Goal: Task Accomplishment & Management: Complete application form

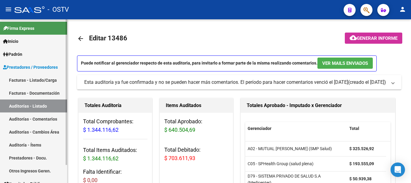
click at [40, 108] on link "Auditorías - Listado" at bounding box center [33, 105] width 67 height 13
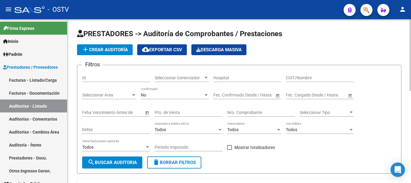
click at [102, 55] on app-list-header "PRESTADORES -> Auditoría de Comprobantes / Prestaciones add Crear Auditoría clo…" at bounding box center [239, 101] width 325 height 145
click at [102, 50] on span "add Crear Auditoría" at bounding box center [105, 49] width 46 height 5
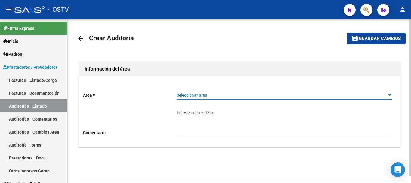
click at [239, 94] on span "Seleccionar area" at bounding box center [282, 95] width 210 height 5
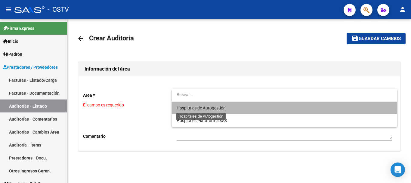
click at [192, 106] on span "Hospitales de Autogestión" at bounding box center [201, 107] width 49 height 5
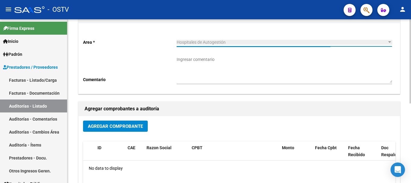
scroll to position [60, 0]
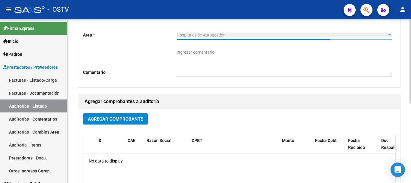
click at [137, 121] on span "Agregar Comprobante" at bounding box center [115, 118] width 55 height 5
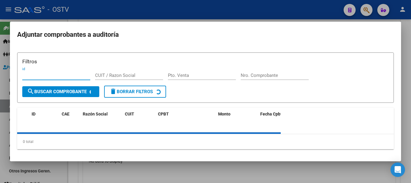
click at [285, 75] on input "Nro. Comprobante" at bounding box center [275, 75] width 68 height 5
paste input "11041"
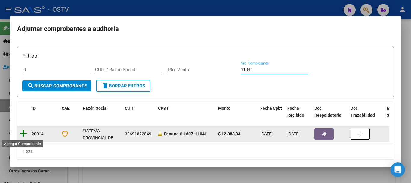
type input "11041"
click at [23, 134] on icon at bounding box center [24, 133] width 8 height 8
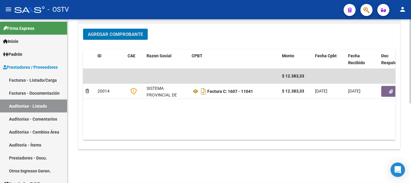
scroll to position [154, 0]
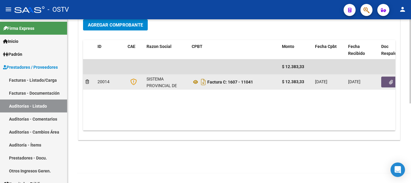
click at [386, 82] on button "button" at bounding box center [391, 82] width 19 height 11
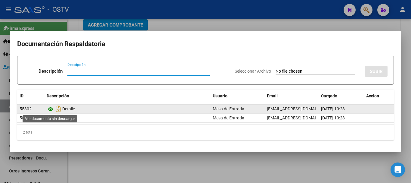
click at [51, 110] on icon at bounding box center [51, 108] width 8 height 7
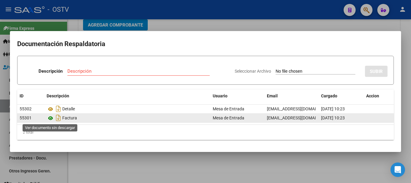
click at [51, 117] on icon at bounding box center [51, 117] width 8 height 7
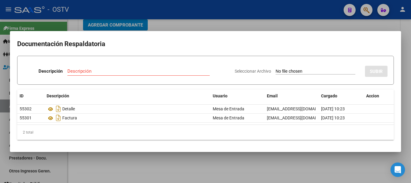
click at [180, 22] on div at bounding box center [205, 91] width 411 height 183
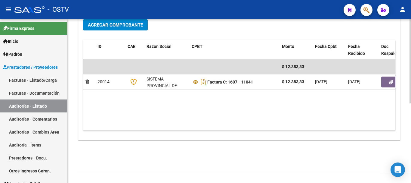
scroll to position [0, 0]
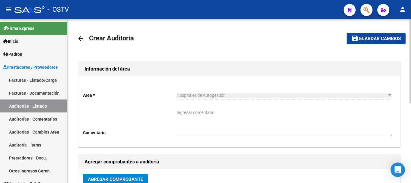
click at [383, 41] on span "Guardar cambios" at bounding box center [380, 38] width 42 height 5
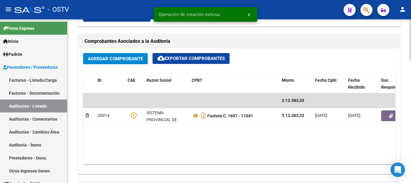
scroll to position [392, 0]
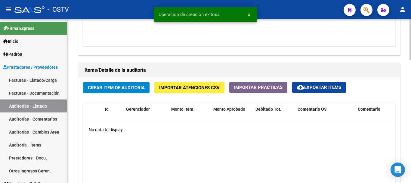
click at [131, 90] on span "Crear Item de Auditoria" at bounding box center [116, 87] width 57 height 5
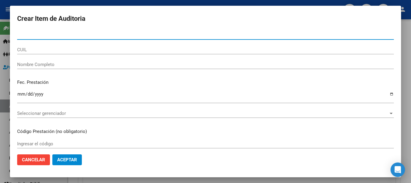
paste input "33818991"
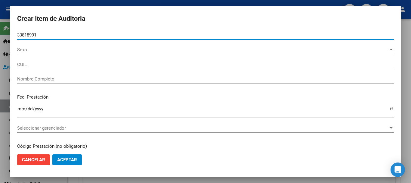
type input "33818991"
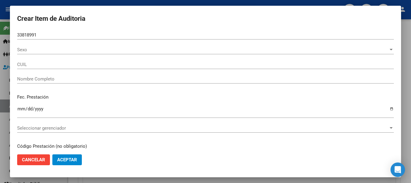
type input "20338189916"
type input "ALDERETES [PERSON_NAME]"
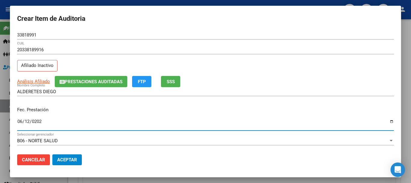
type input "[DATE]"
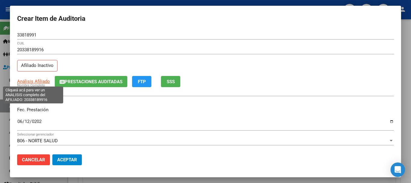
click at [32, 80] on span "Análisis Afiliado" at bounding box center [33, 81] width 33 height 5
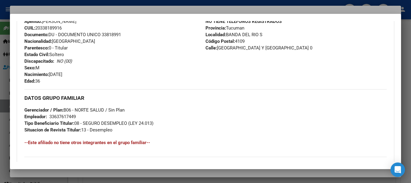
scroll to position [317, 0]
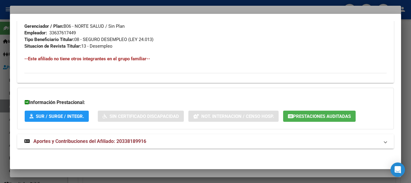
click at [130, 139] on span "Aportes y Contribuciones del Afiliado: 20338189916" at bounding box center [89, 141] width 113 height 6
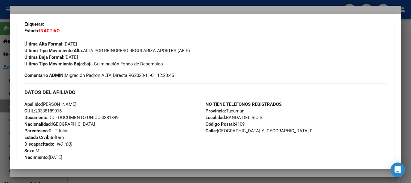
scroll to position [0, 0]
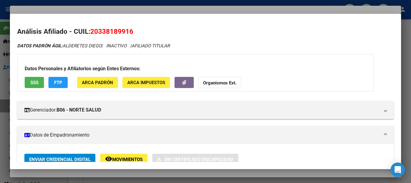
click at [222, 79] on button "Organismos Ext." at bounding box center [219, 82] width 43 height 11
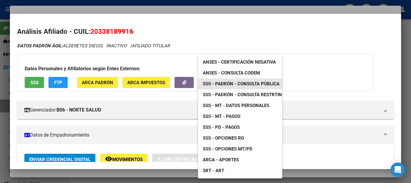
click at [264, 84] on span "SSS - Padrón - Consulta Pública" at bounding box center [241, 83] width 77 height 5
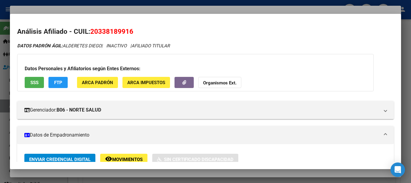
click at [180, 8] on div at bounding box center [205, 91] width 411 height 183
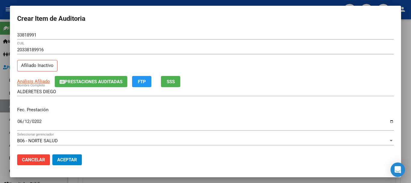
click at [208, 51] on input "20338189916" at bounding box center [205, 49] width 377 height 5
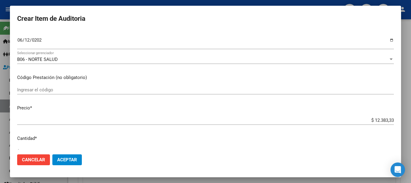
scroll to position [203, 0]
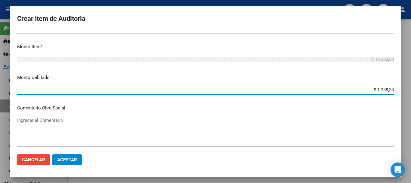
type input "$ 12.383,33"
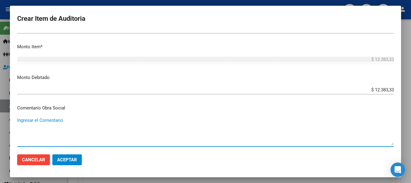
scroll to position [286, 0]
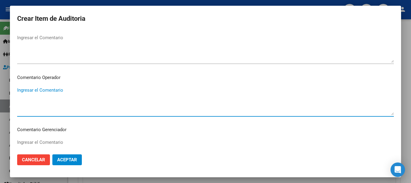
paste textarea "31-05-2025 FINALIZACION DESEMPLEO"
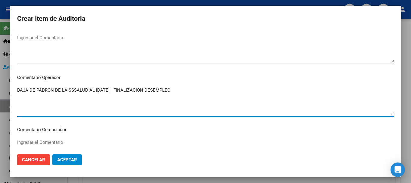
type textarea "BAJA [PERSON_NAME] DE LA SSSALUD AL [DATE] FINALIZACION DESEMPLEO"
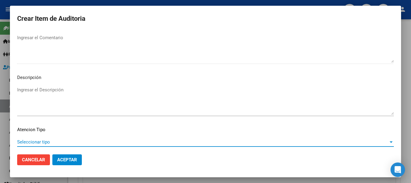
scroll to position [423, 0]
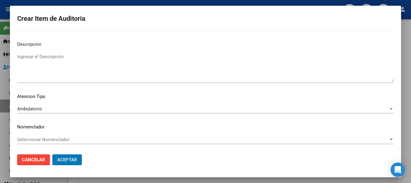
click at [52, 154] on button "Aceptar" at bounding box center [67, 159] width 30 height 11
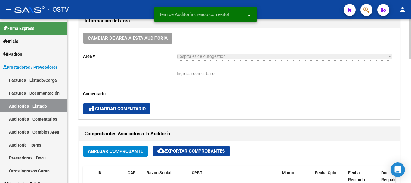
scroll to position [0, 0]
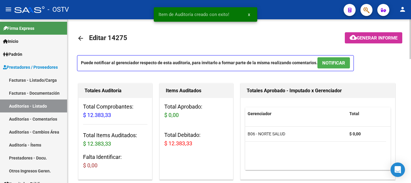
click at [383, 34] on button "cloud_download Generar informe" at bounding box center [374, 37] width 58 height 11
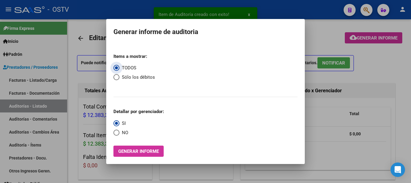
click at [114, 77] on span "Select an option" at bounding box center [117, 77] width 6 height 6
click at [114, 77] on input "Sólo los débitos" at bounding box center [117, 77] width 6 height 6
radio input "true"
click at [118, 132] on span "Select an option" at bounding box center [117, 133] width 6 height 6
click at [118, 132] on input "NO" at bounding box center [117, 133] width 6 height 6
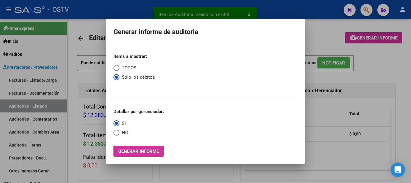
radio input "true"
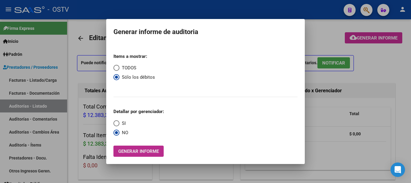
click at [131, 150] on span "Generar informe" at bounding box center [138, 150] width 41 height 5
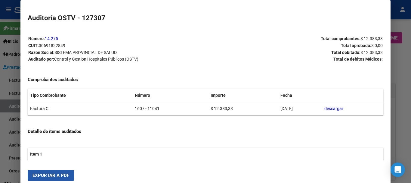
click at [50, 174] on span "Exportar a PDF" at bounding box center [51, 175] width 37 height 5
click at [411, 88] on div at bounding box center [205, 91] width 411 height 183
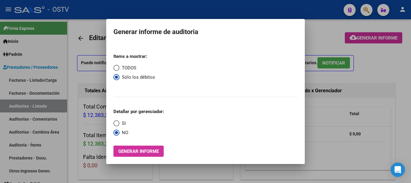
click at [411, 88] on div at bounding box center [205, 91] width 411 height 183
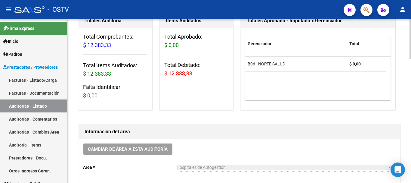
scroll to position [241, 0]
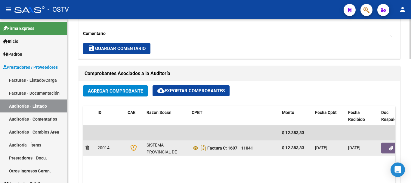
click at [391, 146] on icon "button" at bounding box center [391, 148] width 4 height 5
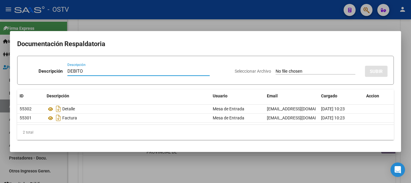
type input "DEBITO"
click at [276, 69] on input "Seleccionar Archivo" at bounding box center [316, 72] width 80 height 6
type input "C:\fakepath\DEBITO FC 1607-11041.pdf"
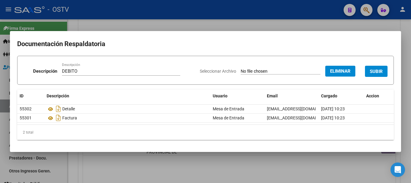
click at [379, 69] on span "SUBIR" at bounding box center [376, 71] width 13 height 5
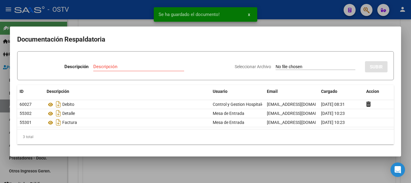
click at [411, 105] on div at bounding box center [205, 91] width 411 height 183
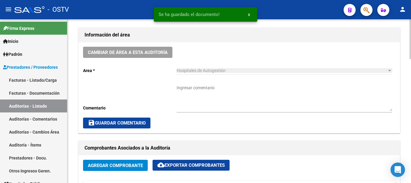
scroll to position [181, 0]
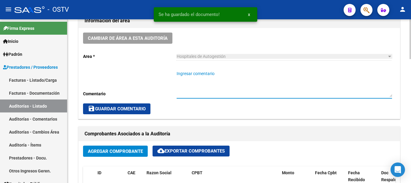
click at [214, 86] on textarea "Ingresar comentario" at bounding box center [285, 83] width 216 height 27
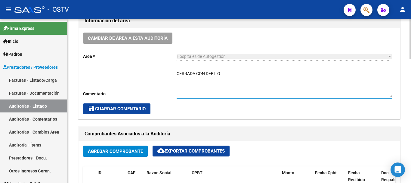
type textarea "CERRADA CON DEBITO"
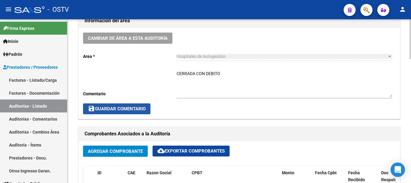
click at [122, 108] on span "save Guardar Comentario" at bounding box center [117, 108] width 58 height 5
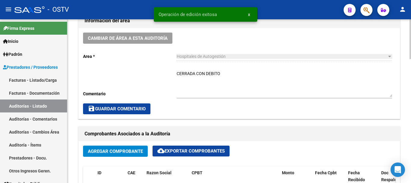
scroll to position [0, 0]
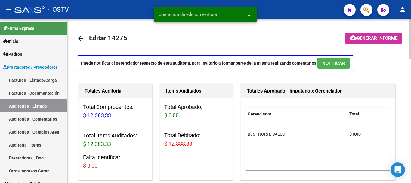
click at [82, 36] on mat-icon "arrow_back" at bounding box center [80, 38] width 7 height 7
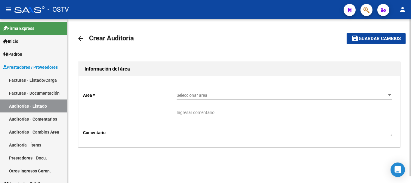
click at [200, 95] on span "Seleccionar area" at bounding box center [282, 95] width 210 height 5
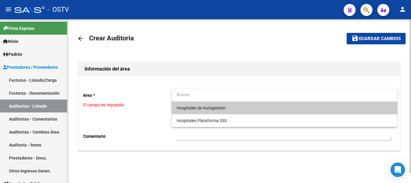
click at [198, 105] on span "Hospitales de Autogestión" at bounding box center [285, 108] width 216 height 13
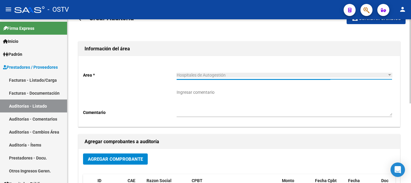
scroll to position [30, 0]
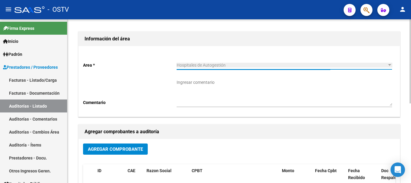
click at [108, 147] on span "Agregar Comprobante" at bounding box center [115, 148] width 55 height 5
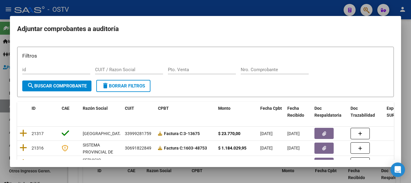
click at [278, 62] on div "Filtros id CUIT / Razon Social Pto. Venta Nro. Comprobante" at bounding box center [205, 66] width 367 height 28
click at [273, 69] on input "Nro. Comprobante" at bounding box center [275, 69] width 68 height 5
paste input "3791"
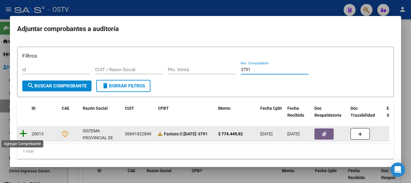
type input "3791"
click at [26, 136] on icon at bounding box center [24, 133] width 8 height 8
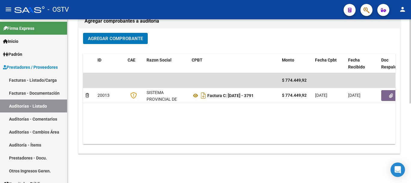
scroll to position [154, 0]
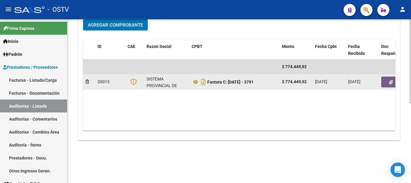
click at [391, 82] on icon "button" at bounding box center [391, 82] width 4 height 5
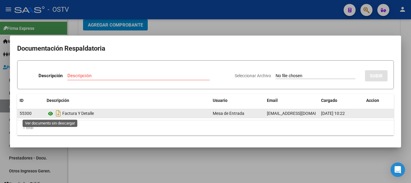
click at [49, 112] on icon at bounding box center [51, 113] width 8 height 7
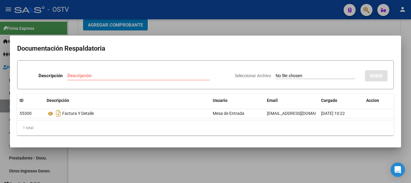
click at [177, 36] on mat-dialog-container "Documentación Respaldatoria Descripción Descripción Seleccionar Archivo SUBIR I…" at bounding box center [206, 92] width 392 height 112
click at [188, 16] on div at bounding box center [205, 91] width 411 height 183
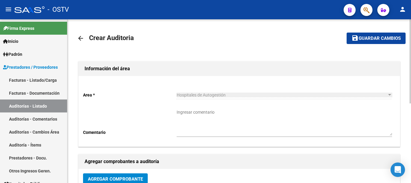
scroll to position [0, 0]
click at [371, 40] on span "Guardar cambios" at bounding box center [380, 38] width 42 height 5
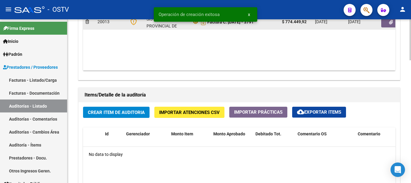
scroll to position [452, 0]
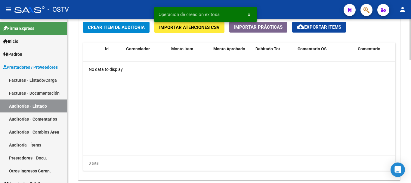
click at [108, 31] on button "Crear Item de Auditoria" at bounding box center [116, 27] width 67 height 11
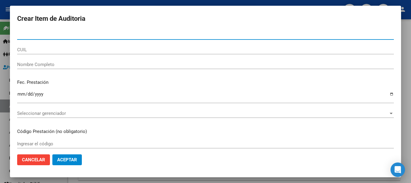
paste input "24004414"
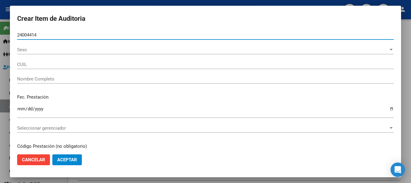
type input "24004414"
type input "27240044140"
type input "GARRIDO MARIELA MERCEDES -"
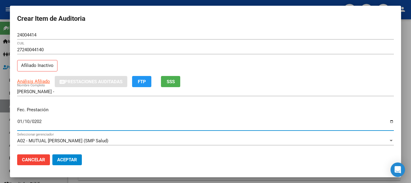
type input "2025-01-10"
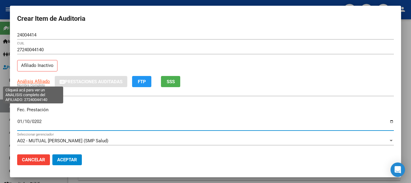
click at [36, 81] on span "Análisis Afiliado" at bounding box center [33, 81] width 33 height 5
type textarea "27240044140"
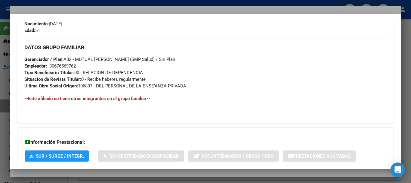
scroll to position [324, 0]
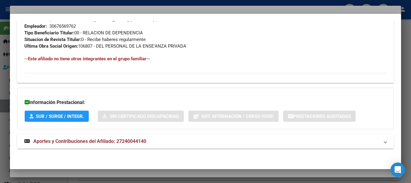
click at [137, 142] on span "Aportes y Contribuciones del Afiliado: 27240044140" at bounding box center [89, 141] width 113 height 6
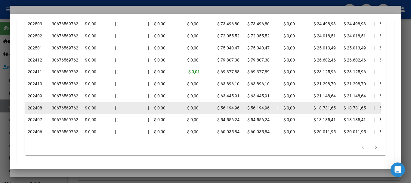
scroll to position [596, 0]
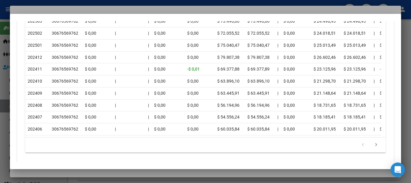
click at [55, 6] on div at bounding box center [205, 91] width 411 height 183
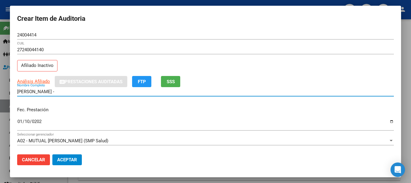
click at [373, 93] on input "GARRIDO MARIELA MERCEDES -" at bounding box center [205, 91] width 377 height 5
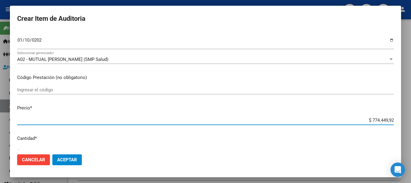
scroll to position [86, 0]
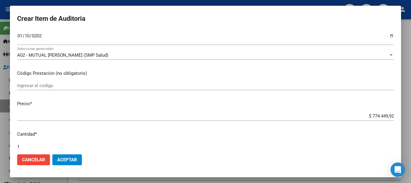
click at [378, 116] on input "$ 774.449,92" at bounding box center [205, 115] width 377 height 5
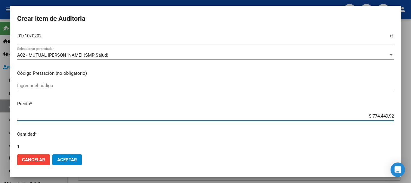
click at [379, 117] on input "$ 774.449,92" at bounding box center [205, 115] width 377 height 5
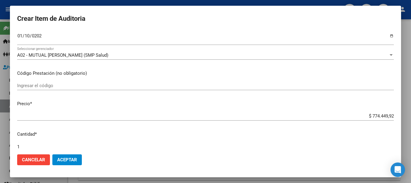
type input "$ 0,01"
type input "$ 0,16"
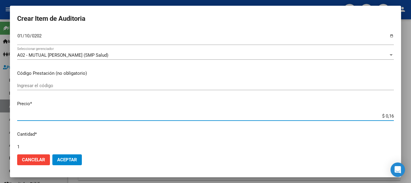
type input "$ 1,60"
type input "$ 16,00"
type input "$ 160,00"
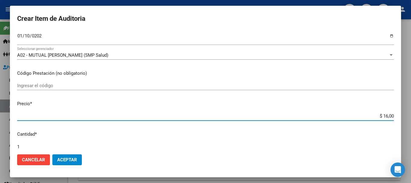
type input "$ 160,00"
type input "$ 1.600,00"
type input "$ 16.000,00"
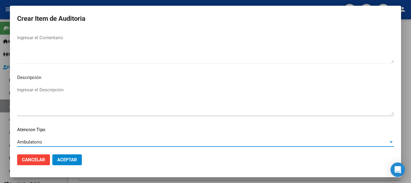
scroll to position [423, 0]
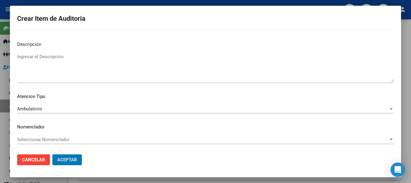
click at [52, 154] on button "Aceptar" at bounding box center [67, 159] width 30 height 11
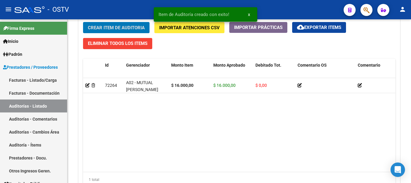
scroll to position [452, 0]
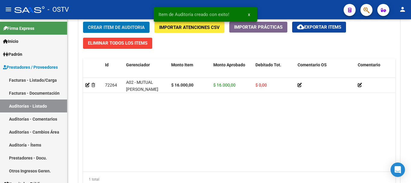
click at [83, 22] on button "Crear Item de Auditoria" at bounding box center [116, 27] width 67 height 11
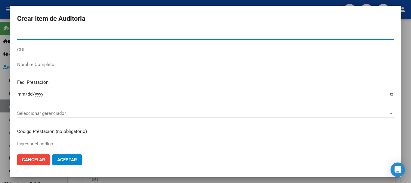
paste input "17696858"
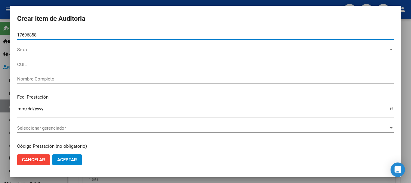
type input "17696858"
type input "20176968584"
type input "ALBORNOZ CARLOS DARIO -"
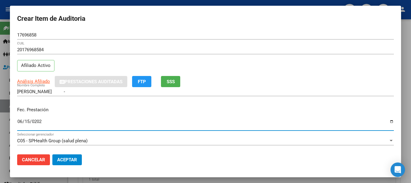
type input "2025-06-15"
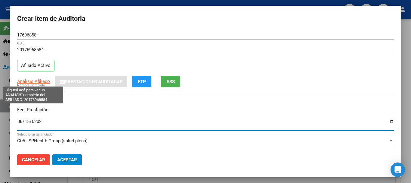
click at [22, 81] on span "Análisis Afiliado" at bounding box center [33, 81] width 33 height 5
type textarea "20176968584"
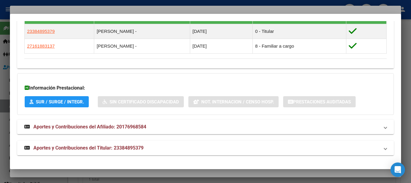
click at [139, 147] on span "Aportes y Contribuciones del Titular: 23384895379" at bounding box center [88, 148] width 110 height 6
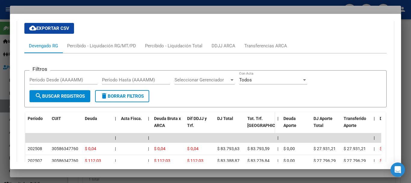
scroll to position [537, 0]
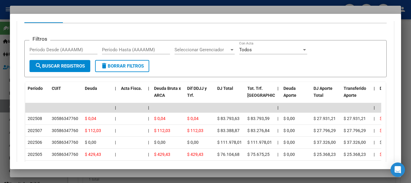
click at [69, 9] on div at bounding box center [205, 91] width 411 height 183
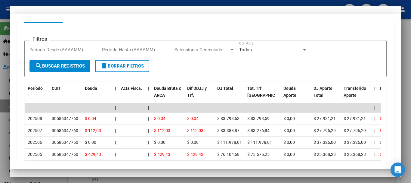
click at [205, 52] on input "20176968584" at bounding box center [205, 49] width 377 height 5
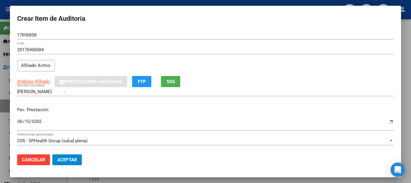
scroll to position [81, 0]
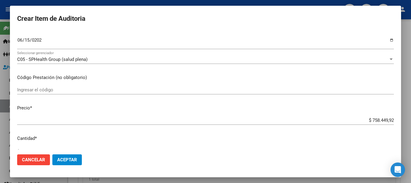
type input "$ 0,02"
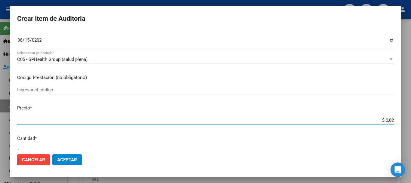
type input "$ 0,21"
type input "$ 2,10"
type input "$ 21,06"
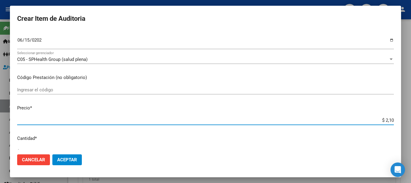
type input "$ 21,06"
type input "$ 210,68"
type input "$ 2.106,80"
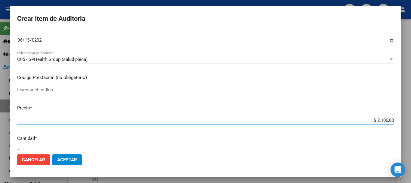
type input "$ 21.068,05"
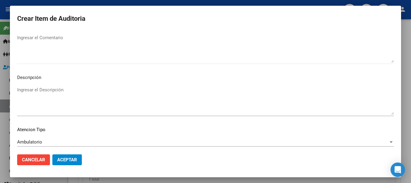
scroll to position [423, 0]
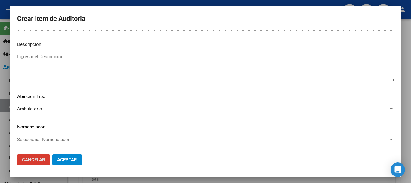
click at [52, 154] on button "Aceptar" at bounding box center [67, 159] width 30 height 11
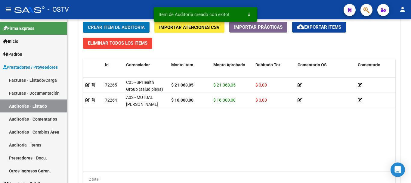
click at [83, 22] on button "Crear Item de Auditoria" at bounding box center [116, 27] width 67 height 11
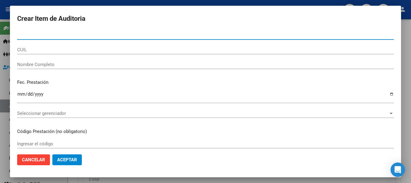
paste input "17696858"
type input "17696858"
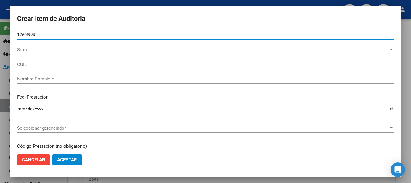
type input "20176968584"
type input "ALBORNOZ CARLOS DARIO -"
type input "17696858"
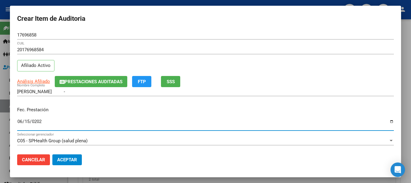
type input "2025-06-15"
click at [77, 80] on span "Prestaciones Auditadas" at bounding box center [94, 81] width 58 height 5
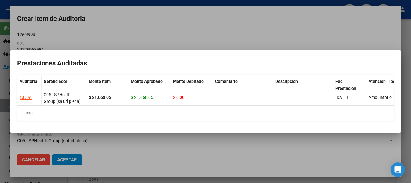
click at [170, 25] on div at bounding box center [205, 91] width 411 height 183
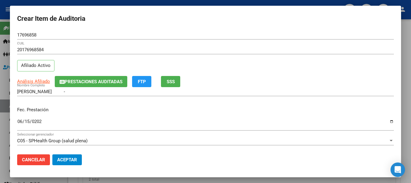
click at [339, 93] on input "ALBORNOZ CARLOS DARIO -" at bounding box center [205, 91] width 377 height 5
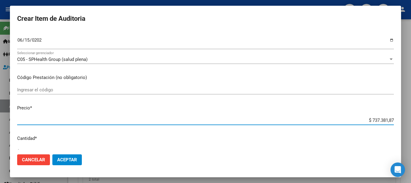
type input "$ 0,07"
type input "$ 0,73"
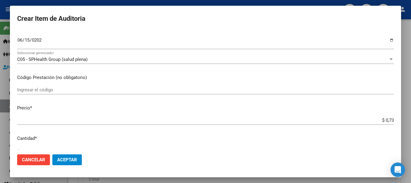
type input "$ 7,37"
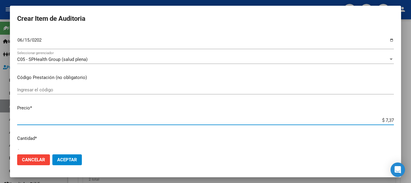
type input "$ 73,73"
type input "$ 737,38"
type input "$ 7.373,81"
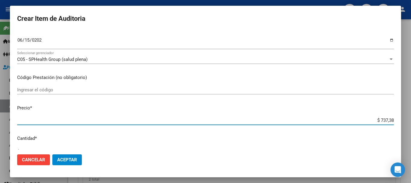
type input "$ 7.373,81"
type input "$ 73.738,19"
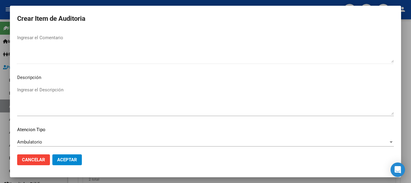
scroll to position [423, 0]
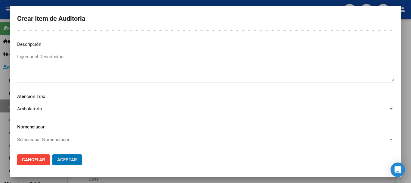
click at [52, 154] on button "Aceptar" at bounding box center [67, 159] width 30 height 11
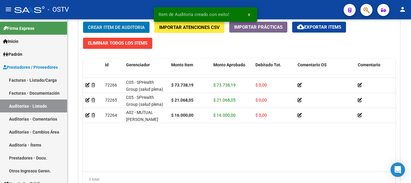
click at [83, 22] on button "Crear Item de Auditoria" at bounding box center [116, 27] width 67 height 11
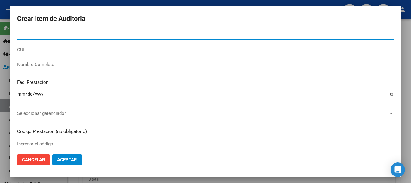
paste input "17696858"
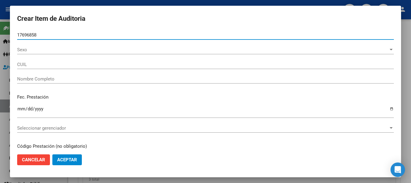
type input "17696858"
type input "20176968584"
type input "ALBORNOZ CARLOS DARIO -"
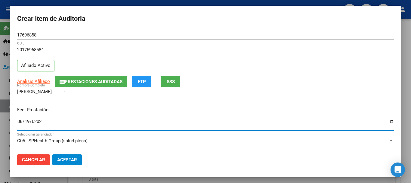
type input "[DATE]"
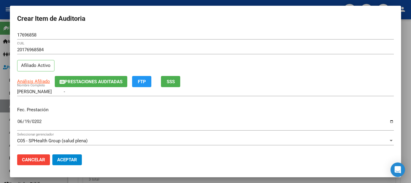
scroll to position [81, 0]
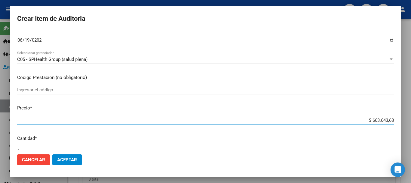
type input "$ 0,02"
type input "$ 0,21"
type input "$ 2,10"
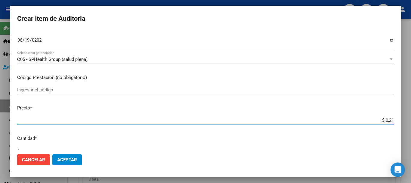
type input "$ 2,10"
type input "$ 21,06"
type input "$ 210,68"
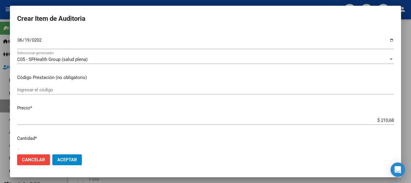
type input "$ 2.106,80"
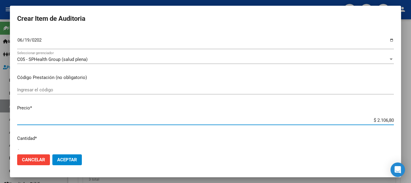
type input "$ 21.068,05"
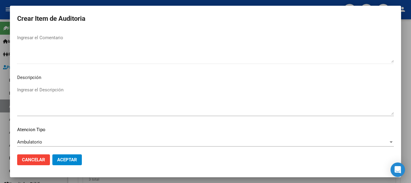
scroll to position [423, 0]
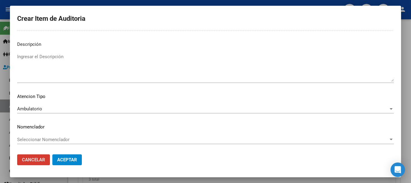
click at [52, 154] on button "Aceptar" at bounding box center [67, 159] width 30 height 11
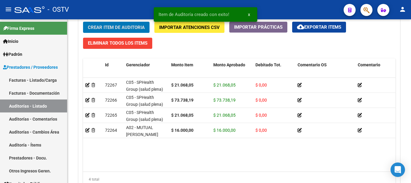
click at [83, 22] on button "Crear Item de Auditoria" at bounding box center [116, 27] width 67 height 11
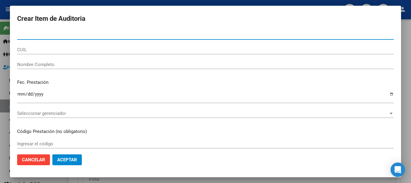
paste input "176968584"
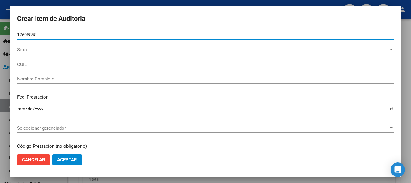
type input "17696858"
type input "20176968584"
type input "ALBORNOZ CARLOS DARIO -"
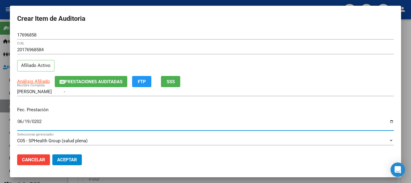
type input "[DATE]"
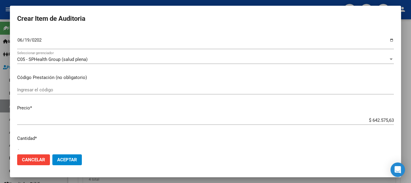
scroll to position [86, 0]
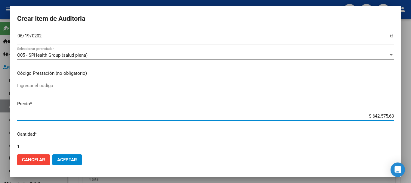
type input "$ 0,07"
type input "$ 0,73"
type input "$ 7,37"
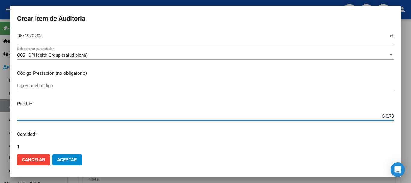
type input "$ 7,37"
type input "$ 73,73"
type input "$ 737,38"
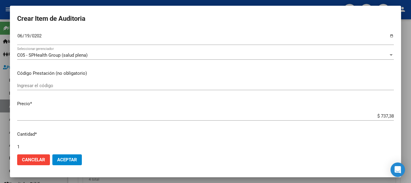
type input "$ 7.373,81"
type input "$ 73.738,19"
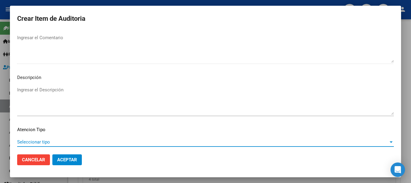
scroll to position [423, 0]
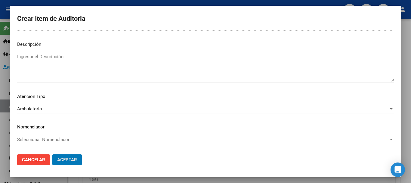
click at [52, 154] on button "Aceptar" at bounding box center [67, 159] width 30 height 11
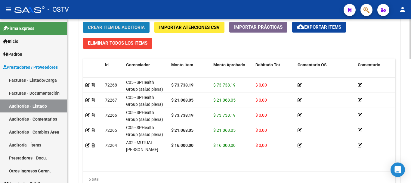
click at [137, 27] on span "Crear Item de Auditoria" at bounding box center [116, 27] width 57 height 5
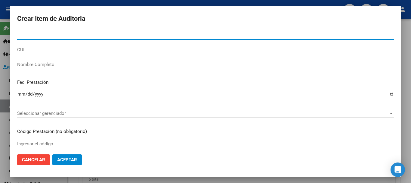
paste input "17696858"
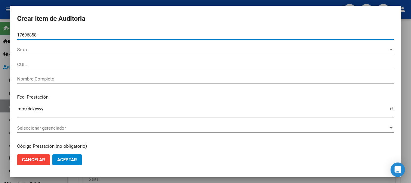
type input "17696858"
type input "20176968584"
type input "ALBORNOZ CARLOS DARIO -"
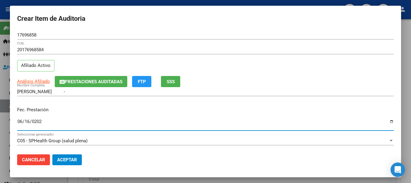
type input "[DATE]"
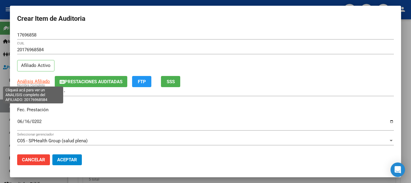
click at [35, 80] on span "Análisis Afiliado" at bounding box center [33, 81] width 33 height 5
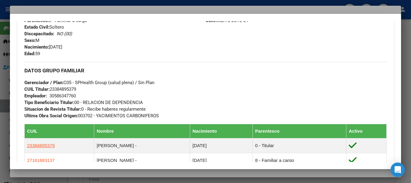
scroll to position [355, 0]
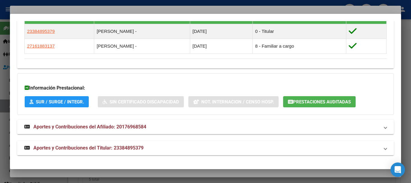
click at [123, 148] on span "Aportes y Contribuciones del Titular: 23384895379" at bounding box center [88, 148] width 110 height 6
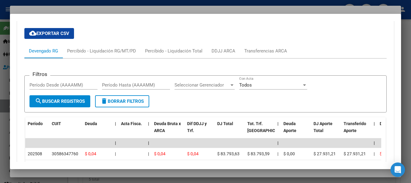
scroll to position [592, 0]
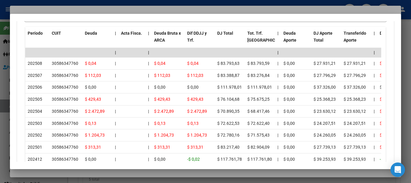
click at [77, 8] on div at bounding box center [205, 91] width 411 height 183
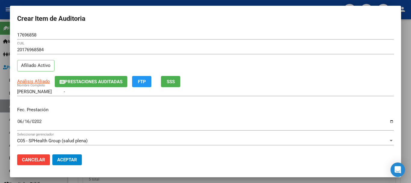
click at [248, 64] on div "20176968584 CUIL Afiliado Activo" at bounding box center [205, 60] width 377 height 31
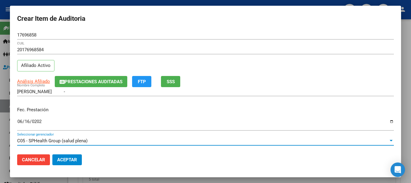
scroll to position [81, 0]
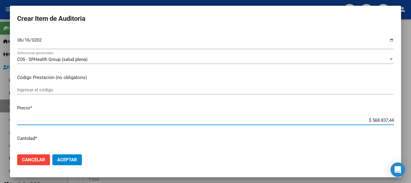
type input "$ 0,02"
type input "$ 0,21"
type input "$ 2,10"
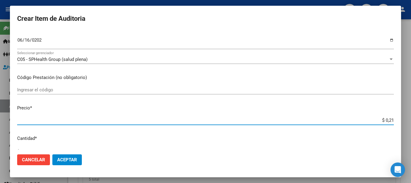
type input "$ 2,10"
type input "$ 21,06"
type input "$ 210,68"
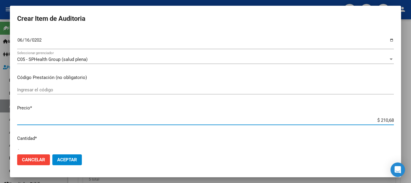
type input "$ 2.106,80"
type input "$ 21.068,05"
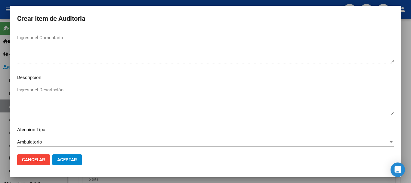
scroll to position [423, 0]
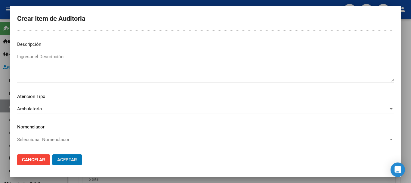
click at [52, 154] on button "Aceptar" at bounding box center [67, 159] width 30 height 11
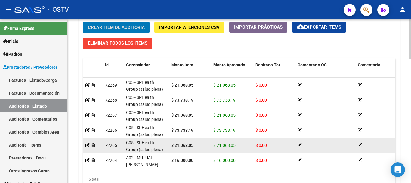
click at [83, 22] on button "Crear Item de Auditoria" at bounding box center [116, 27] width 67 height 11
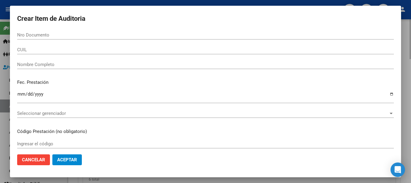
paste input "176968584"
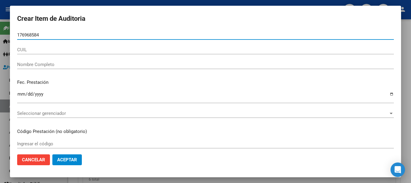
drag, startPoint x: 42, startPoint y: 33, endPoint x: 0, endPoint y: 48, distance: 44.5
click at [0, 48] on div "Crear Item de Auditoria 176968584 Nro Documento CUIL Nombre Completo Fec. Prest…" at bounding box center [205, 91] width 411 height 183
paste input "number"
type input "17696858"
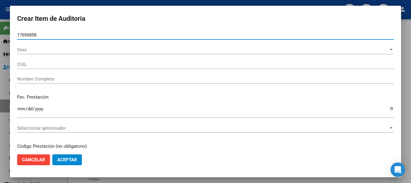
type input "20176968584"
type input "ALBORNOZ CARLOS DARIO -"
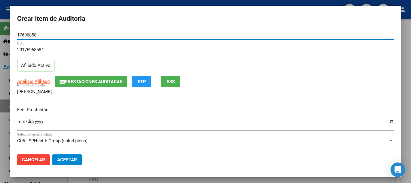
type input "17696858"
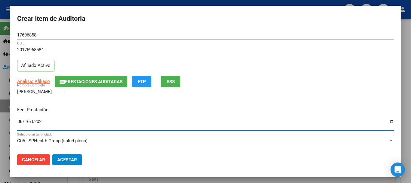
type input "[DATE]"
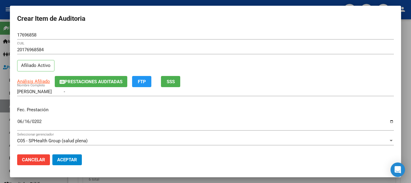
scroll to position [81, 0]
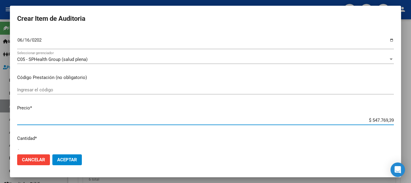
type input "$ 0,07"
type input "$ 0,73"
type input "$ 7,37"
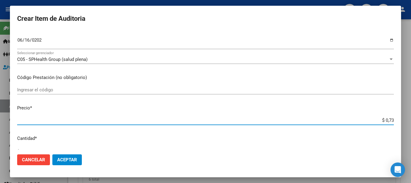
type input "$ 7,37"
type input "$ 73,73"
type input "$ 737,38"
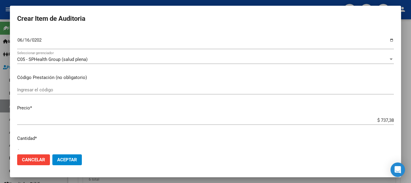
type input "$ 7.373,81"
type input "$ 73.738,19"
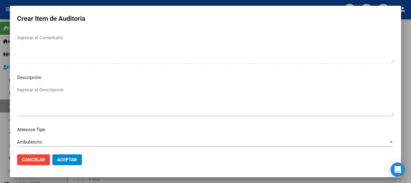
scroll to position [423, 0]
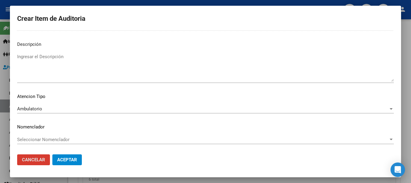
click at [52, 154] on button "Aceptar" at bounding box center [67, 159] width 30 height 11
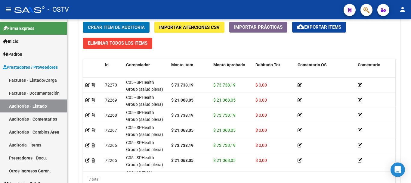
click at [83, 22] on button "Crear Item de Auditoria" at bounding box center [116, 27] width 67 height 11
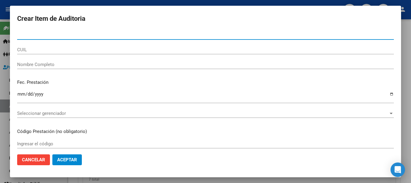
paste input "176968584"
type input "17696858"
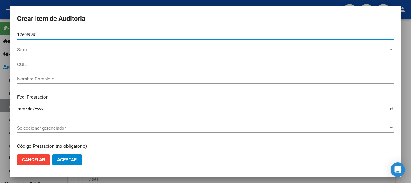
type input "20176968584"
type input "ALBORNOZ CARLOS DARIO -"
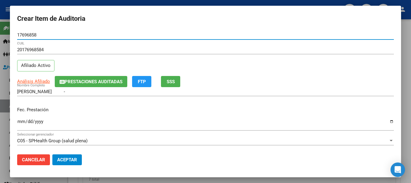
type input "17696858"
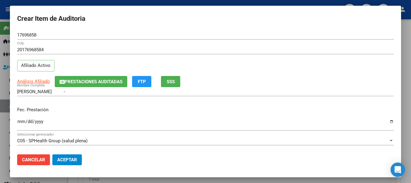
drag, startPoint x: 41, startPoint y: 31, endPoint x: 4, endPoint y: 30, distance: 37.4
click at [4, 30] on div "Crear Item de Auditoria 17696858 Nro Documento 20176968584 CUIL Afiliado Activo…" at bounding box center [205, 91] width 411 height 183
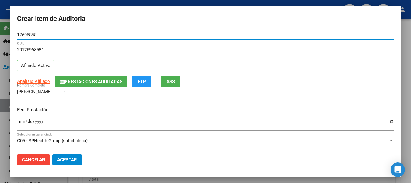
drag, startPoint x: 41, startPoint y: 35, endPoint x: 0, endPoint y: 32, distance: 40.8
click at [0, 32] on div "Crear Item de Auditoria 17696858 Nro Documento 20176968584 CUIL Afiliado Activo…" at bounding box center [205, 91] width 411 height 183
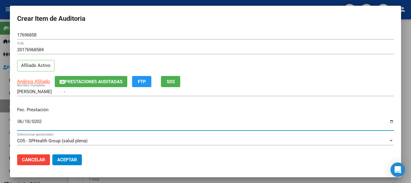
type input "2025-06-18"
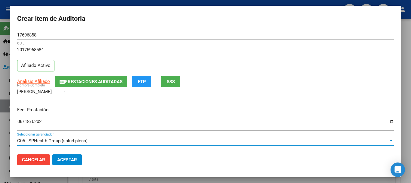
scroll to position [81, 0]
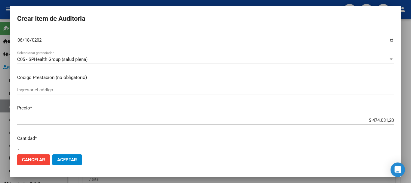
type input "$ 0,02"
type input "$ 0,21"
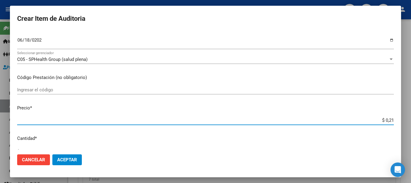
type input "$ 2,10"
type input "$ 21,06"
type input "$ 210,68"
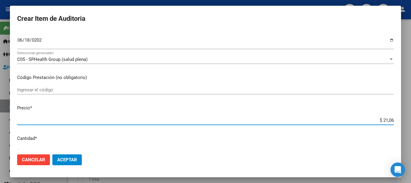
type input "$ 210,68"
type input "$ 2.106,80"
type input "$ 21.068,05"
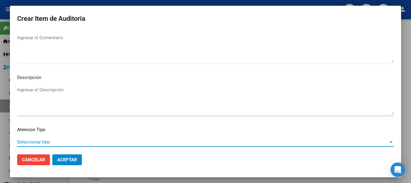
scroll to position [423, 0]
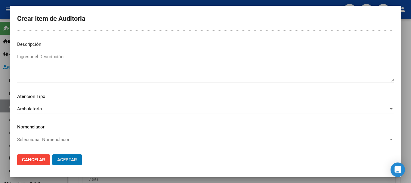
click at [52, 154] on button "Aceptar" at bounding box center [67, 159] width 30 height 11
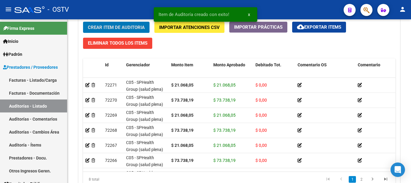
click at [83, 22] on button "Crear Item de Auditoria" at bounding box center [116, 27] width 67 height 11
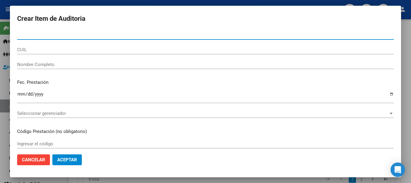
paste input "17696858"
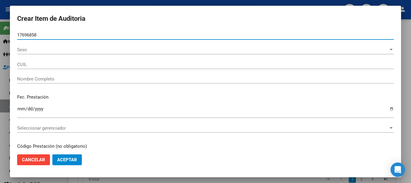
type input "17696858"
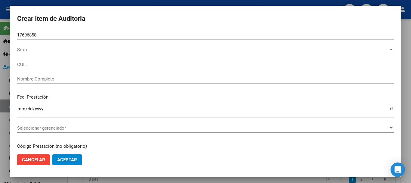
type input "20176968584"
type input "ALBORNOZ CARLOS DARIO -"
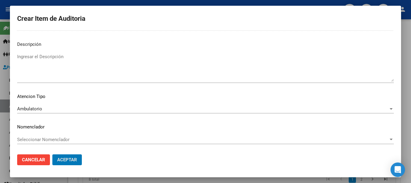
click at [52, 154] on button "Aceptar" at bounding box center [67, 159] width 30 height 11
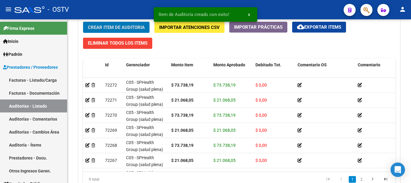
click at [83, 22] on button "Crear Item de Auditoria" at bounding box center [116, 27] width 67 height 11
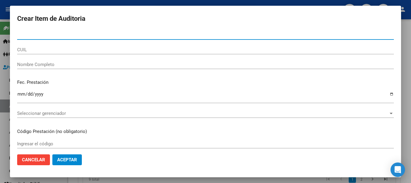
paste input "17696858"
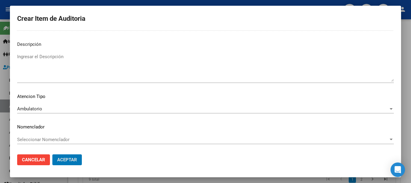
click at [52, 154] on button "Aceptar" at bounding box center [67, 159] width 30 height 11
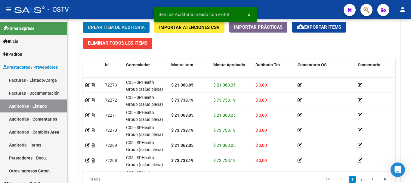
click at [83, 22] on button "Crear Item de Auditoria" at bounding box center [116, 27] width 67 height 11
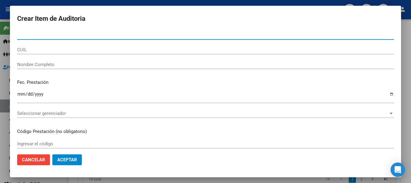
paste input "17696858"
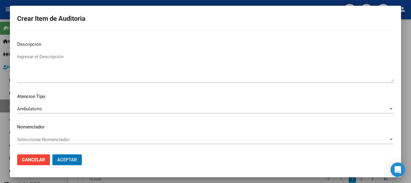
click at [52, 154] on button "Aceptar" at bounding box center [67, 159] width 30 height 11
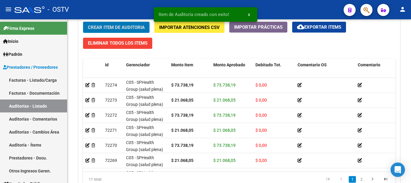
click at [83, 22] on button "Crear Item de Auditoria" at bounding box center [116, 27] width 67 height 11
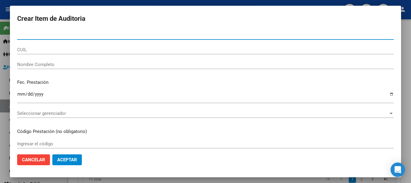
paste input "17696858"
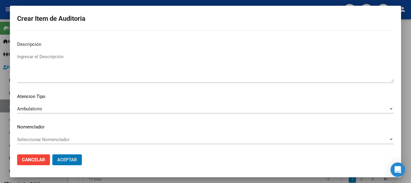
click at [52, 154] on button "Aceptar" at bounding box center [67, 159] width 30 height 11
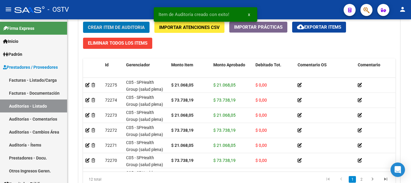
click at [83, 22] on button "Crear Item de Auditoria" at bounding box center [116, 27] width 67 height 11
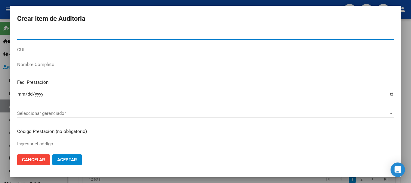
paste input "17696858"
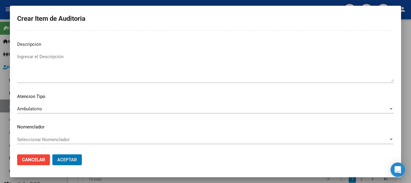
scroll to position [0, 0]
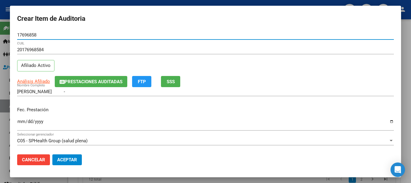
click at [52, 154] on button "Aceptar" at bounding box center [67, 159] width 30 height 11
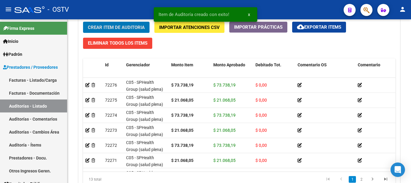
click at [83, 22] on button "Crear Item de Auditoria" at bounding box center [116, 27] width 67 height 11
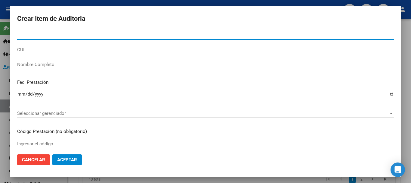
paste input "17696858"
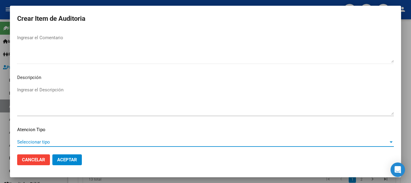
scroll to position [423, 0]
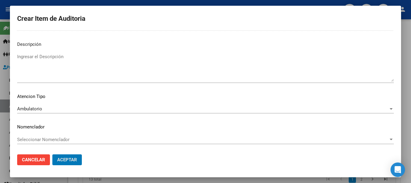
click at [52, 154] on button "Aceptar" at bounding box center [67, 159] width 30 height 11
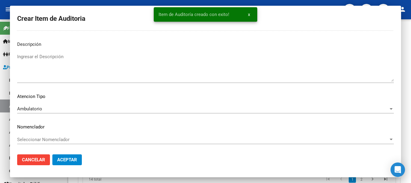
click at [83, 22] on button "Crear Item de Auditoria" at bounding box center [116, 27] width 67 height 11
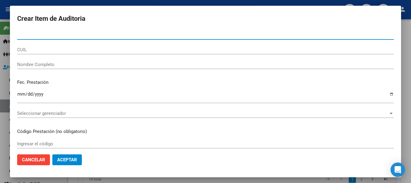
paste input "17696858"
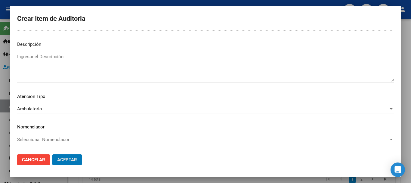
click at [52, 154] on button "Aceptar" at bounding box center [67, 159] width 30 height 11
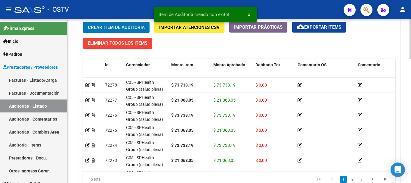
click at [83, 22] on button "Crear Item de Auditoria" at bounding box center [116, 27] width 67 height 11
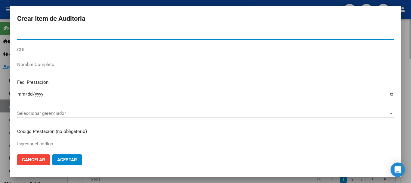
paste input "17696858"
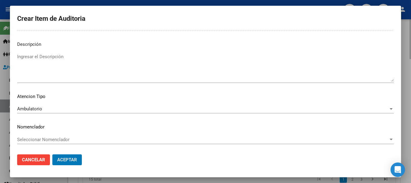
click at [52, 154] on button "Aceptar" at bounding box center [67, 159] width 30 height 11
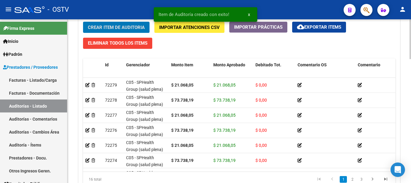
click at [83, 22] on button "Crear Item de Auditoria" at bounding box center [116, 27] width 67 height 11
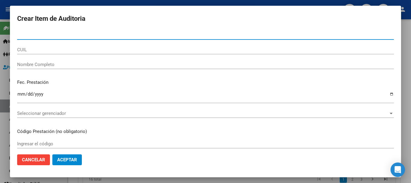
paste input "17696858"
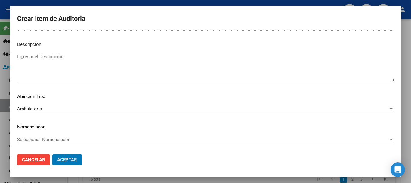
click at [52, 154] on button "Aceptar" at bounding box center [67, 159] width 30 height 11
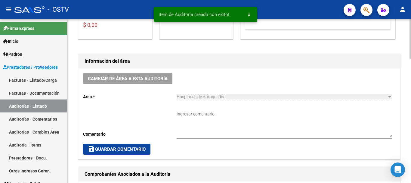
scroll to position [151, 0]
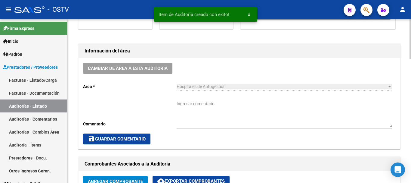
click at [227, 107] on textarea "Ingresar comentario" at bounding box center [285, 114] width 216 height 27
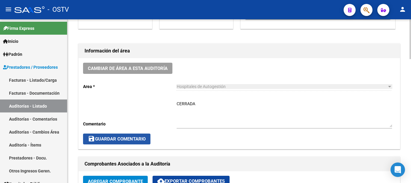
click at [129, 134] on button "save Guardar Comentario" at bounding box center [116, 138] width 67 height 11
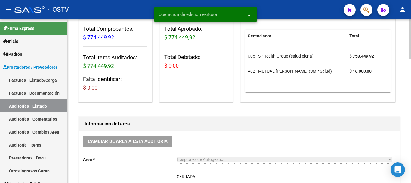
scroll to position [0, 0]
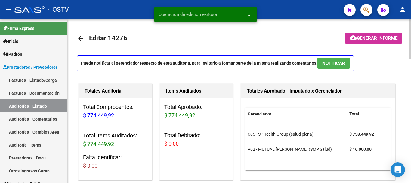
click at [81, 35] on mat-icon "arrow_back" at bounding box center [80, 38] width 7 height 7
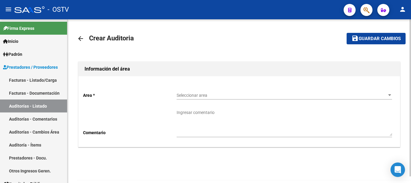
click at [203, 93] on span "Seleccionar area" at bounding box center [282, 95] width 210 height 5
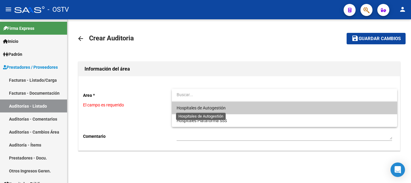
click at [207, 110] on span "Hospitales de Autogestión" at bounding box center [201, 107] width 49 height 5
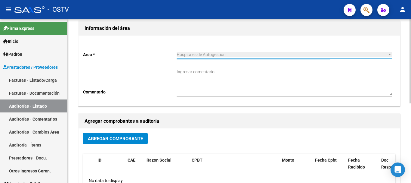
scroll to position [151, 0]
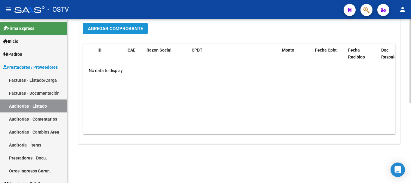
click at [132, 31] on span "Agregar Comprobante" at bounding box center [115, 28] width 55 height 5
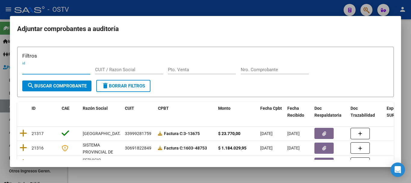
click at [276, 72] on input "Nro. Comprobante" at bounding box center [275, 69] width 68 height 5
paste input "24013"
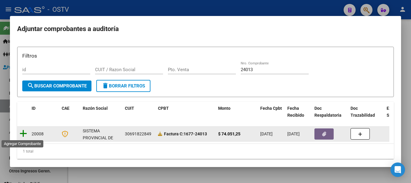
click at [21, 132] on icon at bounding box center [24, 133] width 8 height 8
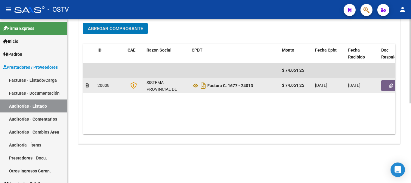
click at [394, 87] on button "button" at bounding box center [391, 85] width 19 height 11
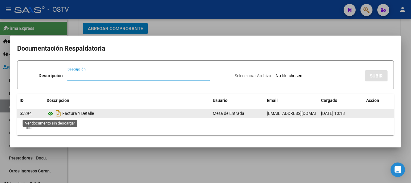
click at [48, 113] on icon at bounding box center [51, 113] width 8 height 7
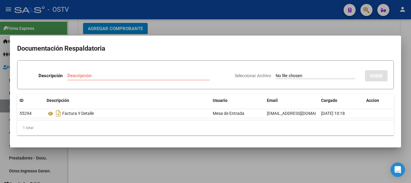
click at [295, 30] on div at bounding box center [205, 91] width 411 height 183
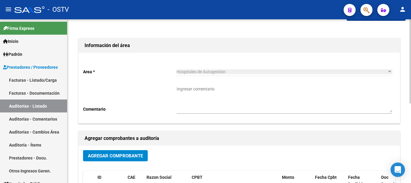
scroll to position [0, 0]
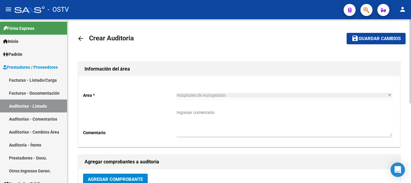
click at [373, 39] on span "Guardar cambios" at bounding box center [380, 38] width 42 height 5
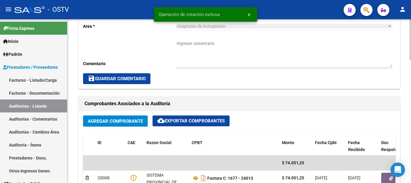
scroll to position [422, 0]
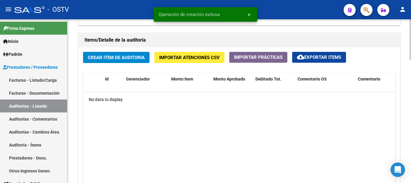
click at [125, 59] on span "Crear Item de Auditoria" at bounding box center [116, 57] width 57 height 5
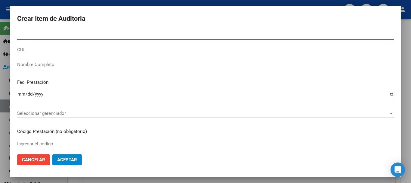
paste input "26676289"
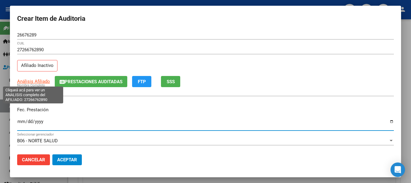
click at [42, 80] on span "Análisis Afiliado" at bounding box center [33, 81] width 33 height 5
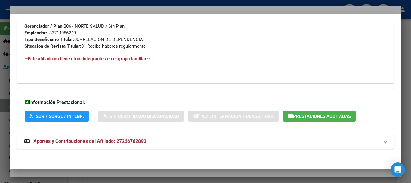
click at [127, 140] on span "Aportes y Contribuciones del Afiliado: 27266762890" at bounding box center [89, 141] width 113 height 6
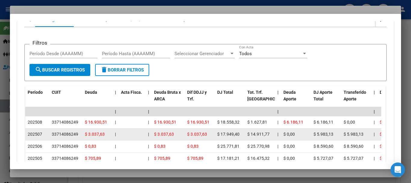
scroll to position [499, 0]
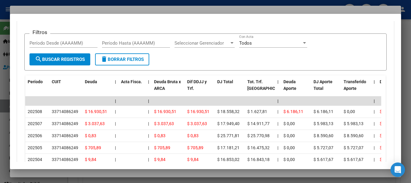
click at [94, 9] on div at bounding box center [205, 91] width 411 height 183
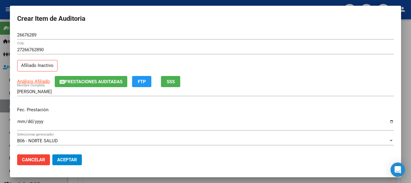
click at [289, 70] on div "27266762890 CUIL Afiliado Inactivo" at bounding box center [205, 60] width 377 height 31
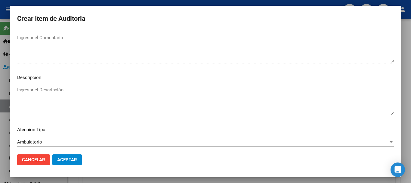
scroll to position [423, 0]
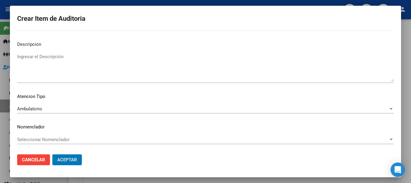
click at [52, 154] on button "Aceptar" at bounding box center [67, 159] width 30 height 11
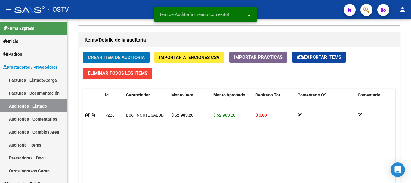
click at [83, 52] on button "Crear Item de Auditoria" at bounding box center [116, 57] width 67 height 11
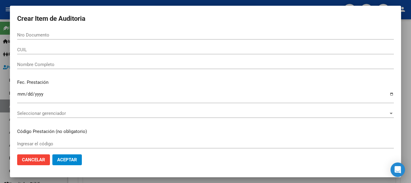
scroll to position [422, 0]
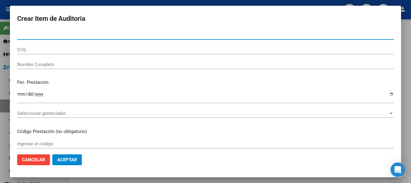
paste input "26676289"
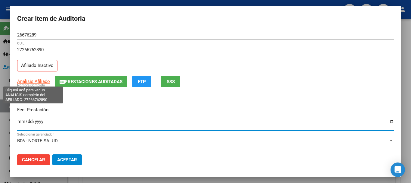
click at [22, 82] on span "Análisis Afiliado" at bounding box center [33, 81] width 33 height 5
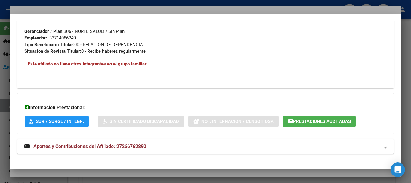
scroll to position [317, 0]
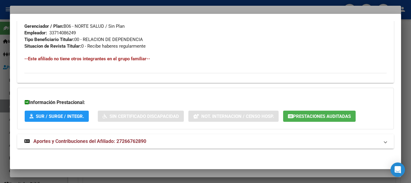
click at [145, 141] on span "Aportes y Contribuciones del Afiliado: 27266762890" at bounding box center [89, 141] width 113 height 6
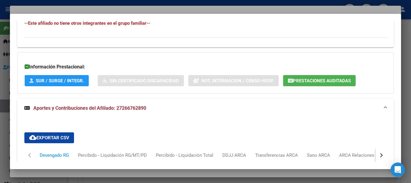
scroll to position [499, 0]
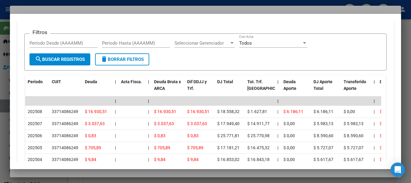
click at [113, 8] on div at bounding box center [205, 91] width 411 height 183
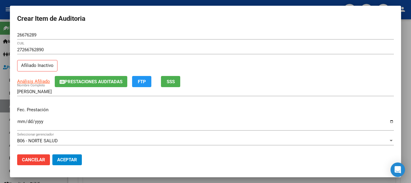
click at [273, 58] on div "27266762890 CUIL" at bounding box center [205, 52] width 377 height 15
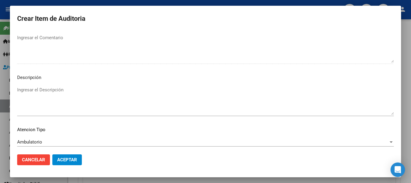
scroll to position [423, 0]
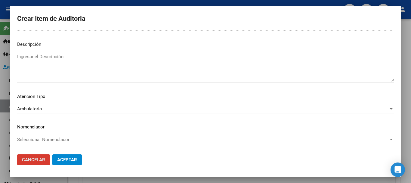
click at [52, 154] on button "Aceptar" at bounding box center [67, 159] width 30 height 11
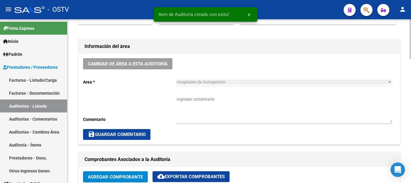
scroll to position [151, 0]
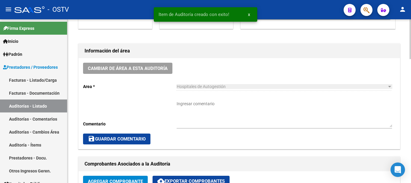
click at [223, 104] on textarea "Ingresar comentario" at bounding box center [285, 114] width 216 height 27
click at [133, 136] on span "save Guardar Comentario" at bounding box center [117, 138] width 58 height 5
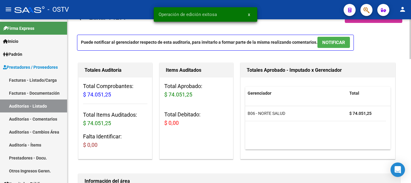
scroll to position [0, 0]
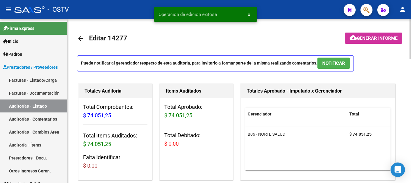
click at [83, 38] on mat-icon "arrow_back" at bounding box center [80, 38] width 7 height 7
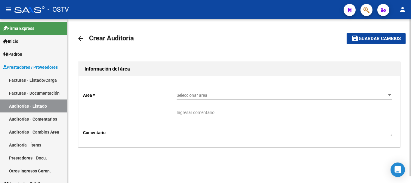
click at [192, 95] on span "Seleccionar area" at bounding box center [282, 95] width 210 height 5
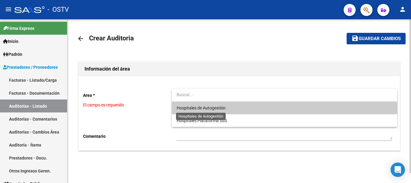
click at [196, 104] on span "Hospitales de Autogestión" at bounding box center [285, 108] width 216 height 13
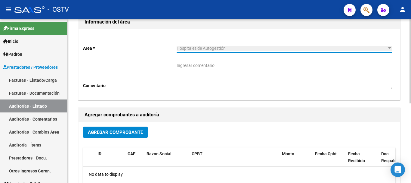
scroll to position [60, 0]
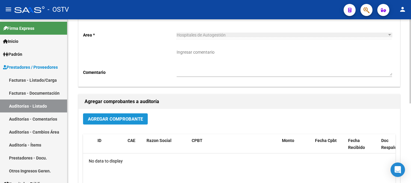
click at [126, 119] on span "Agregar Comprobante" at bounding box center [115, 118] width 55 height 5
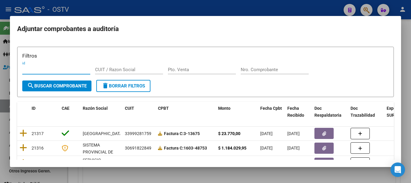
click at [279, 72] on input "Nro. Comprobante" at bounding box center [275, 69] width 68 height 5
paste input "105291"
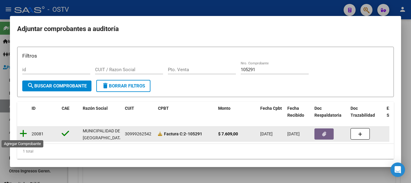
click at [21, 133] on icon at bounding box center [24, 133] width 8 height 8
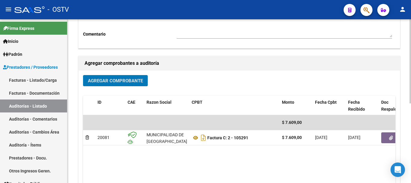
scroll to position [154, 0]
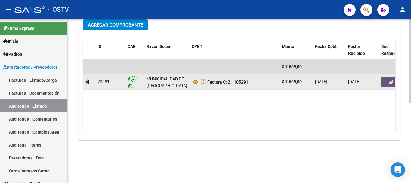
click at [390, 80] on span "button" at bounding box center [391, 81] width 4 height 5
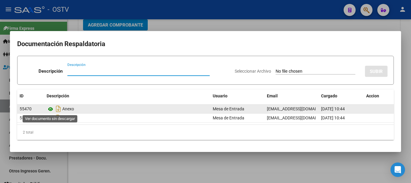
click at [49, 107] on icon at bounding box center [51, 108] width 8 height 7
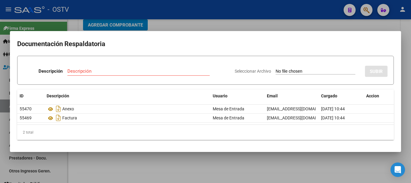
click at [348, 23] on div at bounding box center [205, 91] width 411 height 183
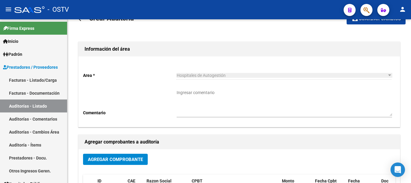
scroll to position [0, 0]
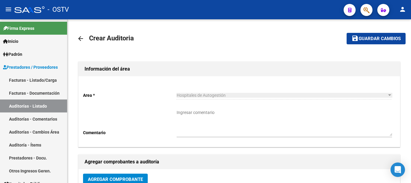
click at [386, 11] on icon "button" at bounding box center [383, 10] width 5 height 5
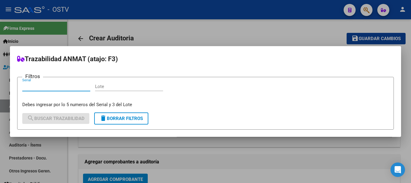
click at [379, 36] on div at bounding box center [205, 91] width 411 height 183
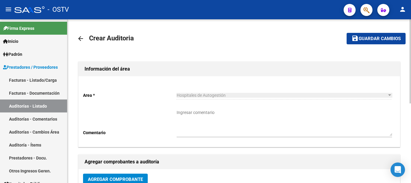
click at [377, 36] on span "save Guardar cambios" at bounding box center [376, 38] width 49 height 5
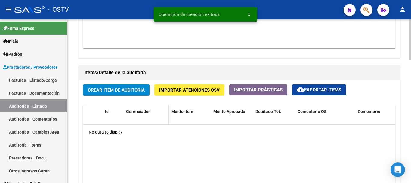
scroll to position [392, 0]
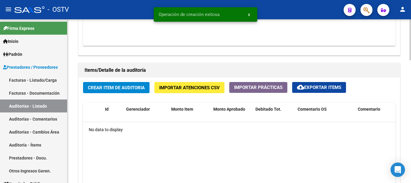
click at [131, 85] on span "Crear Item de Auditoria" at bounding box center [116, 87] width 57 height 5
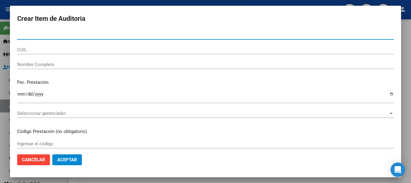
paste input "37029247"
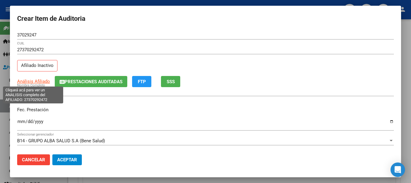
click at [38, 80] on span "Análisis Afiliado" at bounding box center [33, 81] width 33 height 5
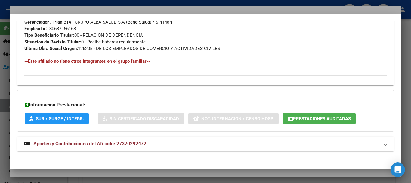
scroll to position [324, 0]
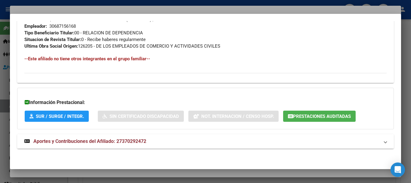
click at [117, 140] on span "Aportes y Contribuciones del Afiliado: 27370292472" at bounding box center [89, 141] width 113 height 6
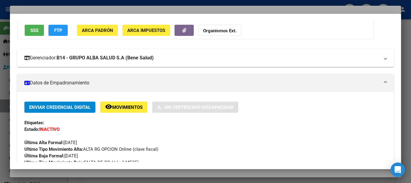
scroll to position [0, 0]
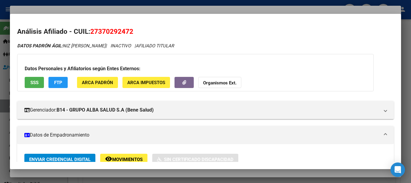
click at [218, 81] on strong "Organismos Ext." at bounding box center [219, 82] width 33 height 5
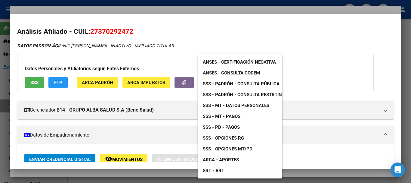
click at [247, 83] on span "SSS - Padrón - Consulta Pública" at bounding box center [241, 83] width 77 height 5
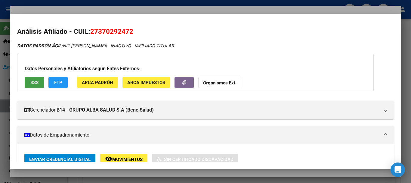
click at [37, 79] on button "SSS" at bounding box center [34, 82] width 19 height 11
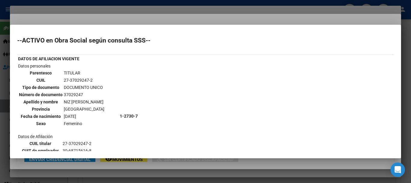
click at [66, 17] on div at bounding box center [205, 91] width 411 height 183
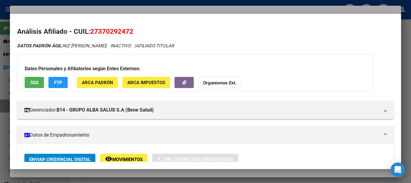
click at [61, 83] on span "FTP" at bounding box center [58, 82] width 8 height 5
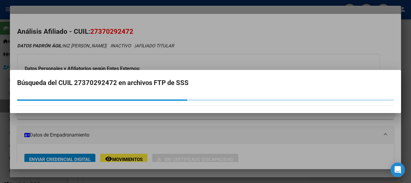
click at [227, 55] on div at bounding box center [205, 91] width 411 height 183
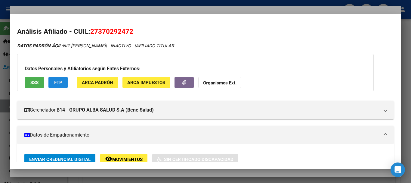
click at [56, 81] on span "FTP" at bounding box center [58, 82] width 8 height 5
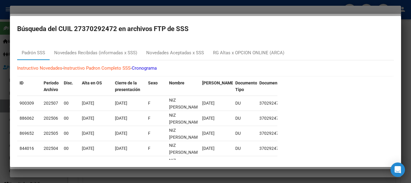
click at [218, 7] on div at bounding box center [205, 91] width 411 height 183
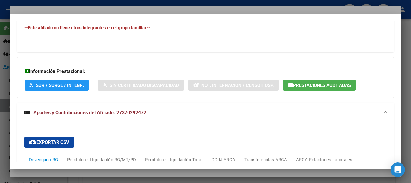
scroll to position [392, 0]
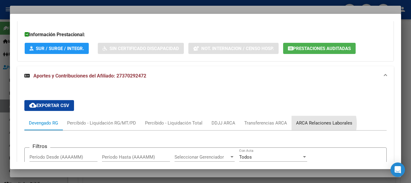
click at [320, 123] on div "ARCA Relaciones Laborales" at bounding box center [324, 123] width 56 height 7
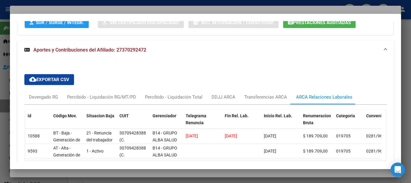
scroll to position [452, 0]
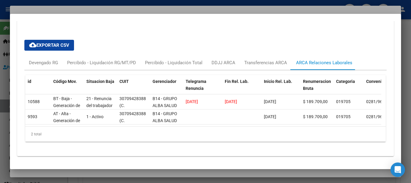
click at [93, 9] on div at bounding box center [205, 91] width 411 height 183
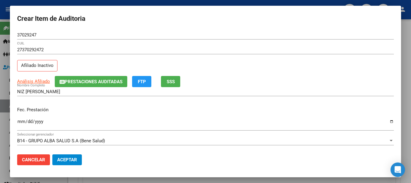
click at [48, 4] on div at bounding box center [205, 91] width 411 height 183
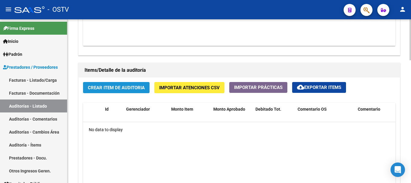
click at [117, 90] on span "Crear Item de Auditoria" at bounding box center [116, 87] width 57 height 5
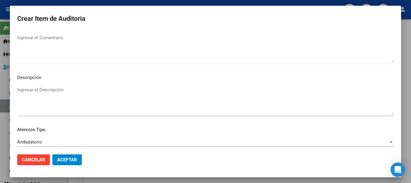
scroll to position [423, 0]
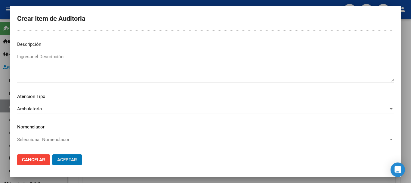
click at [52, 154] on button "Aceptar" at bounding box center [67, 159] width 30 height 11
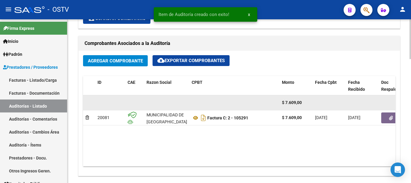
scroll to position [181, 0]
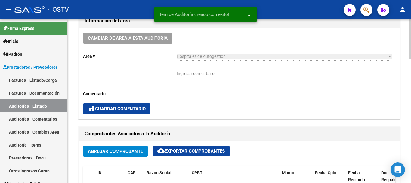
click at [225, 84] on textarea "Ingresar comentario" at bounding box center [285, 83] width 216 height 27
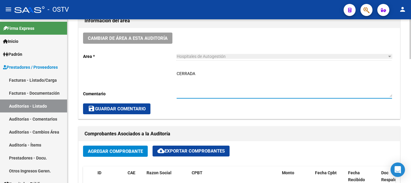
click at [135, 109] on span "save Guardar Comentario" at bounding box center [117, 108] width 58 height 5
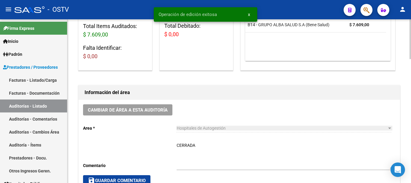
scroll to position [0, 0]
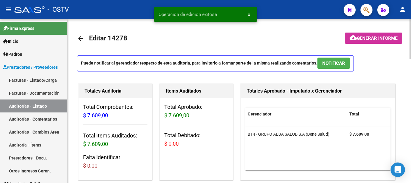
click at [84, 39] on link "arrow_back" at bounding box center [83, 38] width 12 height 14
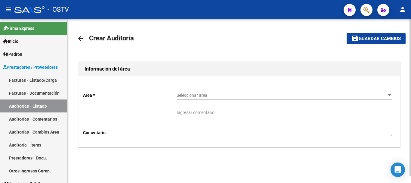
click at [222, 93] on span "Seleccionar area" at bounding box center [282, 95] width 210 height 5
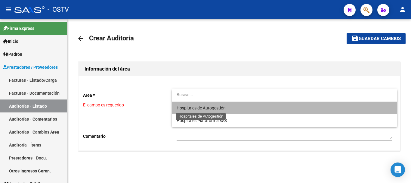
drag, startPoint x: 197, startPoint y: 107, endPoint x: 190, endPoint y: 112, distance: 9.0
click at [198, 107] on span "Hospitales de Autogestión" at bounding box center [201, 107] width 49 height 5
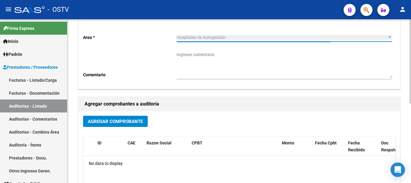
scroll to position [60, 0]
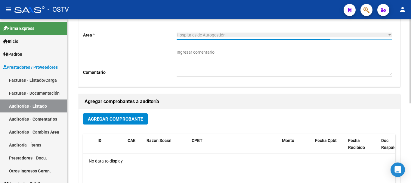
click at [121, 118] on span "Agregar Comprobante" at bounding box center [115, 118] width 55 height 5
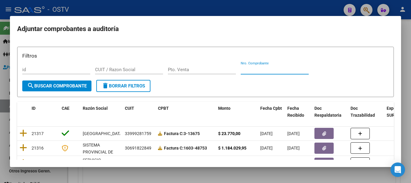
click at [259, 71] on input "Nro. Comprobante" at bounding box center [275, 69] width 68 height 5
paste input "3418"
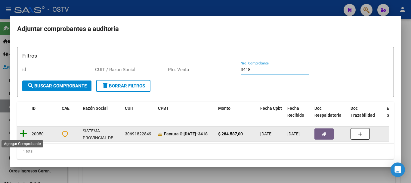
click at [24, 133] on icon at bounding box center [24, 133] width 8 height 8
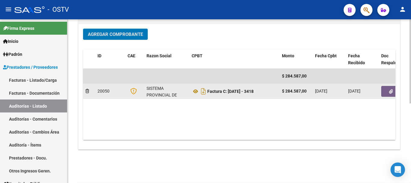
scroll to position [154, 0]
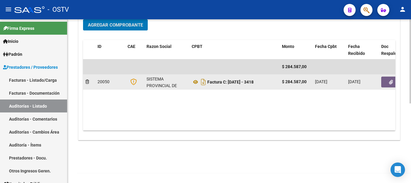
click at [386, 81] on button "button" at bounding box center [391, 82] width 19 height 11
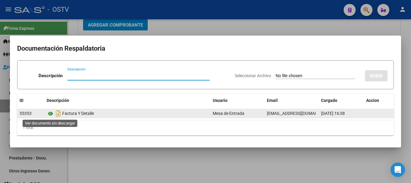
click at [50, 114] on icon at bounding box center [51, 113] width 8 height 7
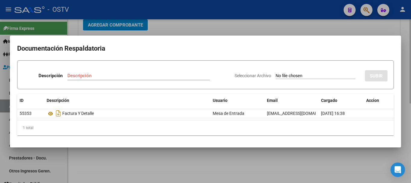
click at [309, 30] on div at bounding box center [205, 91] width 411 height 183
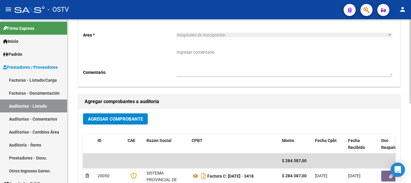
scroll to position [0, 0]
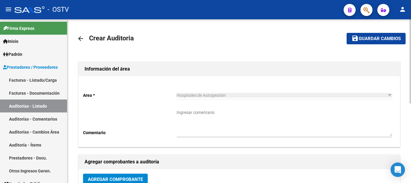
click at [352, 36] on button "save Guardar cambios" at bounding box center [376, 38] width 59 height 11
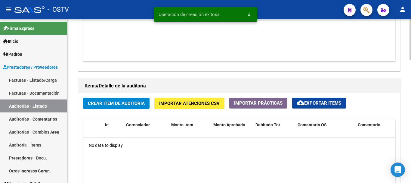
scroll to position [392, 0]
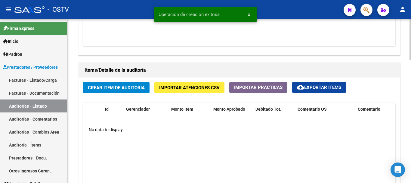
click at [127, 88] on span "Crear Item de Auditoria" at bounding box center [116, 87] width 57 height 5
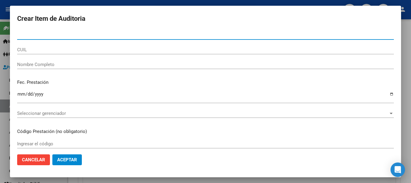
paste input "26980764"
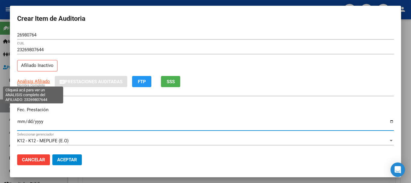
click at [41, 81] on span "Análisis Afiliado" at bounding box center [33, 81] width 33 height 5
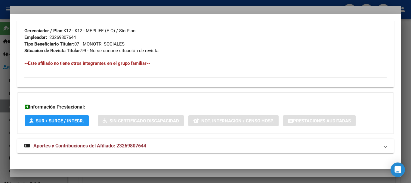
scroll to position [317, 0]
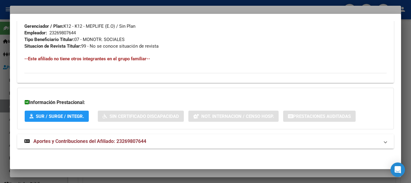
click at [132, 139] on span "Aportes y Contribuciones del Afiliado: 23269807644" at bounding box center [89, 141] width 113 height 6
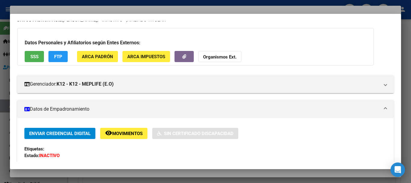
scroll to position [0, 0]
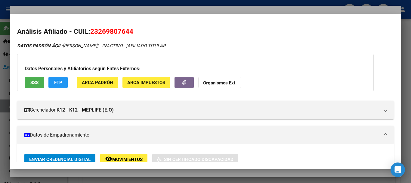
click at [214, 83] on strong "Organismos Ext." at bounding box center [219, 82] width 33 height 5
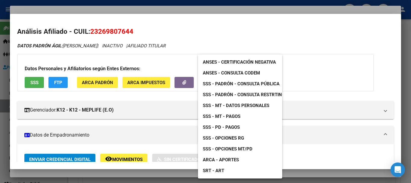
click at [256, 108] on link "SSS - MT - Datos Personales" at bounding box center [236, 105] width 76 height 11
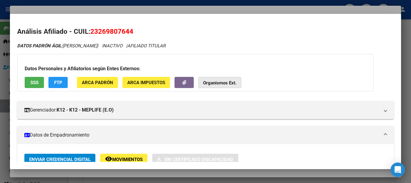
click at [216, 86] on button "Organismos Ext." at bounding box center [219, 82] width 43 height 11
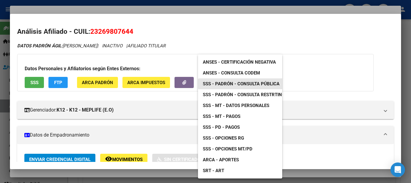
click at [263, 80] on link "SSS - Padrón - Consulta Pública" at bounding box center [241, 83] width 86 height 11
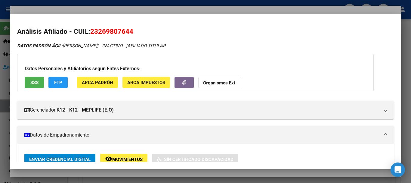
click at [154, 8] on div at bounding box center [205, 91] width 411 height 183
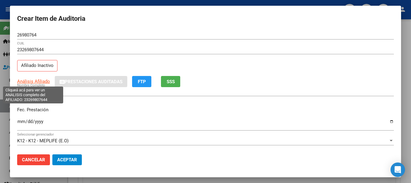
click at [41, 82] on span "Análisis Afiliado" at bounding box center [33, 81] width 33 height 5
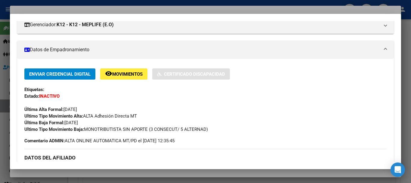
scroll to position [92, 0]
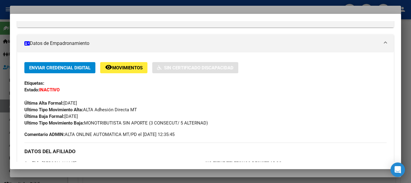
click at [211, 6] on div at bounding box center [205, 91] width 411 height 183
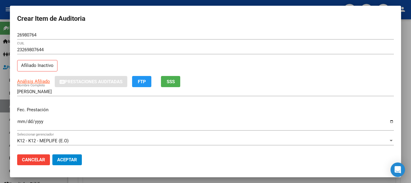
click at [316, 56] on div "23269807644 CUIL" at bounding box center [205, 52] width 377 height 15
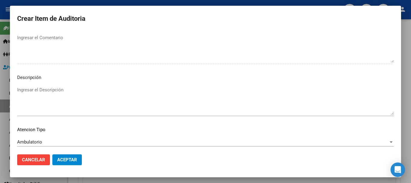
scroll to position [423, 0]
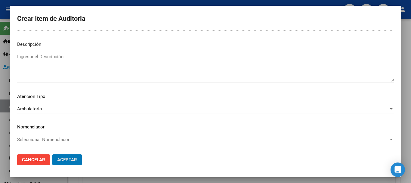
click at [52, 154] on button "Aceptar" at bounding box center [67, 159] width 30 height 11
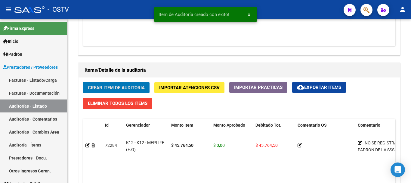
scroll to position [392, 0]
click at [83, 82] on button "Crear Item de Auditoria" at bounding box center [116, 87] width 67 height 11
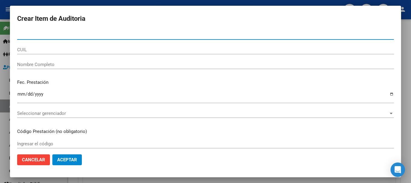
paste input "26980764"
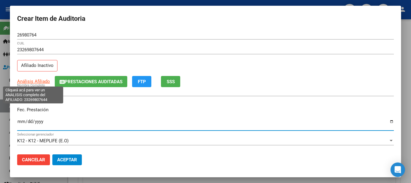
click at [34, 80] on span "Análisis Afiliado" at bounding box center [33, 81] width 33 height 5
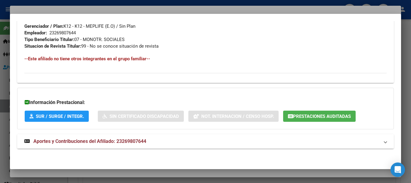
click at [142, 142] on span "Aportes y Contribuciones del Afiliado: 23269807644" at bounding box center [89, 141] width 113 height 6
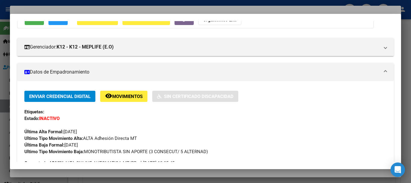
scroll to position [0, 0]
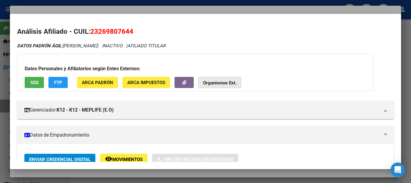
click at [226, 84] on strong "Organismos Ext." at bounding box center [219, 82] width 33 height 5
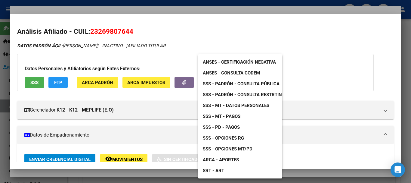
click at [190, 9] on div at bounding box center [205, 91] width 411 height 183
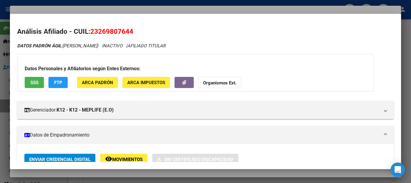
click at [190, 9] on div at bounding box center [205, 91] width 411 height 183
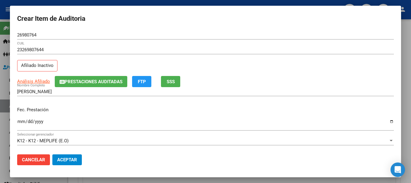
click at [110, 75] on div "23269807644 CUIL Afiliado Inactivo" at bounding box center [205, 60] width 377 height 31
click at [109, 79] on span "Prestaciones Auditadas" at bounding box center [94, 81] width 58 height 5
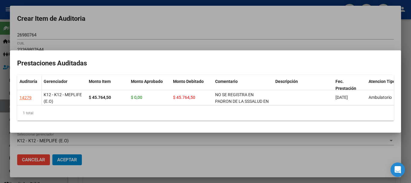
click at [149, 29] on div at bounding box center [205, 91] width 411 height 183
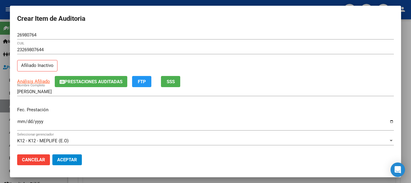
click at [110, 81] on span "Prestaciones Auditadas" at bounding box center [94, 81] width 58 height 5
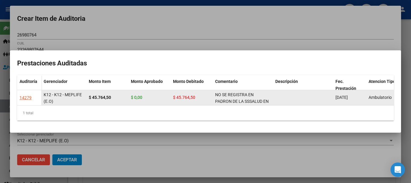
click at [220, 95] on div "NO SE REGISTRA EN PADRON DE LA SSSALUD EN FECHA DE PRESTACION" at bounding box center [242, 97] width 55 height 13
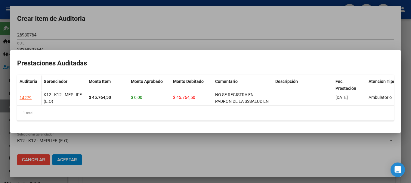
copy span "NO SE REGISTRA EN PADRON DE LA SSSALUD EN FECHA DE PRESTACION"
click at [216, 35] on div at bounding box center [205, 91] width 411 height 183
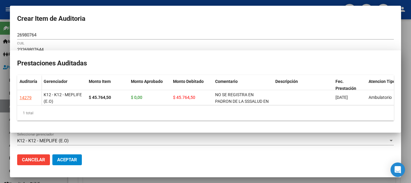
click at [268, 80] on div "Análisis Afiliado Prestaciones Auditadas FTP SSS" at bounding box center [205, 81] width 377 height 11
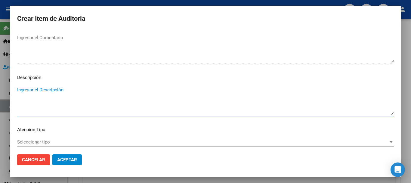
scroll to position [286, 0]
paste textarea "NO SE REGISTRA EN PADRON DE LA SSSALUD EN FECHA DE PRESTACION"
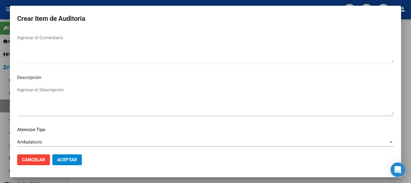
scroll to position [423, 0]
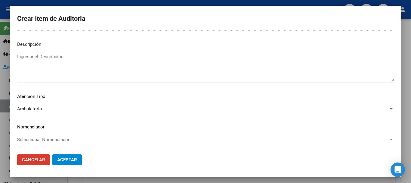
click at [52, 154] on button "Aceptar" at bounding box center [67, 159] width 30 height 11
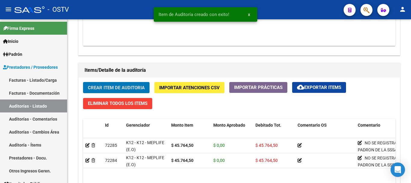
click at [83, 82] on button "Crear Item de Auditoria" at bounding box center [116, 87] width 67 height 11
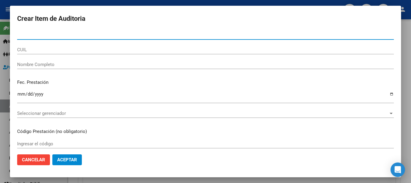
paste input "26980764"
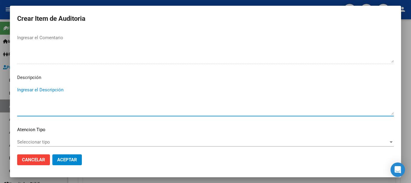
scroll to position [286, 0]
paste textarea "26980764"
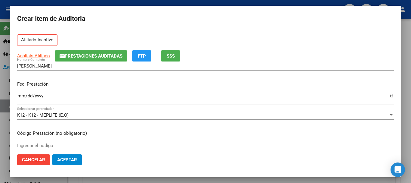
scroll to position [0, 0]
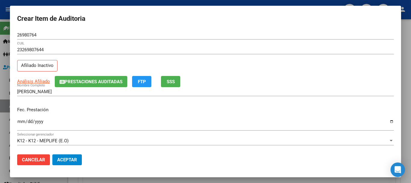
click at [101, 83] on span "Prestaciones Auditadas" at bounding box center [94, 81] width 58 height 5
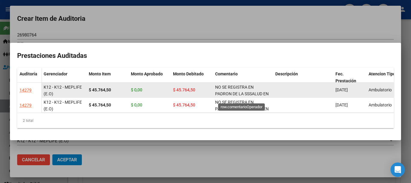
click at [217, 85] on span "NO SE REGISTRA EN PADRON DE LA SSSALUD EN FECHA DE PRESTACION" at bounding box center [242, 94] width 54 height 19
click at [223, 85] on span "NO SE REGISTRA EN PADRON DE LA SSSALUD EN FECHA DE PRESTACION" at bounding box center [242, 94] width 54 height 19
copy span "NO SE REGISTRA EN PADRON DE LA SSSALUD EN FECHA DE PRESTACION"
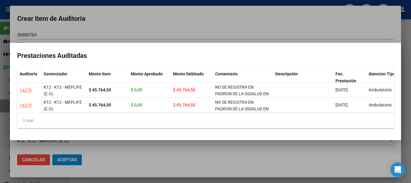
click at [209, 24] on div at bounding box center [205, 91] width 411 height 183
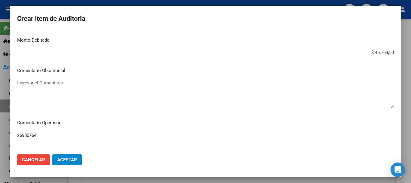
scroll to position [241, 0]
drag, startPoint x: 50, startPoint y: 135, endPoint x: 0, endPoint y: 142, distance: 50.8
click at [0, 142] on div "Crear Item de Auditoria 26980764 Nro Documento 23269807644 CUIL Afiliado Inacti…" at bounding box center [205, 91] width 411 height 183
paste textarea "NO SE REGISTRA EN PADRON DE LA SSSALUD EN FECHA DE PRESTACION"
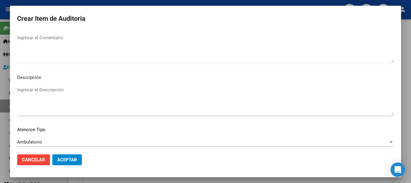
scroll to position [423, 0]
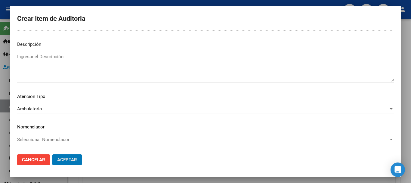
click at [52, 154] on button "Aceptar" at bounding box center [67, 159] width 30 height 11
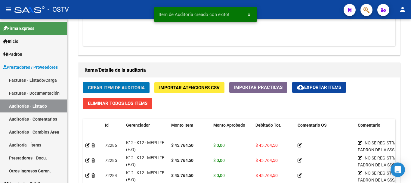
click at [83, 82] on button "Crear Item de Auditoria" at bounding box center [116, 87] width 67 height 11
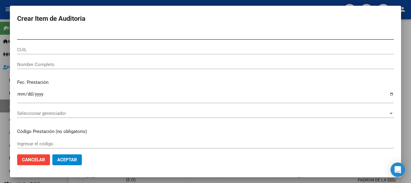
paste input "26980764"
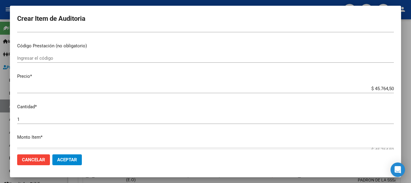
scroll to position [0, 0]
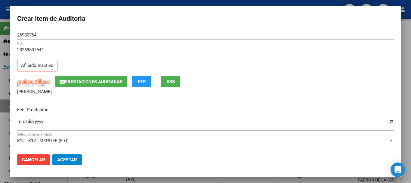
click at [102, 74] on div "23269807644 CUIL Afiliado Inactivo" at bounding box center [205, 60] width 377 height 31
click at [104, 81] on span "Prestaciones Auditadas" at bounding box center [94, 81] width 58 height 5
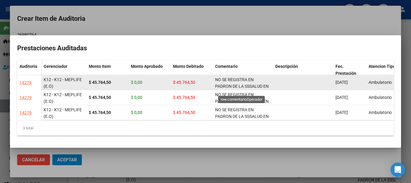
click at [237, 77] on span "NO SE REGISTRA EN PADRON DE LA SSSALUD EN FECHA DE PRESTACION" at bounding box center [242, 86] width 54 height 19
click at [235, 80] on div "NO SE REGISTRA EN PADRON DE LA SSSALUD EN FECHA DE PRESTACION" at bounding box center [242, 82] width 55 height 13
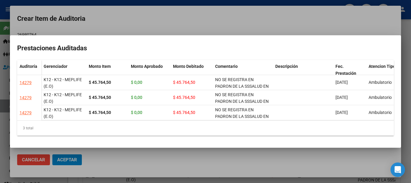
click at [230, 21] on div at bounding box center [205, 91] width 411 height 183
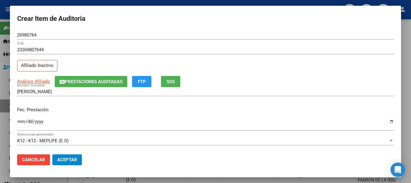
click at [259, 79] on div "Análisis Afiliado Prestaciones Auditadas FTP SSS" at bounding box center [205, 81] width 377 height 11
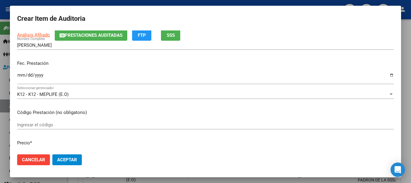
scroll to position [271, 0]
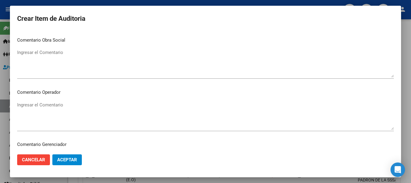
click at [59, 114] on textarea "Ingresar el Comentario" at bounding box center [205, 116] width 377 height 28
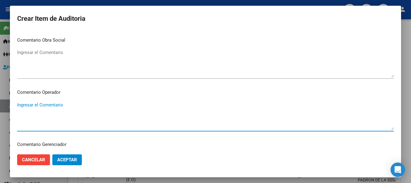
paste textarea "NO SE REGISTRA EN PADRON DE LA SSSALUD EN FECHA DE PRESTACION"
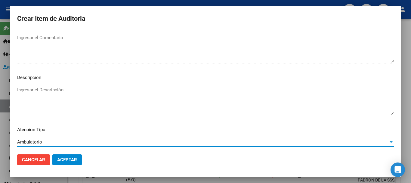
scroll to position [423, 0]
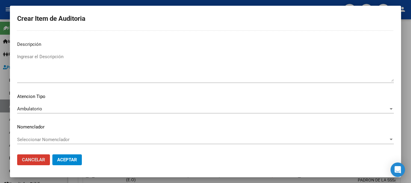
click at [52, 154] on button "Aceptar" at bounding box center [67, 159] width 30 height 11
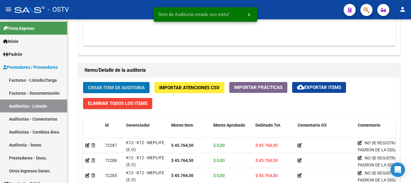
click at [83, 82] on button "Crear Item de Auditoria" at bounding box center [116, 87] width 67 height 11
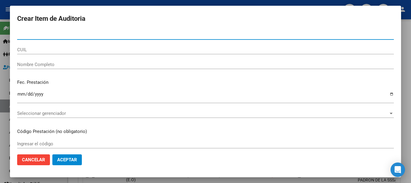
paste input "26980764"
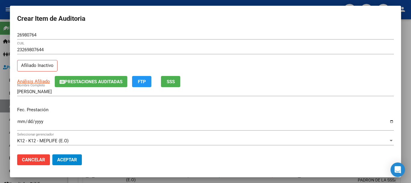
click at [19, 122] on input "Ingresar la fecha" at bounding box center [205, 124] width 377 height 10
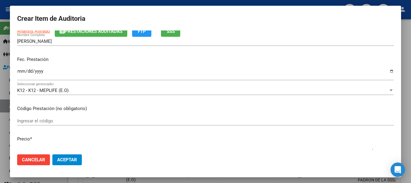
scroll to position [0, 0]
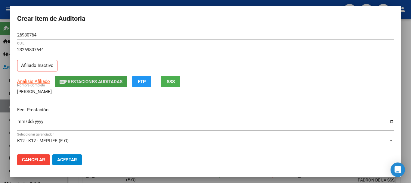
click at [113, 84] on span "Prestaciones Auditadas" at bounding box center [94, 81] width 58 height 5
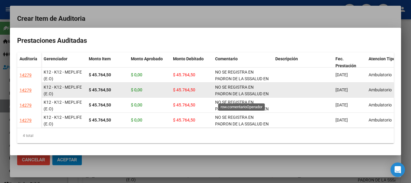
click at [227, 83] on datatable-body-cell "NO SE REGISTRA EN PADRON DE LA SSSALUD EN FECHA DE PRESTACION" at bounding box center [243, 90] width 60 height 15
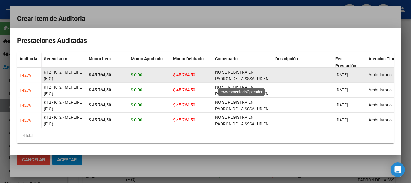
click at [227, 77] on span "NO SE REGISTRA EN PADRON DE LA SSSALUD EN FECHA DE PRESTACION" at bounding box center [242, 79] width 54 height 19
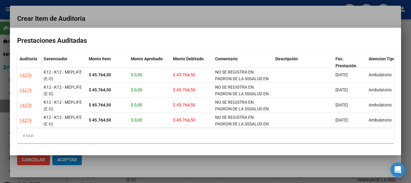
copy span "NO SE REGISTRA EN PADRON DE LA SSSALUD EN FECHA DE PRESTACION"
click at [234, 11] on div at bounding box center [205, 91] width 411 height 183
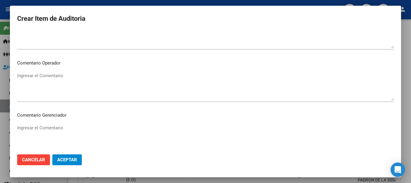
scroll to position [301, 0]
click at [51, 83] on textarea "Ingresar el Comentario" at bounding box center [205, 85] width 377 height 28
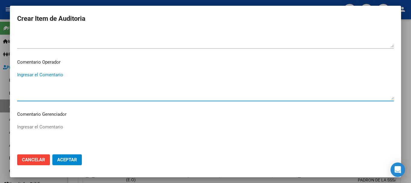
paste textarea "NO SE REGISTRA EN PADRON DE LA SSSALUD EN FECHA DE PRESTACION"
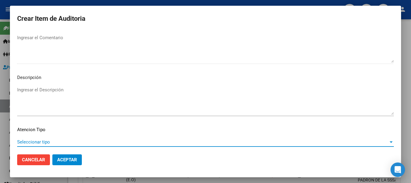
scroll to position [423, 0]
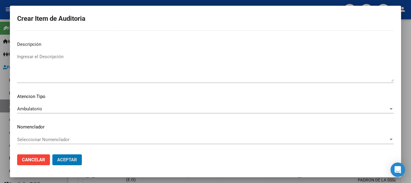
click at [52, 154] on button "Aceptar" at bounding box center [67, 159] width 30 height 11
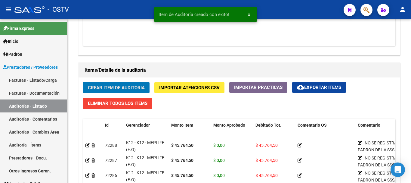
click at [83, 82] on button "Crear Item de Auditoria" at bounding box center [116, 87] width 67 height 11
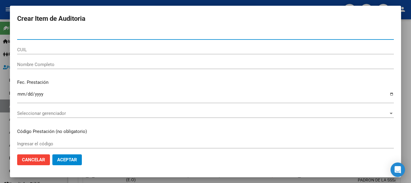
paste input "26980764"
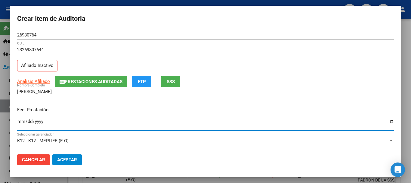
click at [108, 82] on span "Prestaciones Auditadas" at bounding box center [94, 81] width 58 height 5
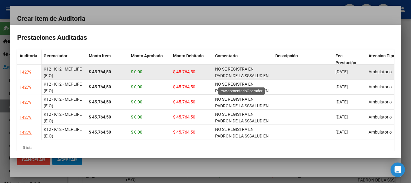
click at [244, 68] on span "NO SE REGISTRA EN PADRON DE LA SSSALUD EN FECHA DE PRESTACION" at bounding box center [242, 76] width 54 height 19
copy span "NO SE REGISTRA EN PADRON DE LA SSSALUD EN FECHA DE PRESTACION"
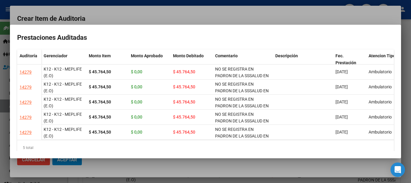
click at [220, 17] on div at bounding box center [205, 91] width 411 height 183
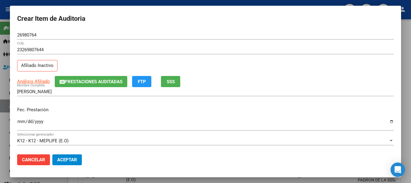
drag, startPoint x: 253, startPoint y: 129, endPoint x: 252, endPoint y: 126, distance: 3.1
click at [252, 128] on div "2025-05-12 Ingresar la fecha" at bounding box center [205, 124] width 377 height 13
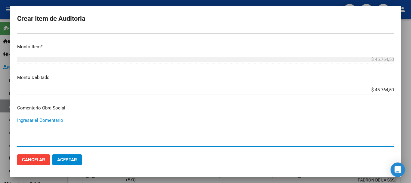
scroll to position [286, 0]
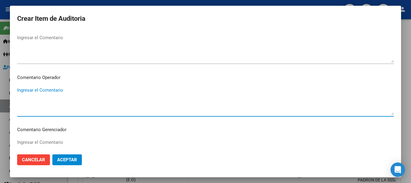
paste textarea "NO SE REGISTRA EN PADRON DE LA SSSALUD EN FECHA DE PRESTACION"
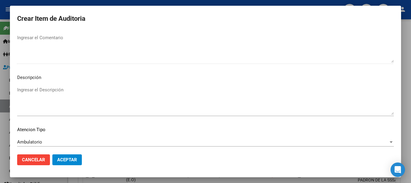
scroll to position [423, 0]
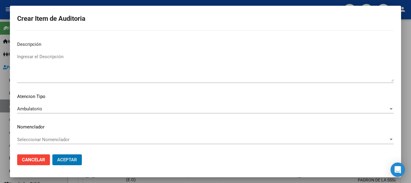
click at [52, 154] on button "Aceptar" at bounding box center [67, 159] width 30 height 11
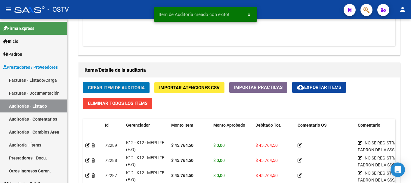
click at [83, 82] on button "Crear Item de Auditoria" at bounding box center [116, 87] width 67 height 11
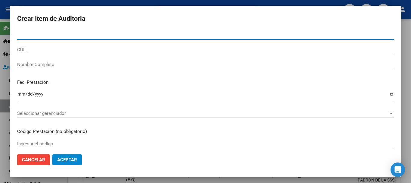
paste input "42664895"
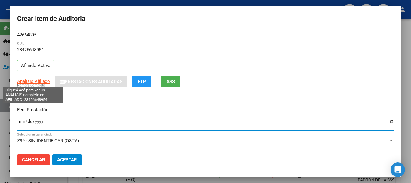
click at [39, 83] on span "Análisis Afiliado" at bounding box center [33, 81] width 33 height 5
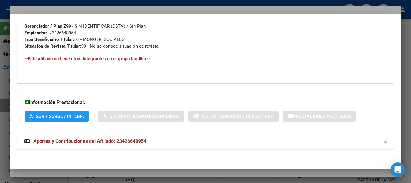
click at [114, 138] on span "Aportes y Contribuciones del Afiliado: 23426648954" at bounding box center [89, 141] width 113 height 6
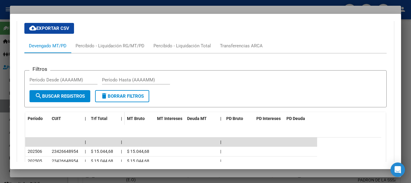
scroll to position [479, 0]
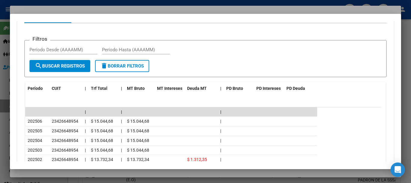
click at [84, 10] on div at bounding box center [205, 91] width 411 height 183
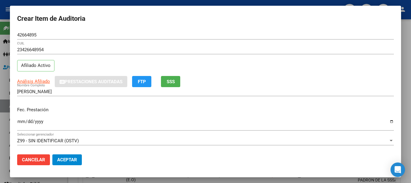
click at [324, 71] on div "23426648954 CUIL Afiliado Activo" at bounding box center [205, 60] width 377 height 31
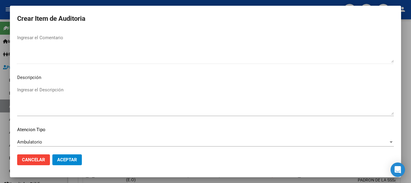
scroll to position [423, 0]
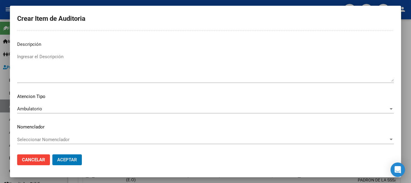
click at [52, 154] on button "Aceptar" at bounding box center [67, 159] width 30 height 11
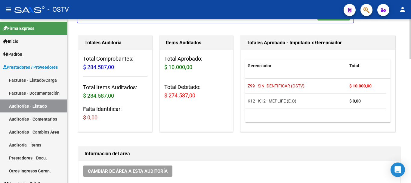
scroll to position [0, 0]
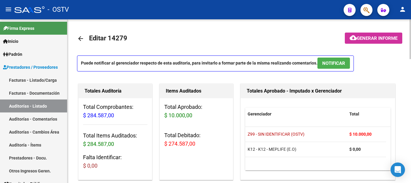
click at [379, 38] on span "Generar informe" at bounding box center [377, 38] width 41 height 5
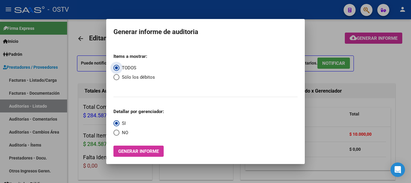
click at [115, 76] on span "Select an option" at bounding box center [117, 77] width 6 height 6
click at [115, 76] on input "Sólo los débitos" at bounding box center [117, 77] width 6 height 6
click at [118, 135] on span "Select an option" at bounding box center [117, 133] width 6 height 6
click at [118, 135] on input "NO" at bounding box center [117, 133] width 6 height 6
click at [138, 150] on span "Generar informe" at bounding box center [138, 150] width 41 height 5
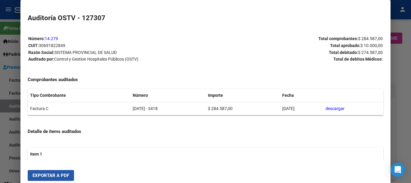
click at [63, 173] on span "Exportar a PDF" at bounding box center [51, 175] width 37 height 5
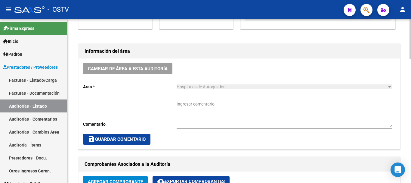
scroll to position [241, 0]
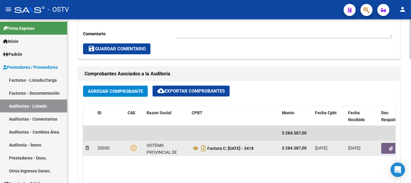
click at [391, 146] on span "button" at bounding box center [391, 147] width 4 height 5
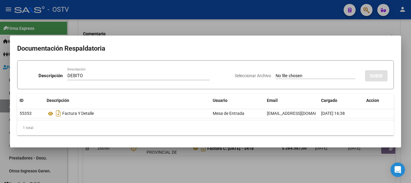
click at [276, 73] on input "Seleccionar Archivo" at bounding box center [316, 76] width 80 height 6
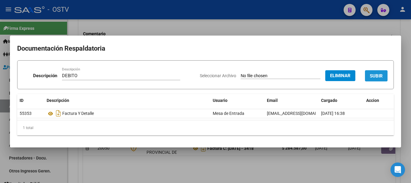
click at [376, 74] on span "SUBIR" at bounding box center [376, 75] width 13 height 5
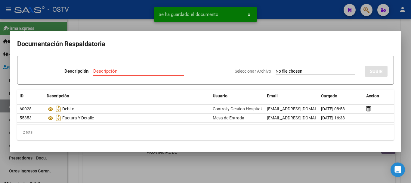
click at [321, 19] on div at bounding box center [205, 91] width 411 height 183
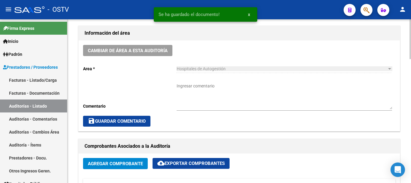
scroll to position [90, 0]
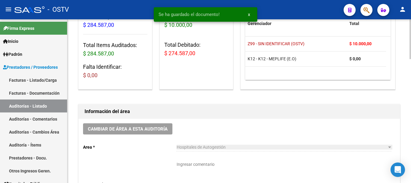
click at [217, 161] on textarea "Ingresar comentario" at bounding box center [285, 174] width 216 height 27
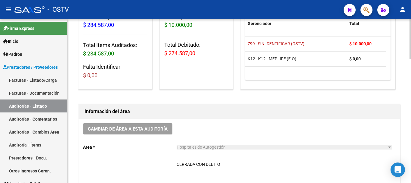
scroll to position [120, 0]
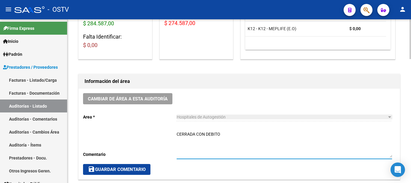
click at [108, 169] on span "save Guardar Comentario" at bounding box center [117, 169] width 58 height 5
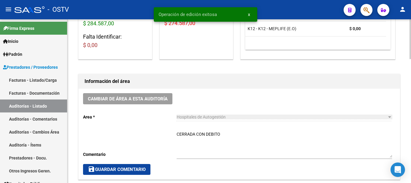
scroll to position [0, 0]
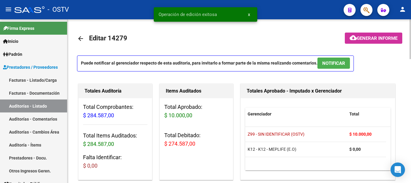
click at [85, 38] on link "arrow_back" at bounding box center [83, 38] width 12 height 14
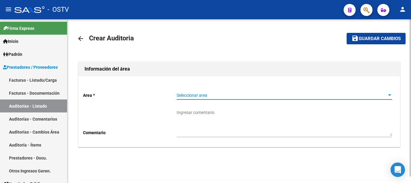
click at [227, 96] on span "Seleccionar area" at bounding box center [282, 95] width 210 height 5
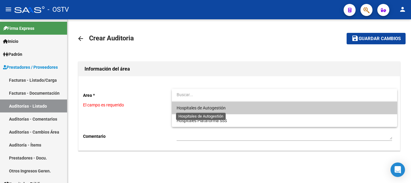
click at [195, 106] on span "Hospitales de Autogestión" at bounding box center [201, 107] width 49 height 5
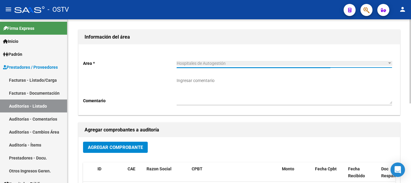
scroll to position [60, 0]
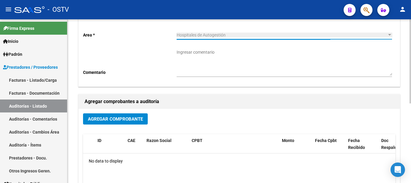
click at [113, 122] on button "Agregar Comprobante" at bounding box center [115, 118] width 65 height 11
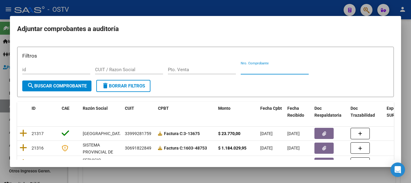
click at [284, 69] on input "Nro. Comprobante" at bounding box center [275, 69] width 68 height 5
paste input "1960"
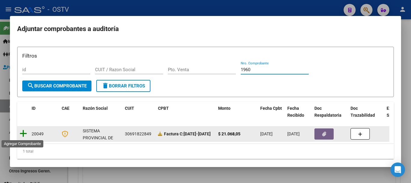
click at [25, 134] on icon at bounding box center [24, 133] width 8 height 8
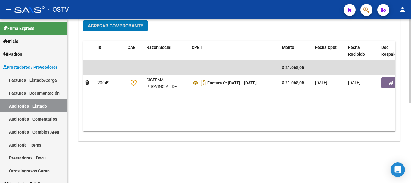
scroll to position [154, 0]
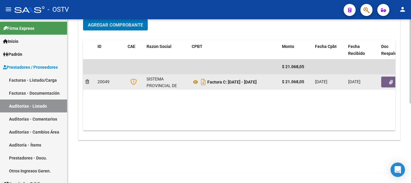
click at [383, 82] on button "button" at bounding box center [391, 82] width 19 height 11
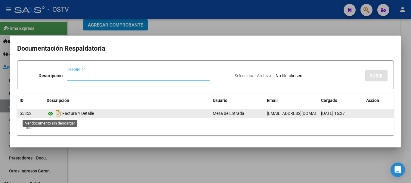
click at [48, 113] on icon at bounding box center [51, 113] width 8 height 7
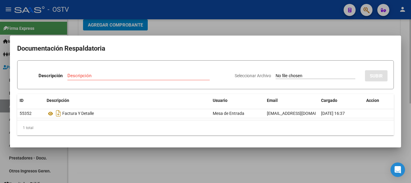
click at [175, 28] on div at bounding box center [205, 91] width 411 height 183
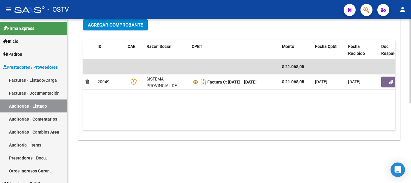
scroll to position [0, 0]
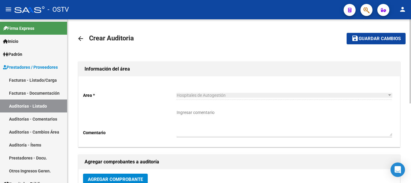
click at [359, 37] on mat-icon "save" at bounding box center [355, 38] width 7 height 7
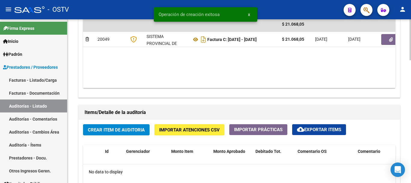
scroll to position [361, 0]
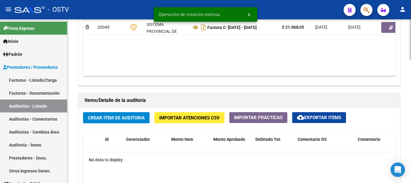
click at [126, 120] on button "Crear Item de Auditoria" at bounding box center [116, 117] width 67 height 11
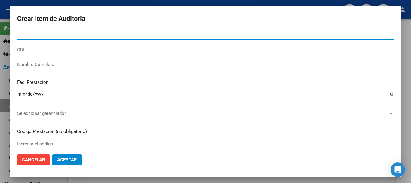
paste input "224912817"
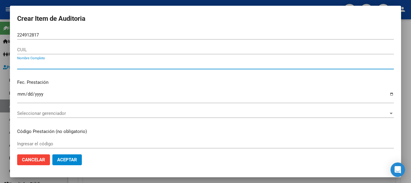
drag, startPoint x: 67, startPoint y: 31, endPoint x: 70, endPoint y: 33, distance: 3.6
click at [70, 33] on div "224912817 Nro Documento" at bounding box center [205, 34] width 377 height 9
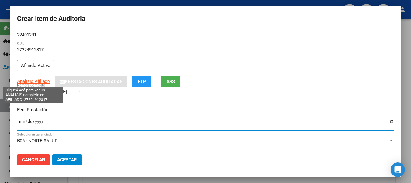
click at [36, 83] on span "Análisis Afiliado" at bounding box center [33, 81] width 33 height 5
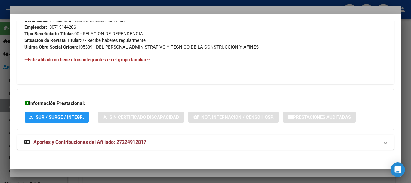
scroll to position [311, 0]
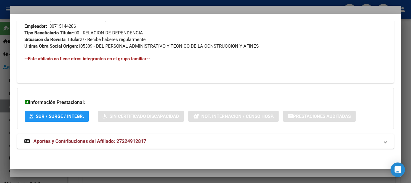
click at [154, 144] on mat-panel-title "Aportes y Contribuciones del Afiliado: 27224912817" at bounding box center [201, 141] width 355 height 7
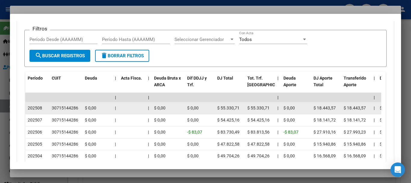
scroll to position [559, 0]
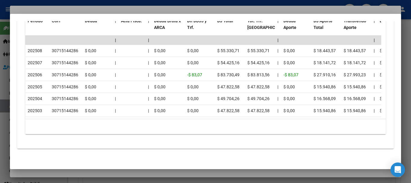
drag, startPoint x: 82, startPoint y: 6, endPoint x: 183, endPoint y: 11, distance: 100.4
click at [83, 6] on div at bounding box center [205, 91] width 411 height 183
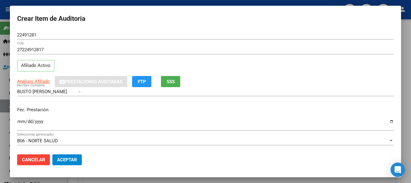
click at [326, 71] on div "27224912817 CUIL Afiliado Activo" at bounding box center [205, 60] width 377 height 31
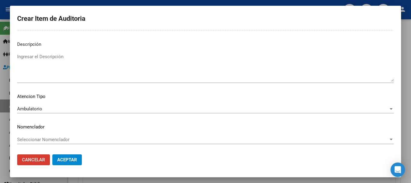
scroll to position [0, 0]
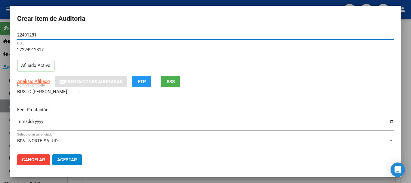
click at [52, 154] on button "Aceptar" at bounding box center [67, 159] width 30 height 11
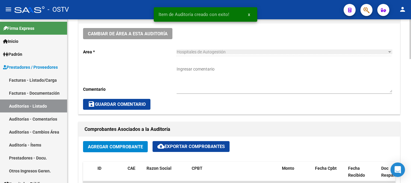
scroll to position [181, 0]
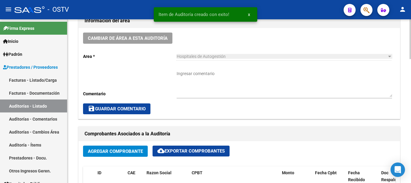
click at [201, 83] on textarea "Ingresar comentario" at bounding box center [285, 83] width 216 height 27
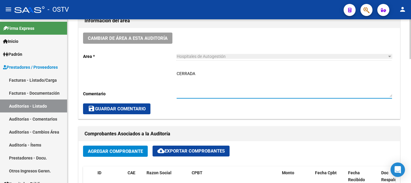
click at [134, 109] on span "save Guardar Comentario" at bounding box center [117, 108] width 58 height 5
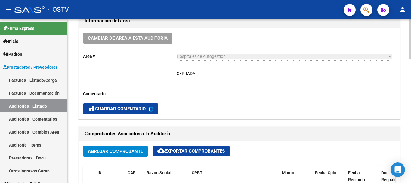
scroll to position [0, 0]
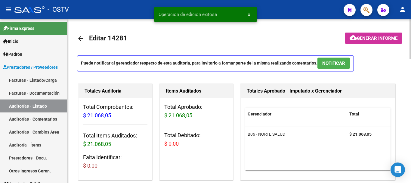
click at [83, 38] on mat-icon "arrow_back" at bounding box center [80, 38] width 7 height 7
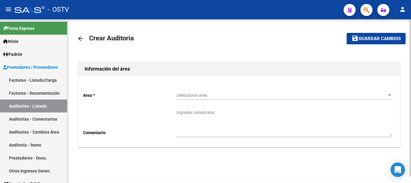
click at [212, 91] on div "Seleccionar area Seleccionar area" at bounding box center [285, 93] width 216 height 12
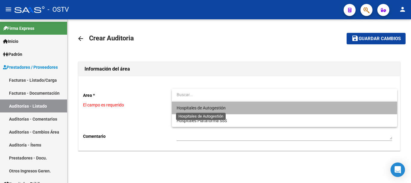
click at [196, 107] on span "Hospitales de Autogestión" at bounding box center [201, 107] width 49 height 5
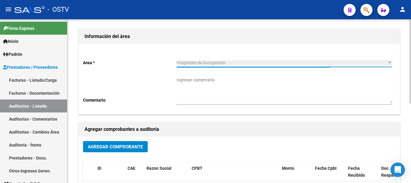
scroll to position [90, 0]
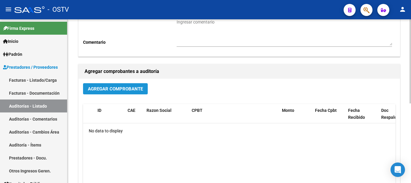
click at [114, 86] on span "Agregar Comprobante" at bounding box center [115, 88] width 55 height 5
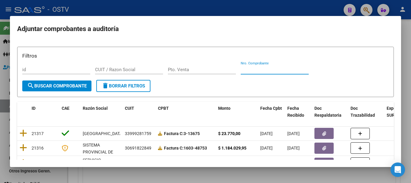
click at [255, 67] on input "Nro. Comprobante" at bounding box center [275, 69] width 68 height 5
paste input "2871"
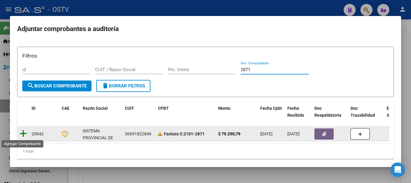
click at [24, 133] on icon at bounding box center [24, 133] width 8 height 8
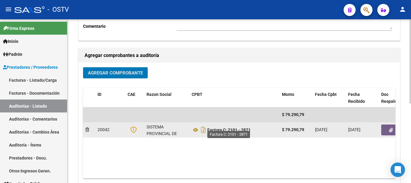
scroll to position [120, 0]
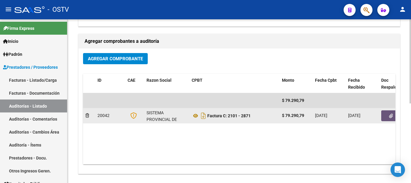
click at [389, 115] on button "button" at bounding box center [391, 115] width 19 height 11
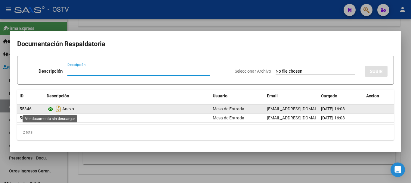
click at [52, 108] on icon at bounding box center [51, 108] width 8 height 7
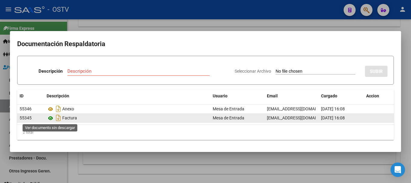
click at [50, 118] on icon at bounding box center [51, 117] width 8 height 7
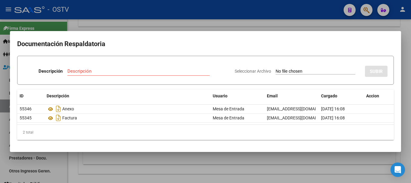
click at [145, 28] on div at bounding box center [205, 91] width 411 height 183
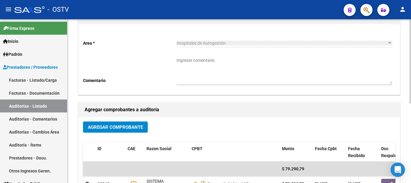
scroll to position [0, 0]
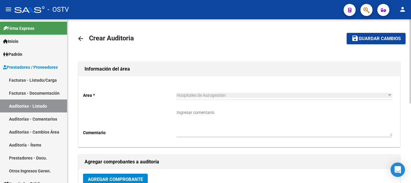
click at [383, 40] on span "Guardar cambios" at bounding box center [380, 38] width 42 height 5
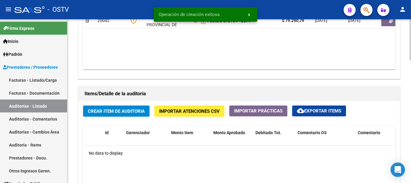
scroll to position [392, 0]
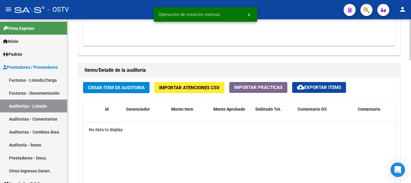
click at [120, 89] on span "Crear Item de Auditoria" at bounding box center [116, 87] width 57 height 5
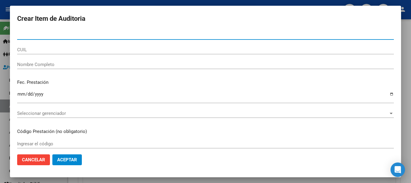
paste input "40089430"
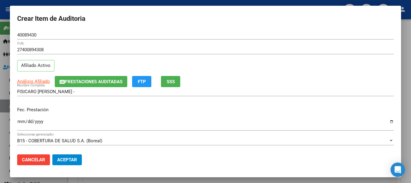
click at [121, 40] on div "40089430 Nro Documento" at bounding box center [205, 37] width 377 height 15
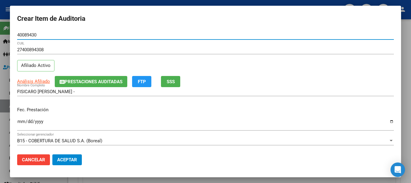
drag, startPoint x: 42, startPoint y: 34, endPoint x: 9, endPoint y: 33, distance: 33.2
click at [9, 33] on div "Crear Item de Auditoria 40089430 Nro Documento 27400894308 CUIL Afiliado Activo…" at bounding box center [205, 91] width 411 height 183
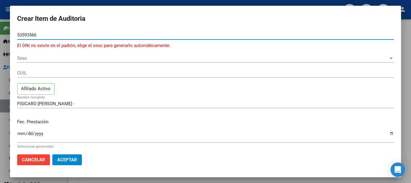
click at [30, 37] on input "53593566" at bounding box center [205, 34] width 377 height 5
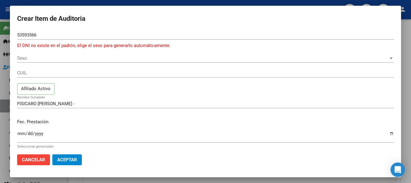
drag, startPoint x: 40, startPoint y: 4, endPoint x: 52, endPoint y: 5, distance: 12.1
click at [40, 4] on div at bounding box center [205, 91] width 411 height 183
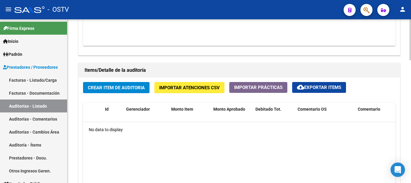
drag, startPoint x: 103, startPoint y: 84, endPoint x: 100, endPoint y: 83, distance: 3.2
click at [100, 83] on button "Crear Item de Auditoria" at bounding box center [116, 87] width 67 height 11
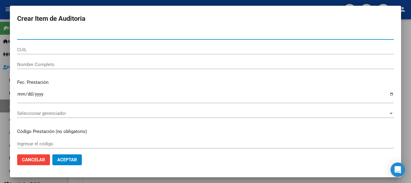
paste input "53593566"
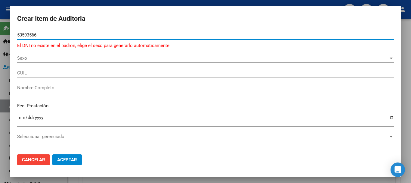
click at [24, 58] on span "Sexo" at bounding box center [203, 57] width 372 height 5
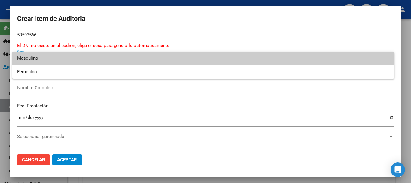
click at [31, 58] on span "Masculino" at bounding box center [203, 59] width 373 height 14
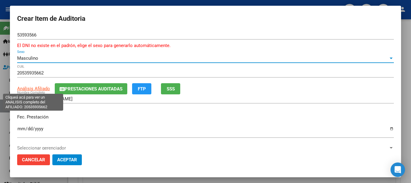
click at [37, 89] on span "Análisis Afiliado" at bounding box center [33, 88] width 33 height 5
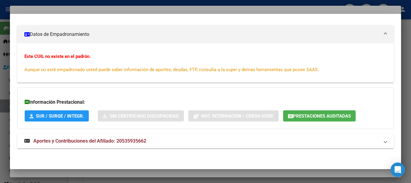
scroll to position [0, 0]
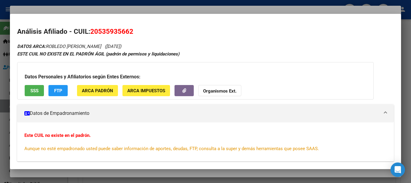
click at [117, 9] on div at bounding box center [205, 91] width 411 height 183
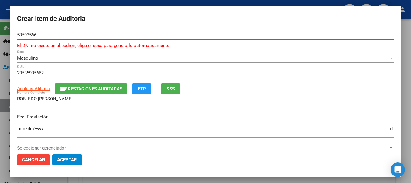
drag, startPoint x: 41, startPoint y: 36, endPoint x: 0, endPoint y: 36, distance: 40.7
click at [0, 36] on div "Crear Item de Auditoria 53593566 Nro Documento El DNI no existe en el padrón, e…" at bounding box center [205, 91] width 411 height 183
click at [92, 89] on span "Prestaciones Auditadas" at bounding box center [94, 88] width 58 height 5
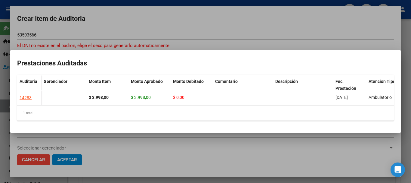
click at [143, 9] on div at bounding box center [205, 91] width 411 height 183
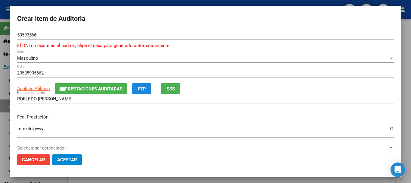
click at [152, 93] on button "FTP" at bounding box center [141, 88] width 19 height 11
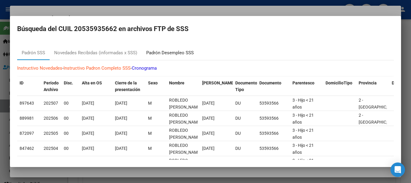
click at [166, 53] on div "Padrón Desempleo SSS" at bounding box center [170, 52] width 48 height 7
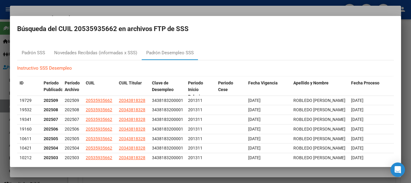
click at [83, 11] on div at bounding box center [205, 91] width 411 height 183
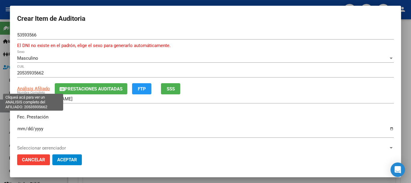
click at [30, 89] on span "Análisis Afiliado" at bounding box center [33, 88] width 33 height 5
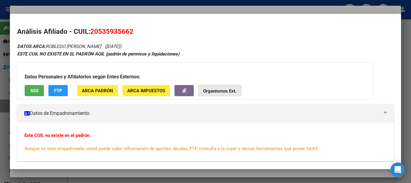
click at [211, 89] on strong "Organismos Ext." at bounding box center [219, 90] width 33 height 5
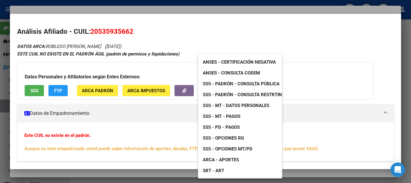
click at [268, 83] on span "SSS - Padrón - Consulta Pública" at bounding box center [241, 83] width 77 height 5
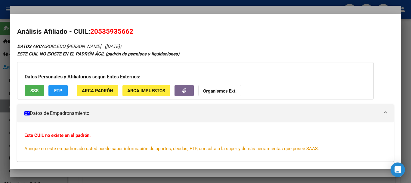
click at [86, 7] on div at bounding box center [205, 91] width 411 height 183
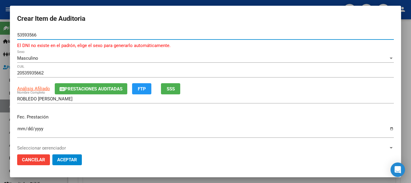
drag, startPoint x: 27, startPoint y: 35, endPoint x: 6, endPoint y: 41, distance: 21.5
click at [6, 41] on div "Crear Item de Auditoria 53593566 Nro Documento El DNI no existe en el padrón, e…" at bounding box center [205, 91] width 411 height 183
paste input "34381832"
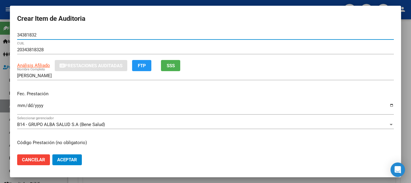
click at [52, 154] on button "Aceptar" at bounding box center [67, 159] width 30 height 11
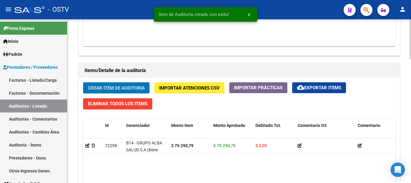
scroll to position [392, 0]
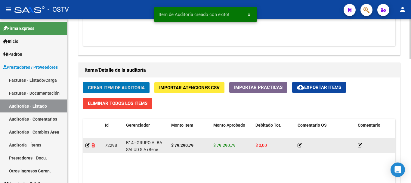
click at [92, 145] on icon at bounding box center [94, 145] width 4 height 4
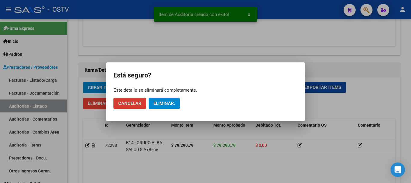
click at [169, 103] on span "Eliminar." at bounding box center [165, 103] width 22 height 5
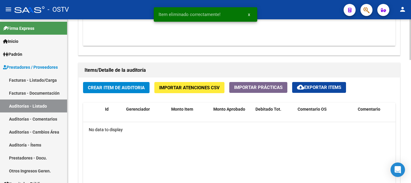
scroll to position [392, 0]
click at [105, 88] on span "Crear Item de Auditoria" at bounding box center [116, 87] width 57 height 5
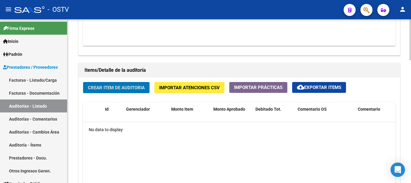
click at [83, 82] on button "Crear Item de Auditoria" at bounding box center [116, 87] width 67 height 11
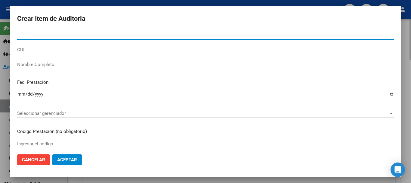
paste input "40089430"
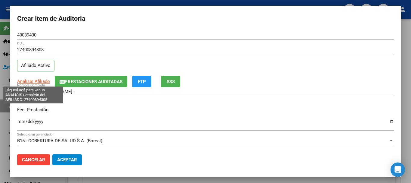
click at [30, 81] on span "Análisis Afiliado" at bounding box center [33, 81] width 33 height 5
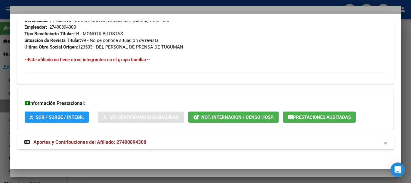
scroll to position [311, 0]
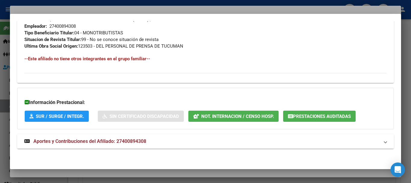
click at [106, 142] on span "Aportes y Contribuciones del Afiliado: 27400894308" at bounding box center [89, 141] width 113 height 6
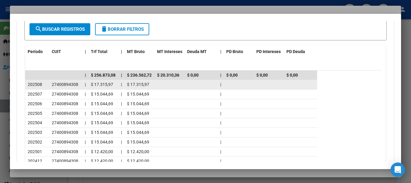
scroll to position [566, 0]
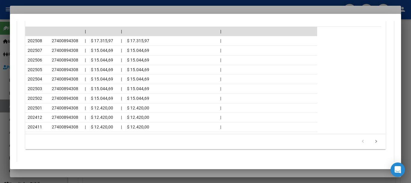
click at [65, 9] on div at bounding box center [205, 91] width 411 height 183
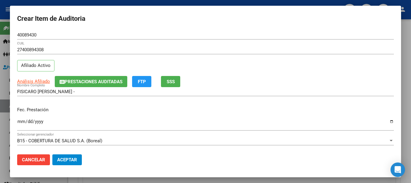
click at [285, 60] on div "27400894308 CUIL Afiliado Activo" at bounding box center [205, 60] width 377 height 31
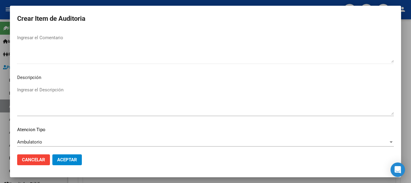
scroll to position [423, 0]
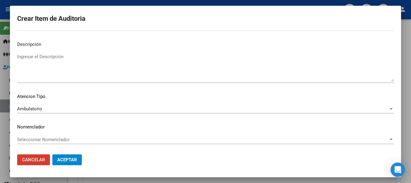
click at [52, 154] on button "Aceptar" at bounding box center [67, 159] width 30 height 11
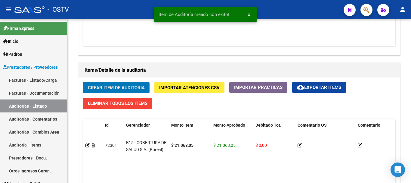
scroll to position [392, 0]
click at [83, 82] on button "Crear Item de Auditoria" at bounding box center [116, 87] width 67 height 11
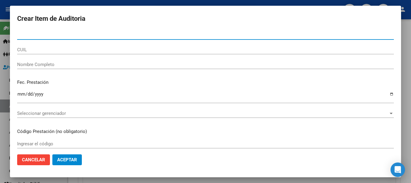
paste input "41961416"
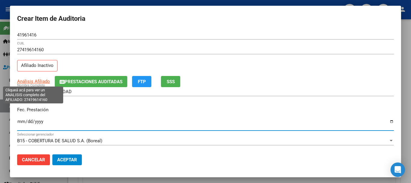
click at [26, 81] on span "Análisis Afiliado" at bounding box center [33, 81] width 33 height 5
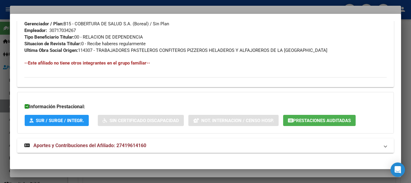
scroll to position [324, 0]
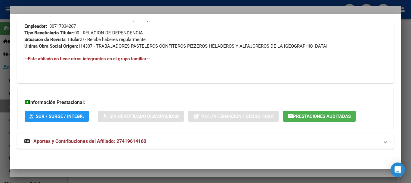
click at [135, 142] on span "Aportes y Contribuciones del Afiliado: 27419614160" at bounding box center [89, 141] width 113 height 6
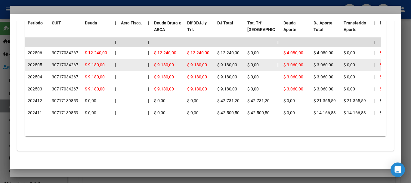
scroll to position [565, 0]
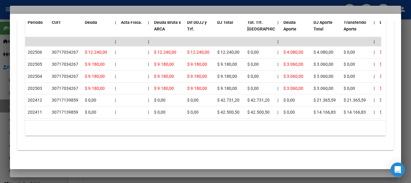
click at [54, 9] on div at bounding box center [205, 91] width 411 height 183
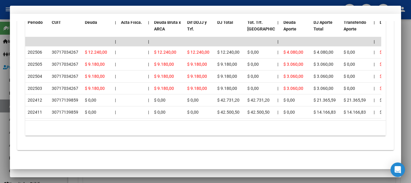
click at [236, 95] on div "TACAHUA ANA FELICIDAD Nombre Completo" at bounding box center [205, 91] width 377 height 9
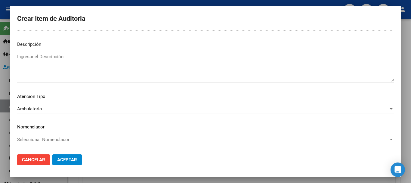
scroll to position [0, 0]
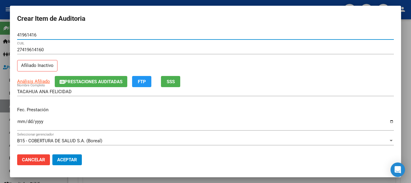
click at [52, 154] on button "Aceptar" at bounding box center [67, 159] width 30 height 11
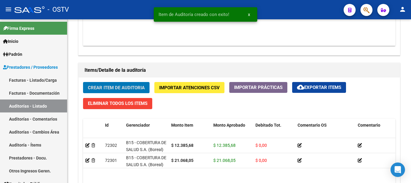
click at [83, 82] on button "Crear Item de Auditoria" at bounding box center [116, 87] width 67 height 11
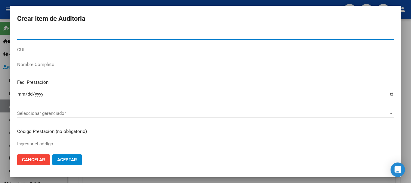
paste input "40089430"
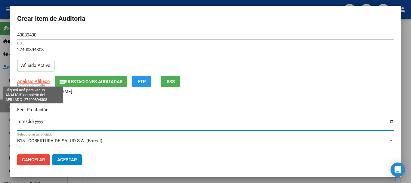
click at [38, 79] on span "Análisis Afiliado" at bounding box center [33, 81] width 33 height 5
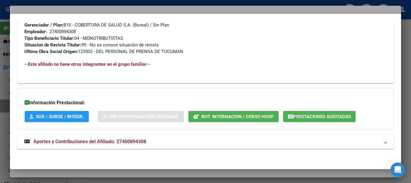
scroll to position [306, 0]
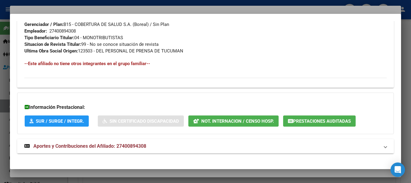
click at [108, 145] on span "Aportes y Contribuciones del Afiliado: 27400894308" at bounding box center [89, 146] width 113 height 6
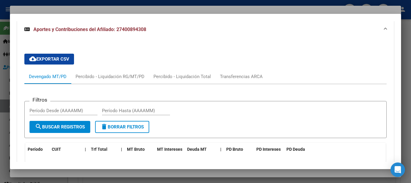
scroll to position [486, 0]
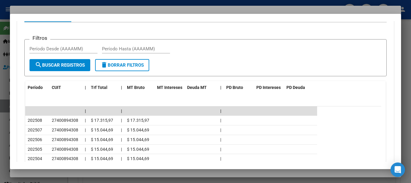
click at [96, 11] on div at bounding box center [205, 91] width 411 height 183
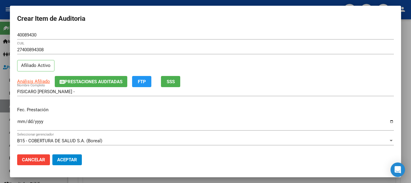
click at [263, 90] on input "[PERSON_NAME] [PERSON_NAME] -" at bounding box center [205, 91] width 377 height 5
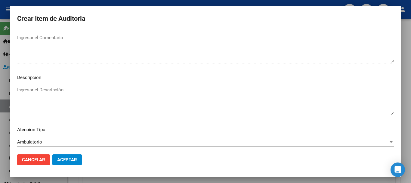
scroll to position [423, 0]
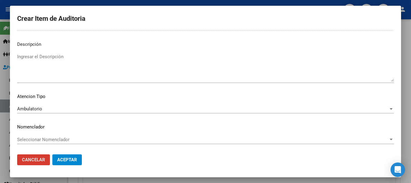
click at [52, 154] on button "Aceptar" at bounding box center [67, 159] width 30 height 11
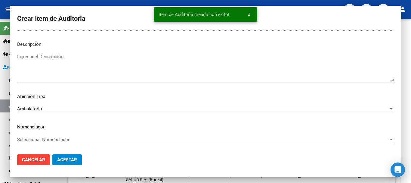
click at [83, 82] on button "Crear Item de Auditoria" at bounding box center [116, 87] width 67 height 11
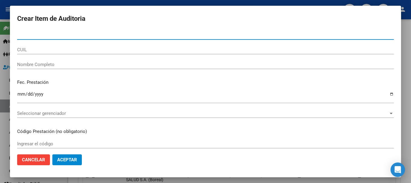
paste input "38185205"
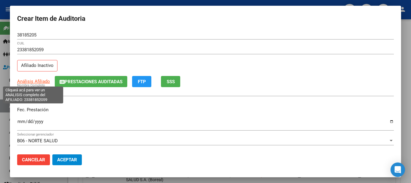
click at [24, 81] on span "Análisis Afiliado" at bounding box center [33, 81] width 33 height 5
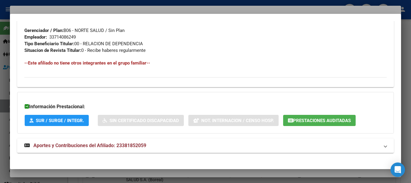
scroll to position [317, 0]
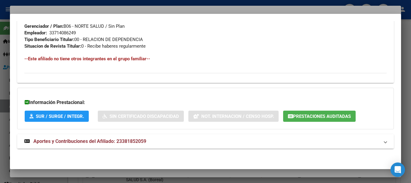
click at [90, 144] on span "Aportes y Contribuciones del Afiliado: 23381852059" at bounding box center [89, 141] width 113 height 6
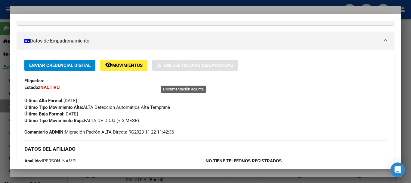
scroll to position [0, 0]
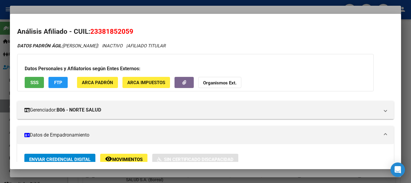
click at [222, 81] on strong "Organismos Ext." at bounding box center [219, 82] width 33 height 5
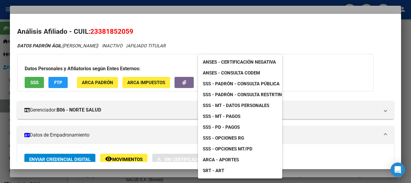
click at [249, 84] on span "SSS - Padrón - Consulta Pública" at bounding box center [241, 83] width 77 height 5
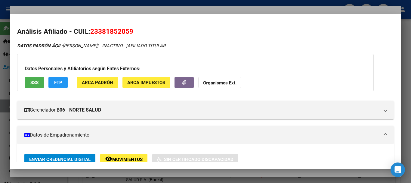
click at [155, 8] on div at bounding box center [205, 91] width 411 height 183
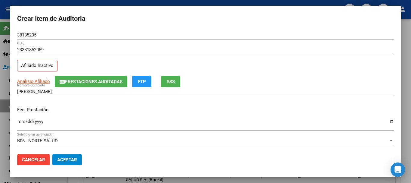
click at [258, 61] on div "23381852059 CUIL Afiliado Inactivo" at bounding box center [205, 60] width 377 height 31
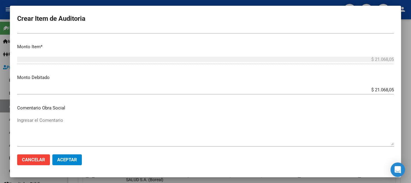
scroll to position [286, 0]
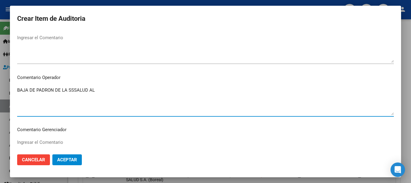
paste textarea "31-05-2025 SIN DECLARACION JURADA"
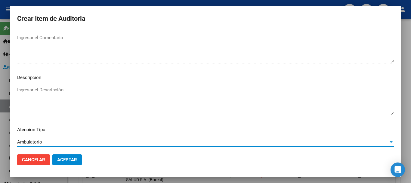
scroll to position [423, 0]
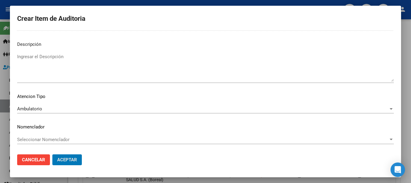
click at [52, 154] on button "Aceptar" at bounding box center [67, 159] width 30 height 11
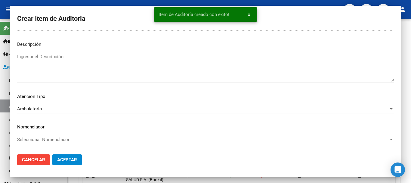
click at [83, 82] on button "Crear Item de Auditoria" at bounding box center [116, 87] width 67 height 11
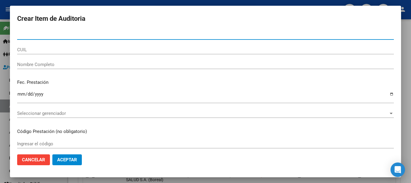
paste input "29243157"
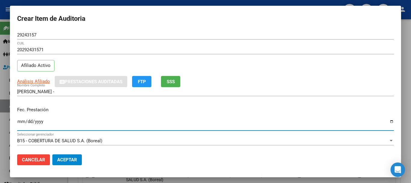
click at [40, 78] on div "Análisis Afiliado Prestaciones Auditadas FTP SSS" at bounding box center [205, 81] width 377 height 11
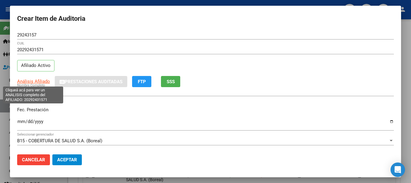
click at [38, 81] on span "Análisis Afiliado" at bounding box center [33, 81] width 33 height 5
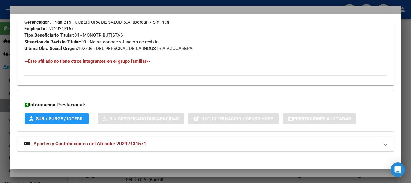
scroll to position [311, 0]
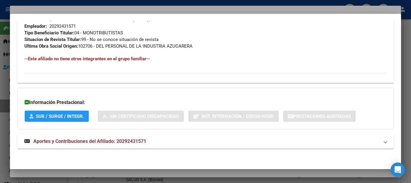
click at [122, 138] on span "Aportes y Contribuciones del Afiliado: 20292431571" at bounding box center [89, 141] width 113 height 6
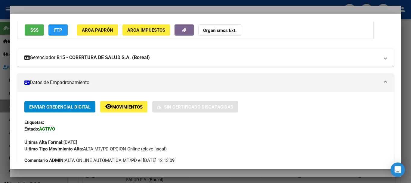
scroll to position [0, 0]
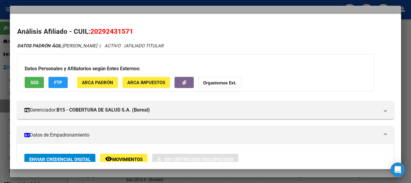
click at [222, 83] on strong "Organismos Ext." at bounding box center [219, 82] width 33 height 5
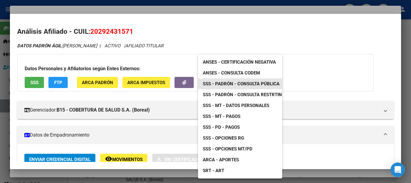
click at [259, 82] on span "SSS - Padrón - Consulta Pública" at bounding box center [241, 83] width 77 height 5
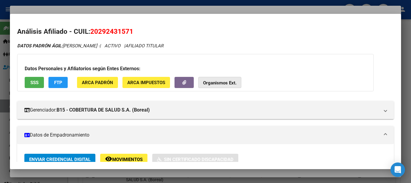
click at [225, 78] on button "Organismos Ext." at bounding box center [219, 82] width 43 height 11
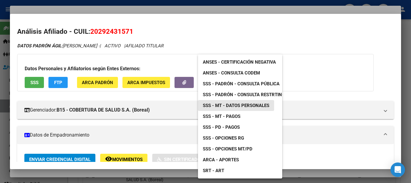
click at [242, 104] on span "SSS - MT - Datos Personales" at bounding box center [236, 105] width 67 height 5
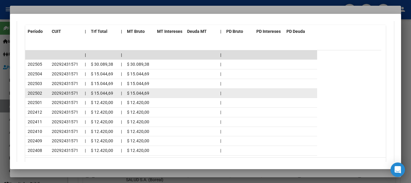
scroll to position [491, 0]
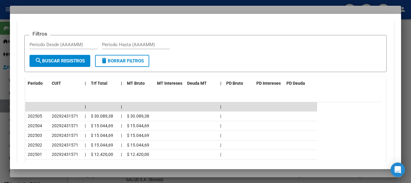
click at [102, 10] on div at bounding box center [205, 91] width 411 height 183
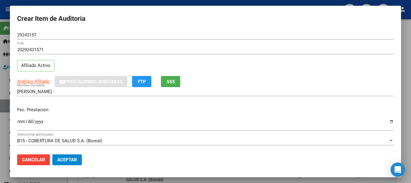
click at [283, 70] on div "20292431571 CUIL Afiliado Activo" at bounding box center [205, 60] width 377 height 31
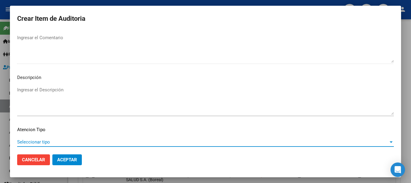
scroll to position [423, 0]
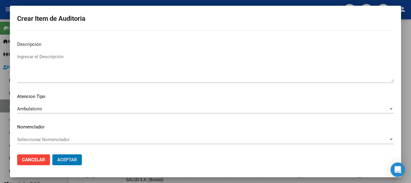
click at [52, 154] on button "Aceptar" at bounding box center [67, 159] width 30 height 11
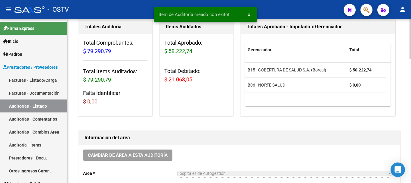
scroll to position [0, 0]
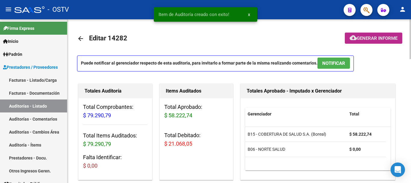
click at [363, 39] on span "Generar informe" at bounding box center [377, 38] width 41 height 5
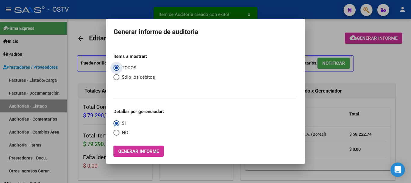
drag, startPoint x: 114, startPoint y: 79, endPoint x: 116, endPoint y: 87, distance: 8.0
click at [114, 79] on span "Select an option" at bounding box center [117, 77] width 6 height 6
click at [114, 79] on input "Sólo los débitos" at bounding box center [117, 77] width 6 height 6
drag, startPoint x: 115, startPoint y: 131, endPoint x: 119, endPoint y: 138, distance: 8.0
click at [116, 133] on span "Select an option" at bounding box center [117, 133] width 6 height 6
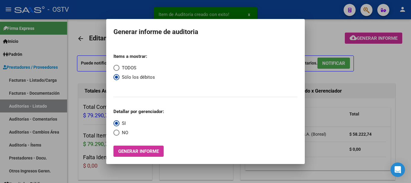
click at [116, 133] on input "NO" at bounding box center [117, 133] width 6 height 6
click at [129, 154] on span "Generar informe" at bounding box center [138, 150] width 41 height 5
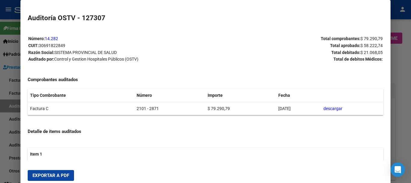
click at [54, 170] on button "Exportar a PDF" at bounding box center [51, 175] width 46 height 11
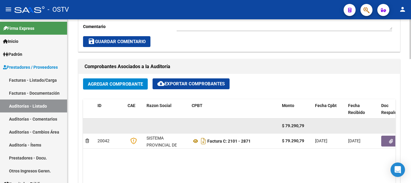
scroll to position [271, 0]
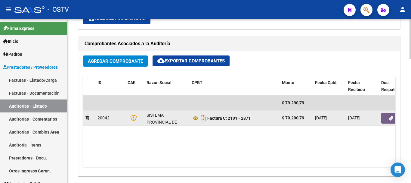
click at [392, 123] on datatable-body-cell at bounding box center [397, 118] width 36 height 15
click at [389, 118] on icon "button" at bounding box center [391, 118] width 4 height 5
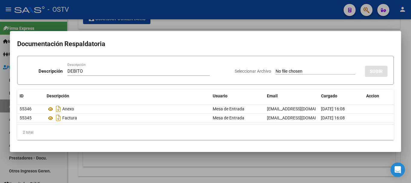
click at [276, 69] on input "Seleccionar Archivo" at bounding box center [316, 72] width 80 height 6
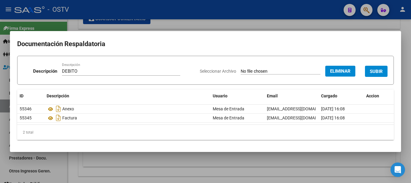
click at [380, 67] on button "SUBIR" at bounding box center [376, 71] width 23 height 11
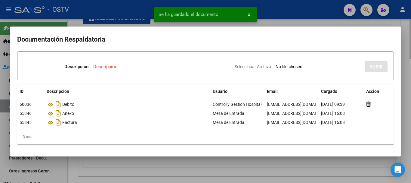
click at [411, 67] on div at bounding box center [205, 91] width 411 height 183
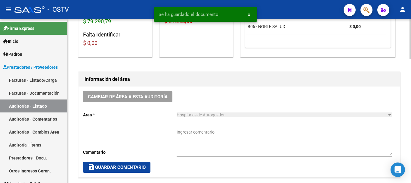
scroll to position [120, 0]
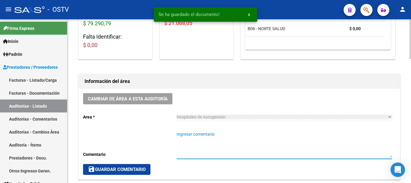
click at [218, 144] on textarea "Ingresar comentario" at bounding box center [285, 144] width 216 height 27
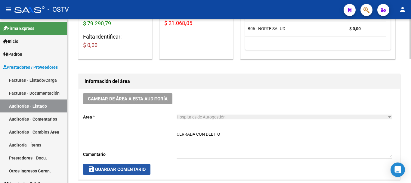
click at [145, 170] on span "save Guardar Comentario" at bounding box center [117, 169] width 58 height 5
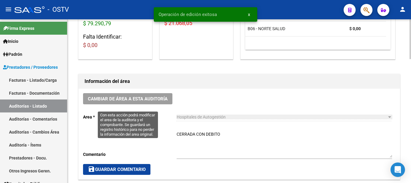
scroll to position [0, 0]
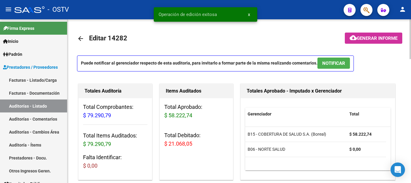
click at [82, 38] on mat-icon "arrow_back" at bounding box center [80, 38] width 7 height 7
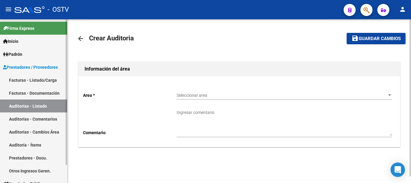
click at [49, 105] on link "Auditorías - Listado" at bounding box center [33, 105] width 67 height 13
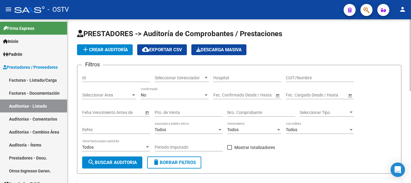
click at [259, 113] on input "Nro. Comprobante" at bounding box center [261, 112] width 68 height 5
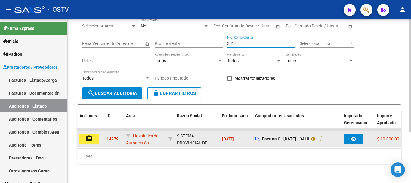
click at [89, 135] on mat-icon "assignment" at bounding box center [89, 138] width 7 height 7
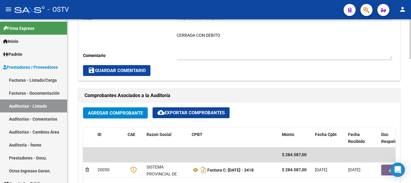
scroll to position [301, 0]
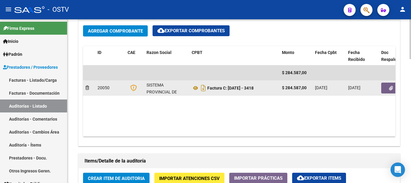
click at [386, 92] on button "button" at bounding box center [391, 88] width 19 height 11
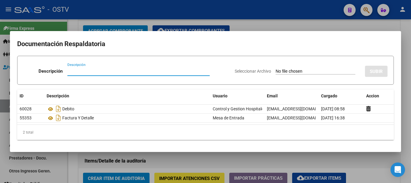
click at [285, 23] on div at bounding box center [205, 91] width 411 height 183
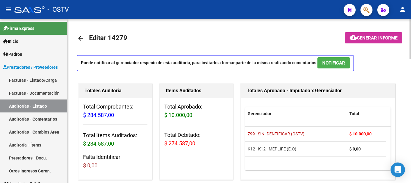
scroll to position [0, 0]
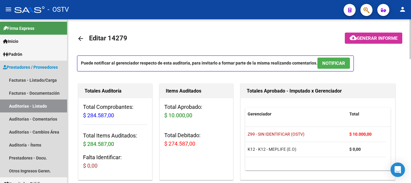
drag, startPoint x: 39, startPoint y: 103, endPoint x: 76, endPoint y: 101, distance: 36.5
click at [39, 103] on link "Auditorías - Listado" at bounding box center [33, 105] width 67 height 13
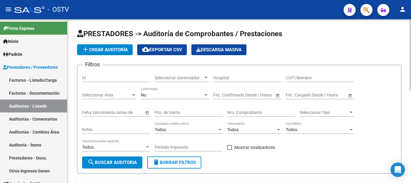
drag, startPoint x: 0, startPoint y: 0, endPoint x: 251, endPoint y: 113, distance: 275.3
click at [251, 113] on input "Nro. Comprobante" at bounding box center [261, 112] width 68 height 5
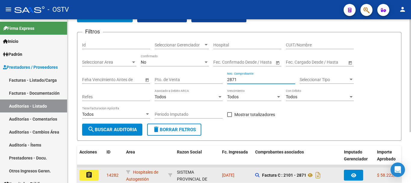
scroll to position [74, 0]
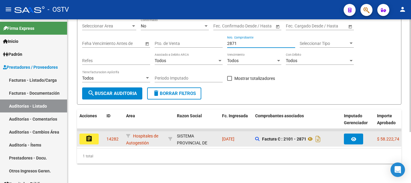
type input "2871"
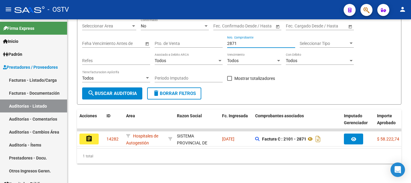
click at [94, 135] on button "assignment" at bounding box center [89, 138] width 19 height 11
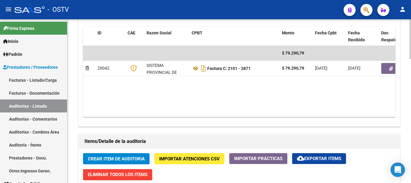
scroll to position [331, 0]
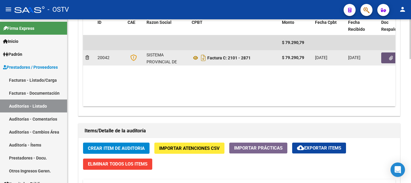
click at [388, 58] on button "button" at bounding box center [391, 57] width 19 height 11
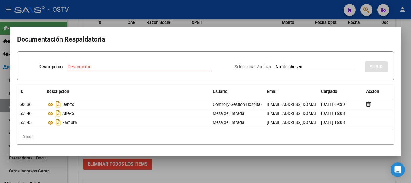
click at [129, 11] on div at bounding box center [205, 91] width 411 height 183
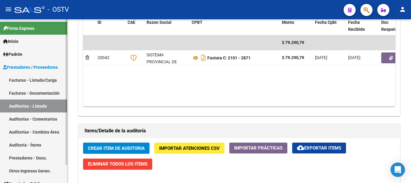
click at [19, 108] on link "Auditorías - Listado" at bounding box center [33, 105] width 67 height 13
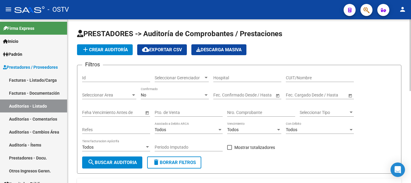
click at [259, 114] on input "Nro. Comprobante" at bounding box center [261, 112] width 68 height 5
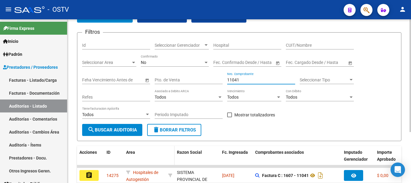
scroll to position [74, 0]
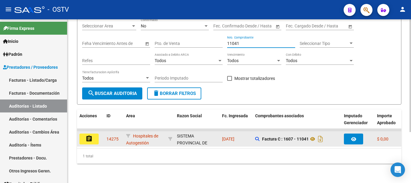
type input "11041"
click at [90, 135] on mat-icon "assignment" at bounding box center [89, 138] width 7 height 7
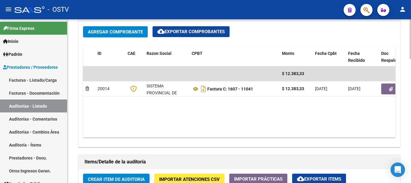
scroll to position [301, 0]
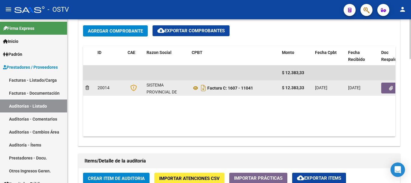
click at [390, 88] on icon "button" at bounding box center [391, 88] width 4 height 5
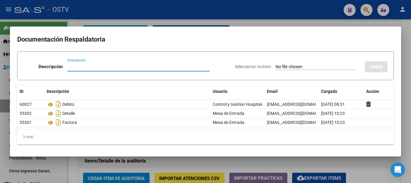
click at [263, 14] on div at bounding box center [205, 91] width 411 height 183
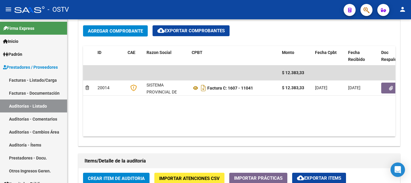
click at [263, 14] on div "- OSTV" at bounding box center [176, 9] width 325 height 13
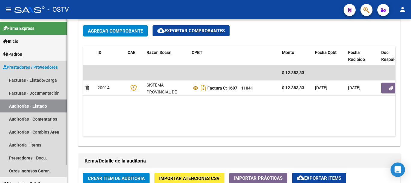
click at [40, 105] on link "Auditorías - Listado" at bounding box center [33, 105] width 67 height 13
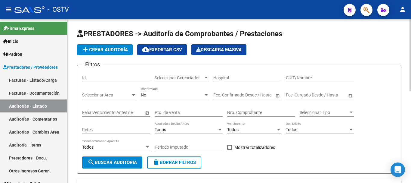
click at [108, 48] on span "add Crear Auditoría" at bounding box center [105, 49] width 46 height 5
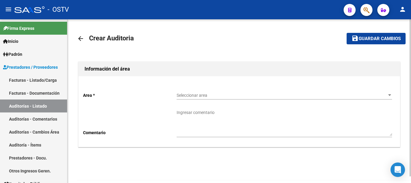
click at [210, 95] on span "Seleccionar area" at bounding box center [282, 95] width 210 height 5
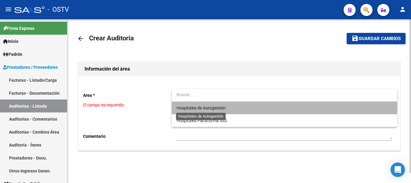
drag, startPoint x: 209, startPoint y: 106, endPoint x: 206, endPoint y: 110, distance: 5.4
click at [209, 106] on span "Hospitales de Autogestión" at bounding box center [201, 107] width 49 height 5
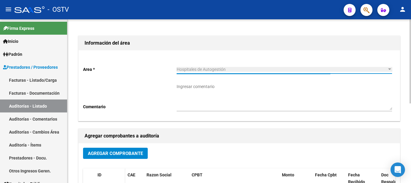
scroll to position [60, 0]
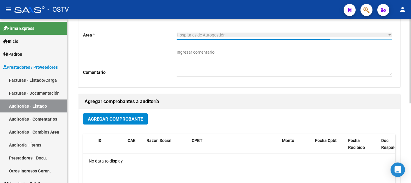
click at [110, 119] on span "Agregar Comprobante" at bounding box center [115, 118] width 55 height 5
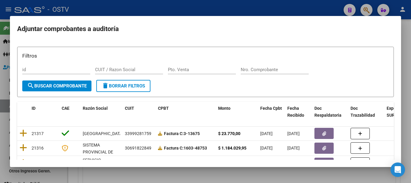
click at [255, 74] on div "Nro. Comprobante" at bounding box center [275, 72] width 68 height 15
click at [260, 68] on input "Nro. Comprobante" at bounding box center [275, 69] width 68 height 5
paste input "49081"
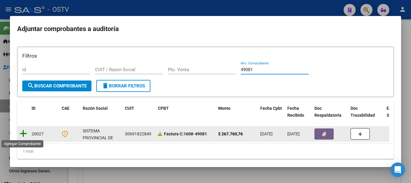
type input "49081"
click at [25, 133] on icon at bounding box center [24, 133] width 8 height 8
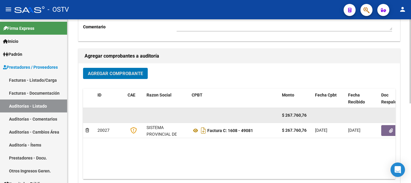
scroll to position [120, 0]
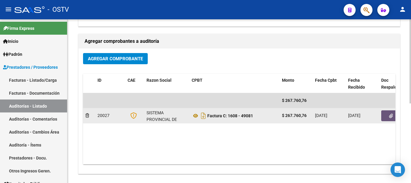
click at [387, 114] on button "button" at bounding box center [391, 115] width 19 height 11
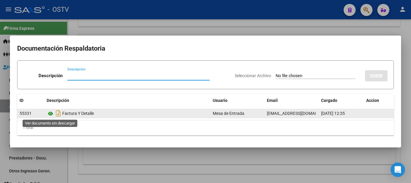
click at [52, 116] on icon at bounding box center [51, 113] width 8 height 7
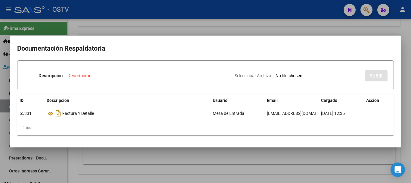
click at [223, 27] on div at bounding box center [205, 91] width 411 height 183
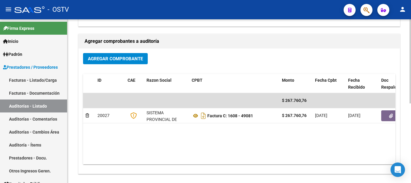
scroll to position [0, 0]
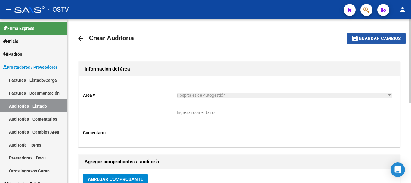
click at [365, 41] on span "Guardar cambios" at bounding box center [380, 38] width 42 height 5
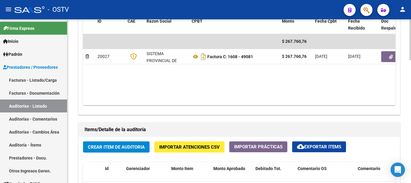
scroll to position [392, 0]
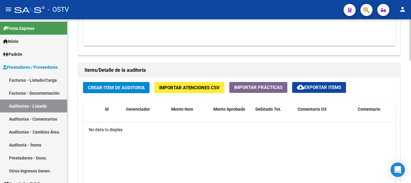
click at [138, 88] on span "Crear Item de Auditoria" at bounding box center [116, 87] width 57 height 5
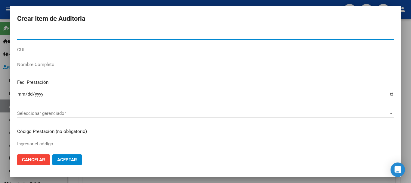
paste input "30979155"
type input "30979155"
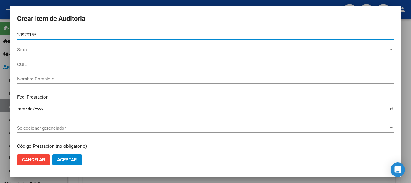
type input "27309791555"
type input "[PERSON_NAME] [PERSON_NAME] -"
type input "30979155"
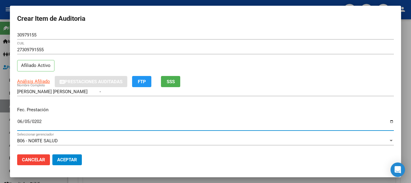
type input "[DATE]"
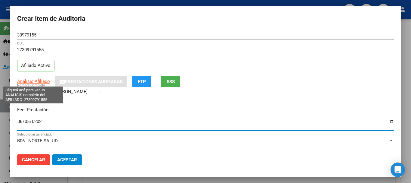
click at [40, 80] on span "Análisis Afiliado" at bounding box center [33, 81] width 33 height 5
type textarea "27309791555"
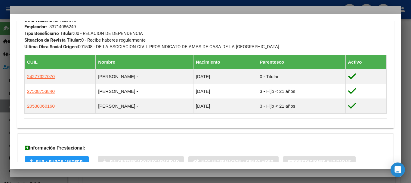
scroll to position [370, 0]
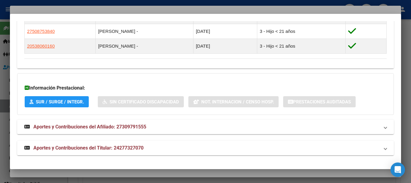
click at [150, 148] on mat-panel-title "Aportes y Contribuciones del Titular: 24277327070" at bounding box center [201, 147] width 355 height 7
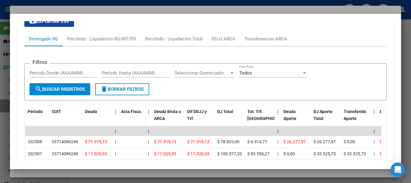
scroll to position [551, 0]
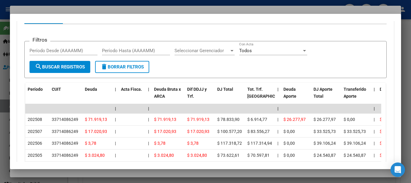
click at [130, 9] on div at bounding box center [205, 91] width 411 height 183
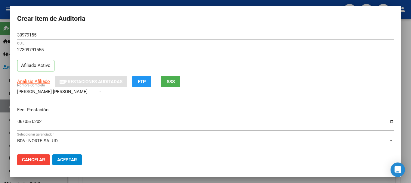
click at [266, 80] on div "Análisis Afiliado Prestaciones Auditadas FTP SSS" at bounding box center [205, 81] width 377 height 11
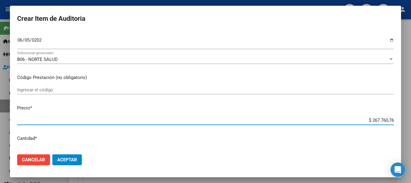
type input "$ 0,02"
type input "$ 0,27"
type input "$ 2,78"
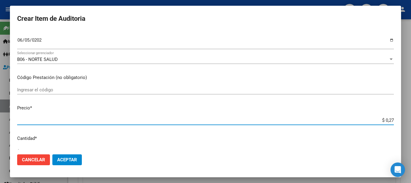
type input "$ 2,78"
type input "$ 27,85"
type input "$ 278,56"
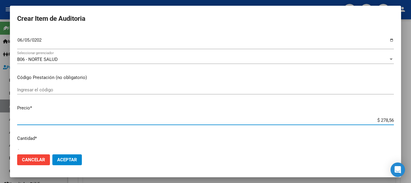
type input "$ 2.785,66"
type input "$ 27.856,65"
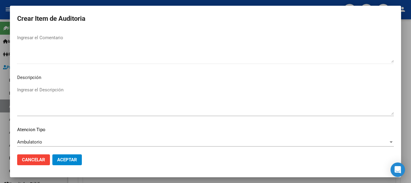
scroll to position [423, 0]
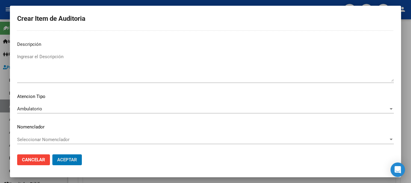
click at [52, 154] on button "Aceptar" at bounding box center [67, 159] width 30 height 11
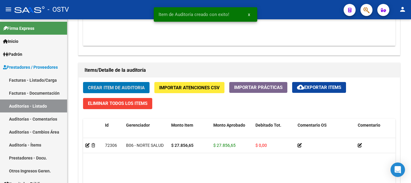
click at [83, 82] on button "Crear Item de Auditoria" at bounding box center [116, 87] width 67 height 11
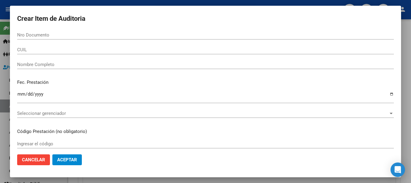
scroll to position [392, 0]
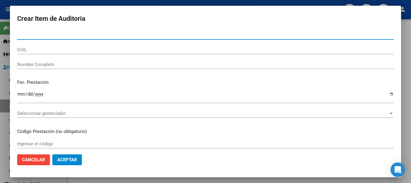
paste input "30979155"
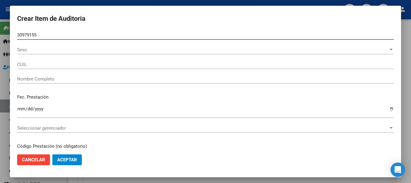
type input "30979155"
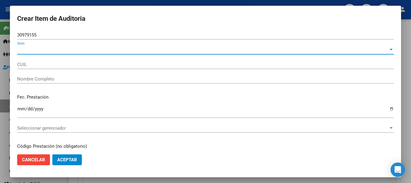
type input "27309791555"
type input "[PERSON_NAME] [PERSON_NAME] -"
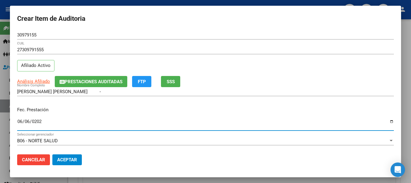
type input "[DATE]"
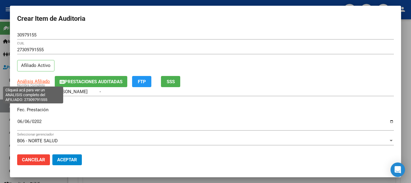
click at [47, 82] on span "Análisis Afiliado" at bounding box center [33, 81] width 33 height 5
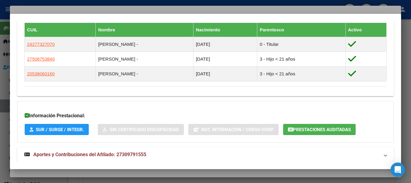
scroll to position [370, 0]
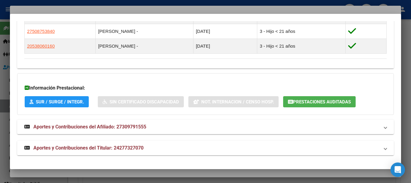
click at [136, 147] on span "Aportes y Contribuciones del Titular: 24277327070" at bounding box center [88, 148] width 110 height 6
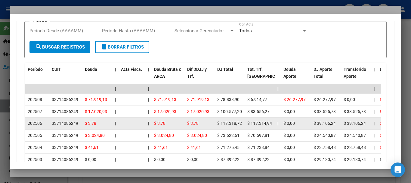
scroll to position [611, 0]
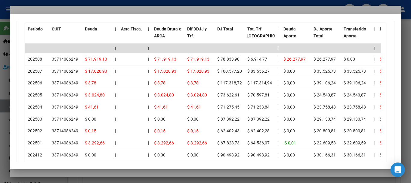
click at [72, 7] on div at bounding box center [205, 91] width 411 height 183
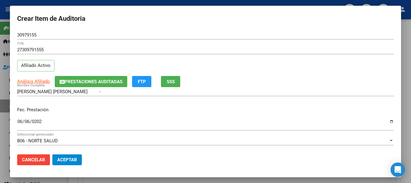
click at [234, 71] on div "27309791555 CUIL Afiliado Activo" at bounding box center [205, 60] width 377 height 31
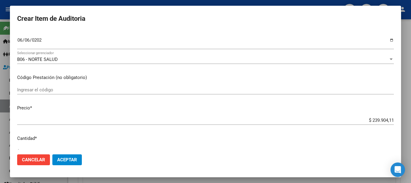
type input "$ 0,03"
type input "$ 0,35"
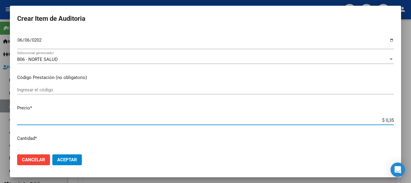
type input "$ 3,52"
type input "$ 35,21"
type input "$ 352,11"
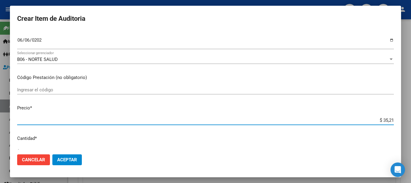
type input "$ 352,11"
type input "$ 3.521,14"
type input "$ 35.211,44"
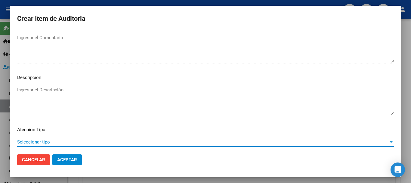
scroll to position [423, 0]
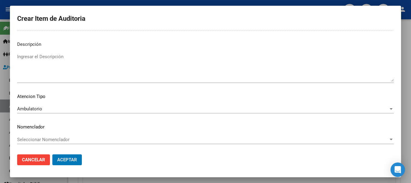
click at [52, 154] on button "Aceptar" at bounding box center [67, 159] width 30 height 11
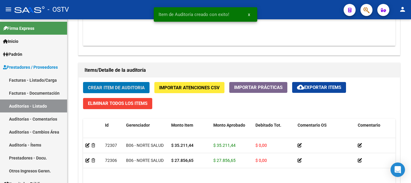
click at [83, 82] on button "Crear Item de Auditoria" at bounding box center [116, 87] width 67 height 11
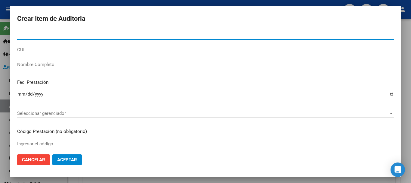
paste input "37917201"
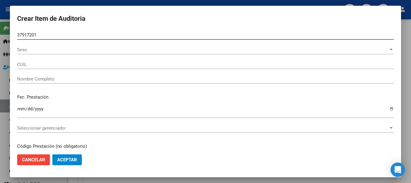
type input "37917201"
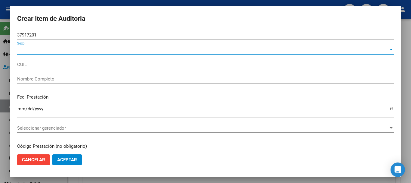
type input "20379172017"
type input "[PERSON_NAME]"
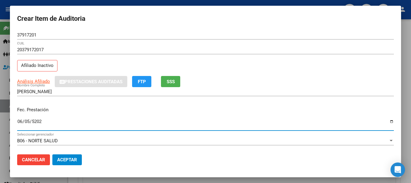
type input "[DATE]"
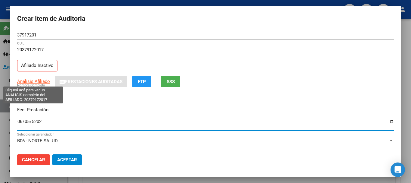
click at [29, 83] on span "Análisis Afiliado" at bounding box center [33, 81] width 33 height 5
type textarea "20379172017"
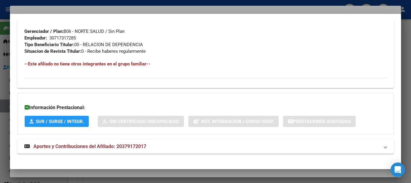
scroll to position [317, 0]
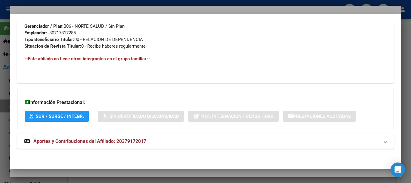
click at [125, 143] on span "Aportes y Contribuciones del Afiliado: 20379172017" at bounding box center [89, 141] width 113 height 6
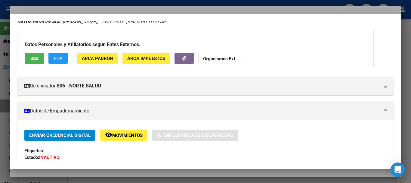
scroll to position [0, 0]
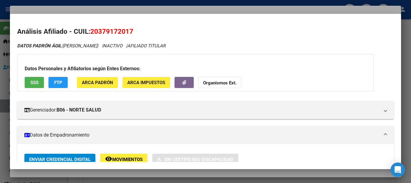
click at [211, 78] on button "Organismos Ext." at bounding box center [219, 82] width 43 height 11
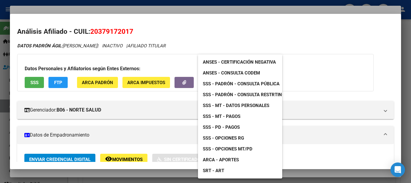
click at [261, 82] on span "SSS - Padrón - Consulta Pública" at bounding box center [241, 83] width 77 height 5
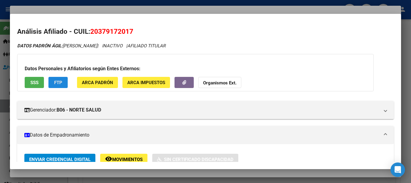
click at [58, 79] on button "FTP" at bounding box center [57, 82] width 19 height 11
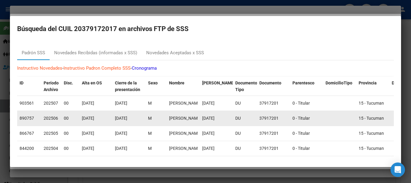
scroll to position [30, 0]
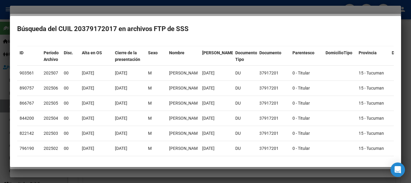
click at [83, 11] on div at bounding box center [205, 91] width 411 height 183
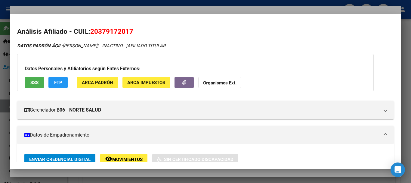
click at [170, 8] on div at bounding box center [205, 91] width 411 height 183
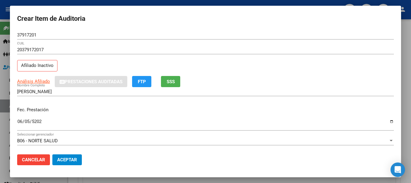
click at [223, 67] on div "20379172017 CUIL Afiliado Inactivo" at bounding box center [205, 60] width 377 height 31
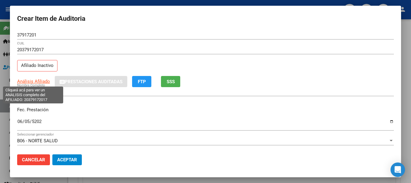
click at [43, 82] on span "Análisis Afiliado" at bounding box center [33, 81] width 33 height 5
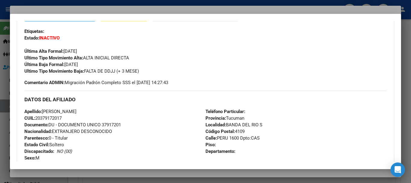
scroll to position [152, 0]
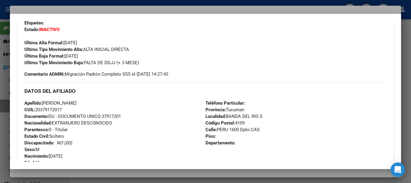
click at [122, 8] on div at bounding box center [205, 91] width 411 height 183
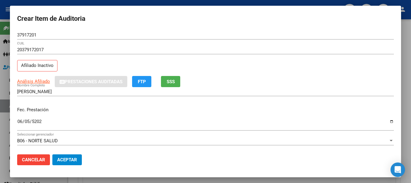
click at [292, 100] on div "[PERSON_NAME] Nombre Completo" at bounding box center [205, 94] width 377 height 15
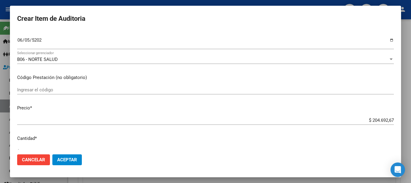
type input "$ 0,02"
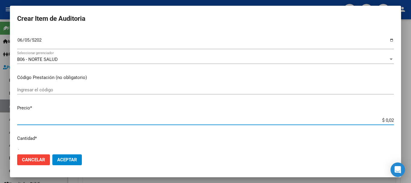
type input "$ 0,27"
type input "$ 2,78"
type input "$ 27,85"
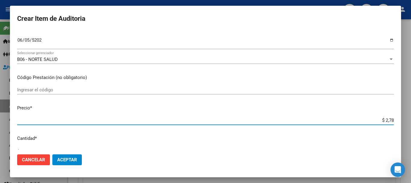
type input "$ 27,85"
type input "$ 278,56"
type input "$ 2.785,66"
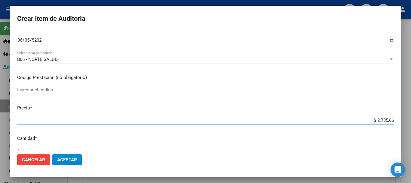
type input "$ 27.856,65"
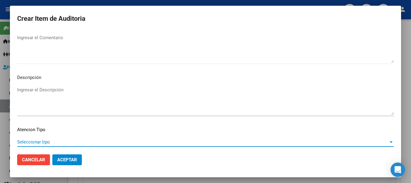
scroll to position [423, 0]
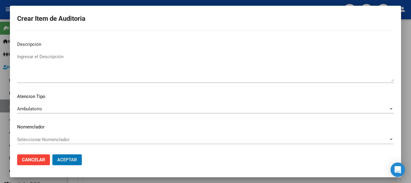
click at [52, 154] on button "Aceptar" at bounding box center [67, 159] width 30 height 11
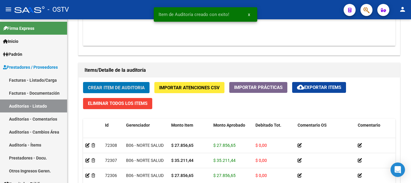
click at [83, 82] on button "Crear Item de Auditoria" at bounding box center [116, 87] width 67 height 11
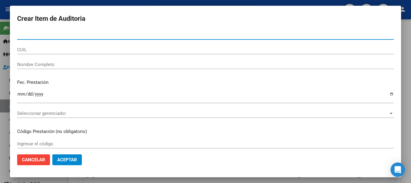
paste input "30979155"
type input "30979155"
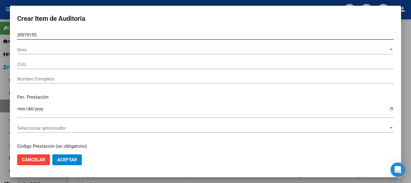
type input "27309791555"
type input "[PERSON_NAME] [PERSON_NAME] -"
type input "30979155"
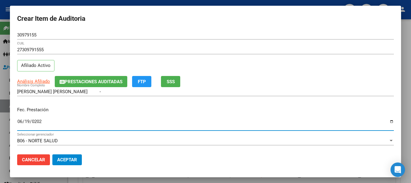
type input "[DATE]"
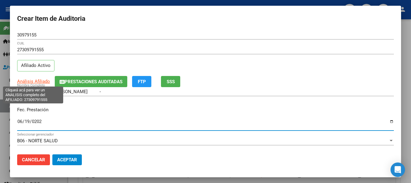
click at [31, 80] on span "Análisis Afiliado" at bounding box center [33, 81] width 33 height 5
type textarea "27309791555"
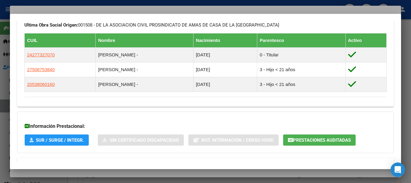
scroll to position [370, 0]
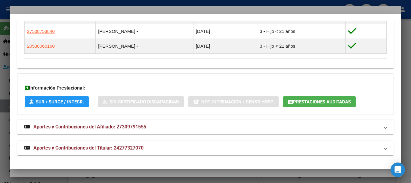
click at [121, 145] on span "Aportes y Contribuciones del Titular: 24277327070" at bounding box center [88, 148] width 110 height 6
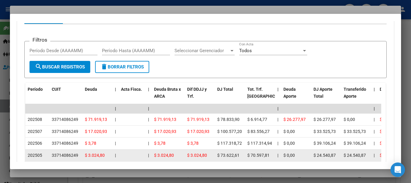
scroll to position [552, 0]
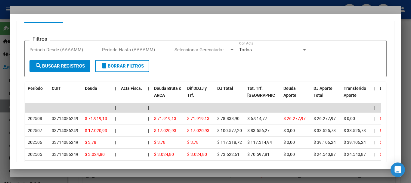
click at [95, 10] on div at bounding box center [205, 91] width 411 height 183
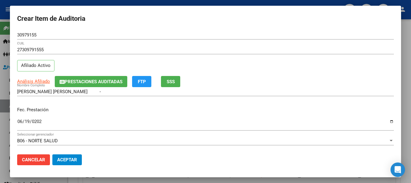
click at [275, 70] on div "27309791555 CUIL Afiliado Activo" at bounding box center [205, 60] width 377 height 31
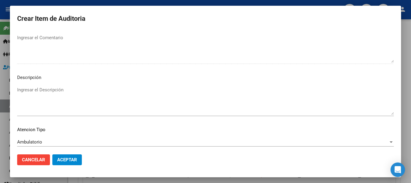
scroll to position [423, 0]
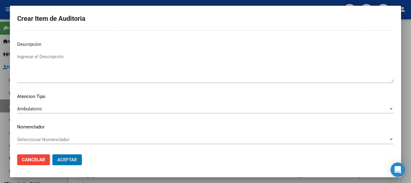
click at [52, 154] on button "Aceptar" at bounding box center [67, 159] width 30 height 11
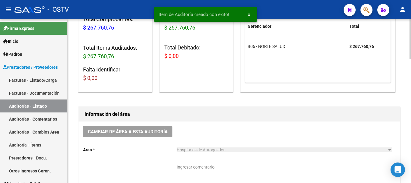
scroll to position [91, 0]
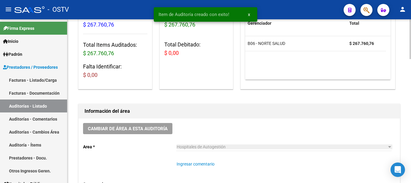
click at [220, 163] on textarea "Ingresar comentario" at bounding box center [285, 174] width 216 height 27
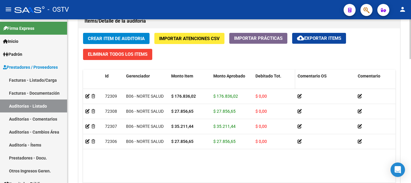
scroll to position [452, 0]
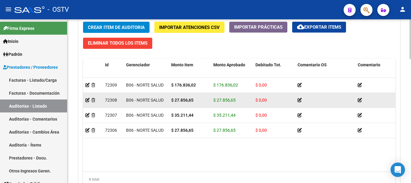
type textarea "CERRADA"
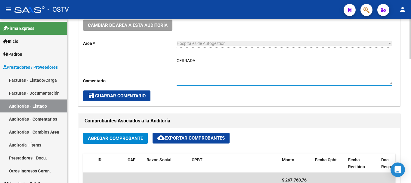
scroll to position [181, 0]
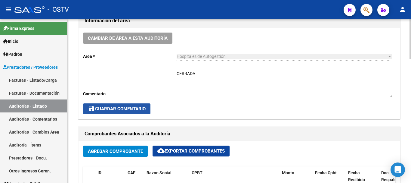
click at [136, 109] on span "save Guardar Comentario" at bounding box center [117, 108] width 58 height 5
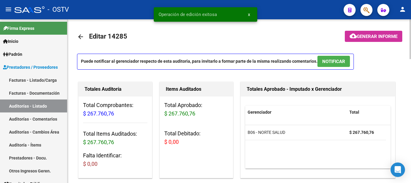
scroll to position [0, 0]
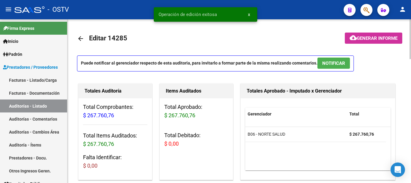
click at [82, 39] on mat-icon "arrow_back" at bounding box center [80, 38] width 7 height 7
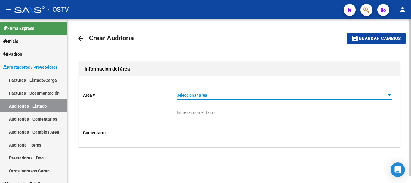
click at [188, 93] on span "Seleccionar area" at bounding box center [282, 95] width 210 height 5
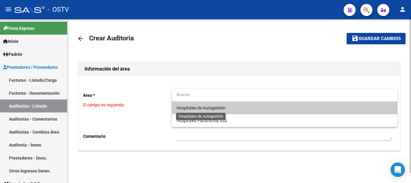
click at [189, 110] on span "Hospitales de Autogestión" at bounding box center [201, 107] width 49 height 5
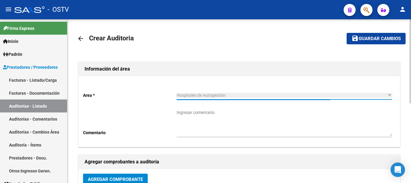
click at [134, 176] on button "Agregar Comprobante" at bounding box center [115, 178] width 65 height 11
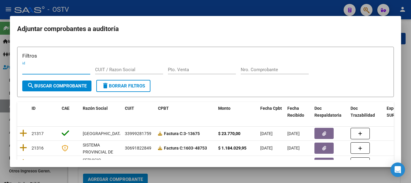
drag, startPoint x: 248, startPoint y: 80, endPoint x: 254, endPoint y: 71, distance: 10.2
click at [250, 77] on div "Nro. Comprobante" at bounding box center [275, 72] width 68 height 15
click at [255, 70] on input "Nro. Comprobante" at bounding box center [275, 69] width 68 height 5
paste input "4080"
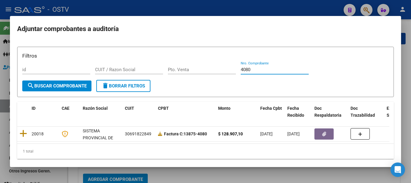
type input "4080"
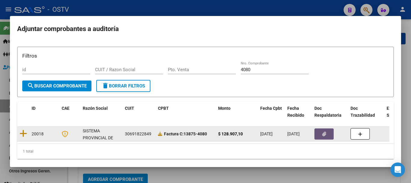
click at [326, 135] on icon "button" at bounding box center [325, 134] width 4 height 5
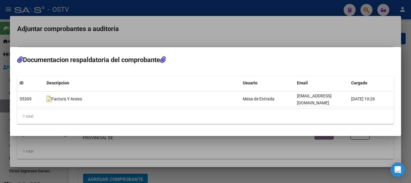
click at [142, 21] on div at bounding box center [205, 91] width 411 height 183
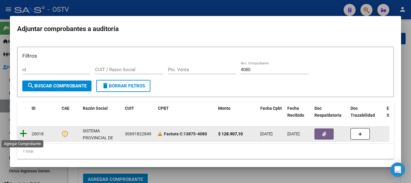
click at [26, 132] on icon at bounding box center [24, 133] width 8 height 8
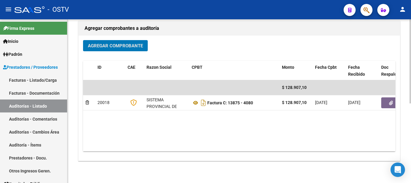
scroll to position [152, 0]
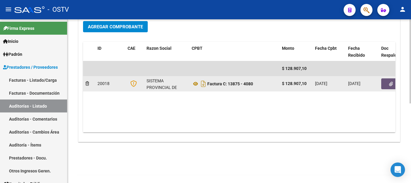
click at [392, 82] on icon "button" at bounding box center [391, 84] width 4 height 5
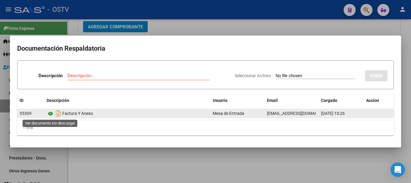
click at [51, 113] on icon at bounding box center [51, 113] width 8 height 7
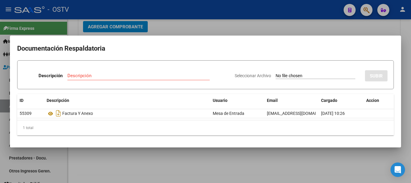
click at [167, 23] on div at bounding box center [205, 91] width 411 height 183
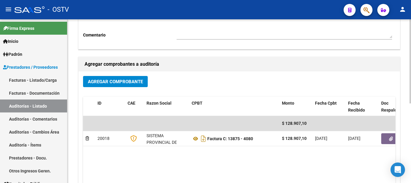
scroll to position [0, 0]
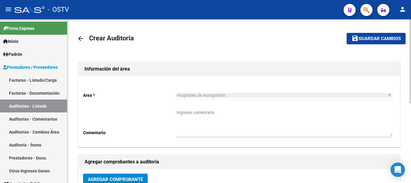
click at [368, 40] on span "Guardar cambios" at bounding box center [380, 38] width 42 height 5
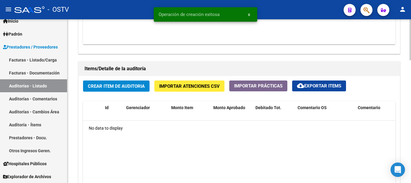
scroll to position [392, 0]
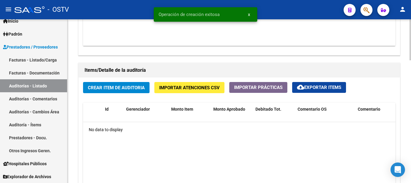
click at [114, 89] on span "Crear Item de Auditoria" at bounding box center [116, 87] width 57 height 5
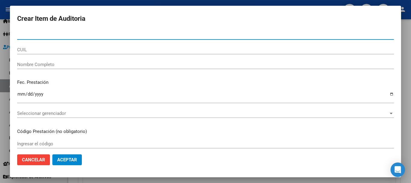
paste input "83233"
drag, startPoint x: 0, startPoint y: 41, endPoint x: 0, endPoint y: 45, distance: 3.9
click at [0, 45] on div "Crear Item de Auditoria 8323383233 Nro Documento CUIL Nombre Completo Fec. Pres…" at bounding box center [205, 91] width 411 height 183
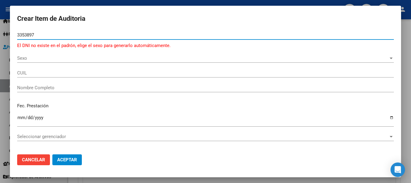
type input "33538975"
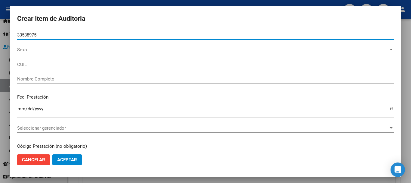
type input "27335389757"
type input "[PERSON_NAME] -"
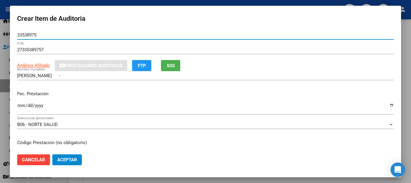
type input "33538975"
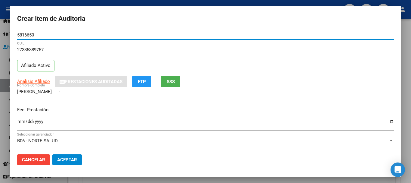
type input "58166502"
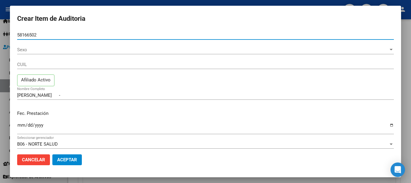
type input "20581665025"
type input "[PERSON_NAME] [PERSON_NAME] -"
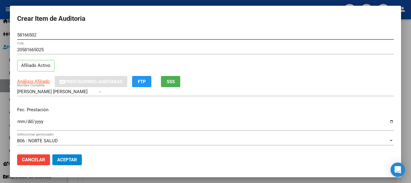
type input "58166502"
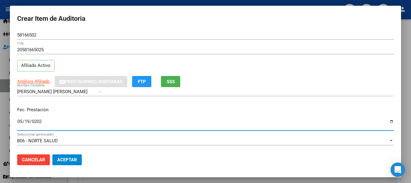
type input "[DATE]"
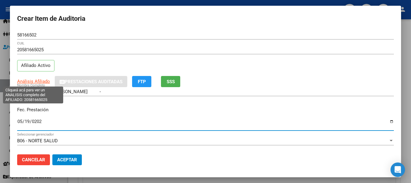
click at [28, 80] on span "Análisis Afiliado" at bounding box center [33, 81] width 33 height 5
type textarea "20581665025"
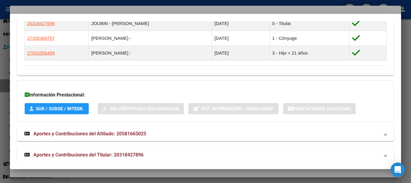
scroll to position [370, 0]
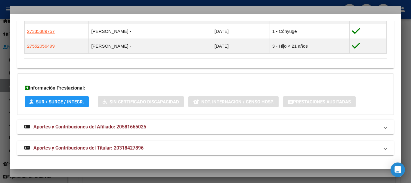
click at [125, 150] on span "Aportes y Contribuciones del Titular: 20318427896" at bounding box center [88, 148] width 110 height 6
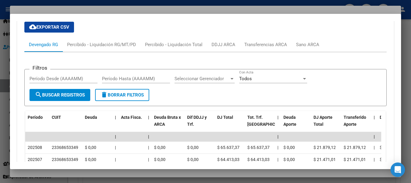
scroll to position [581, 0]
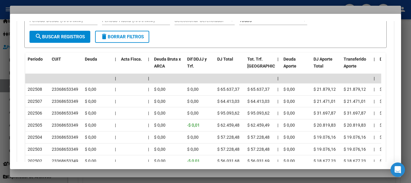
click at [68, 12] on div at bounding box center [205, 91] width 411 height 183
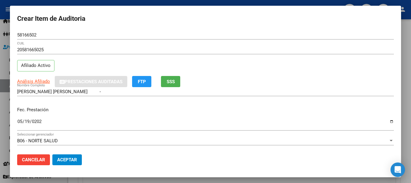
click at [208, 63] on div "20581665025 CUIL Afiliado Activo" at bounding box center [205, 60] width 377 height 31
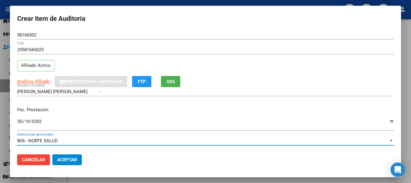
scroll to position [81, 0]
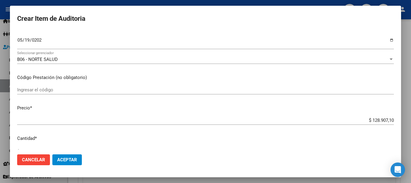
type input "$ 0,04"
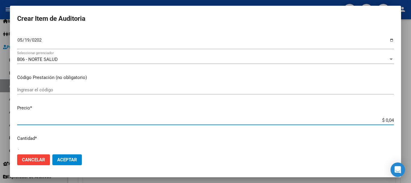
type input "$ 0,45"
type input "$ 4,57"
type input "$ 45,76"
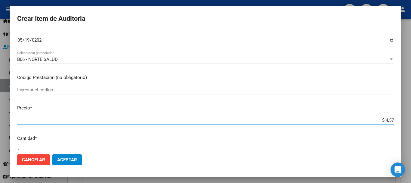
type input "$ 45,76"
type input "$ 457,64"
type input "$ 4.576,45"
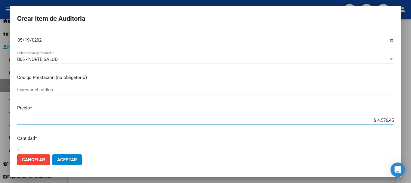
type input "$ 45.764,50"
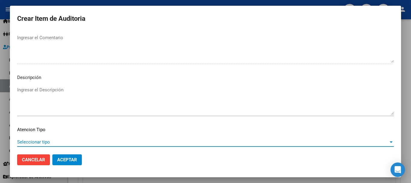
scroll to position [423, 0]
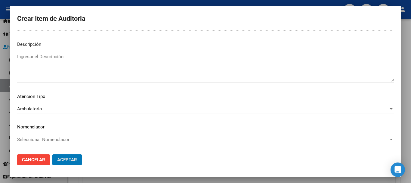
click at [52, 154] on button "Aceptar" at bounding box center [67, 159] width 30 height 11
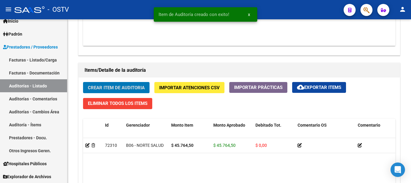
scroll to position [392, 0]
click at [83, 82] on button "Crear Item de Auditoria" at bounding box center [116, 87] width 67 height 11
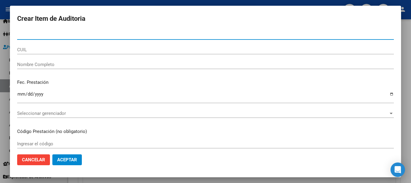
paste input "2e205"
type input "2e2"
type input "2"
type input "58166502"
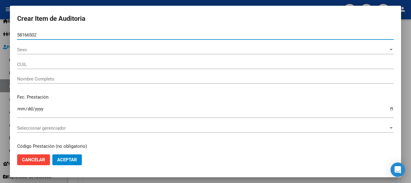
type input "20581665025"
type input "[PERSON_NAME] [PERSON_NAME] -"
type input "58166502"
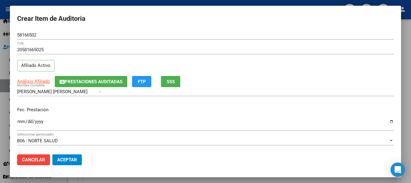
click at [20, 120] on input "Ingresar la fecha" at bounding box center [205, 124] width 377 height 10
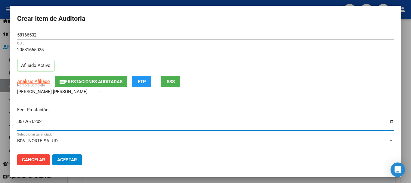
type input "[DATE]"
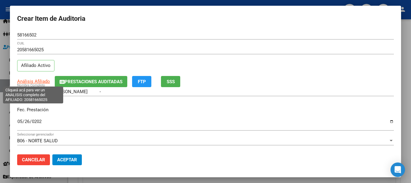
click at [23, 82] on span "Análisis Afiliado" at bounding box center [33, 81] width 33 height 5
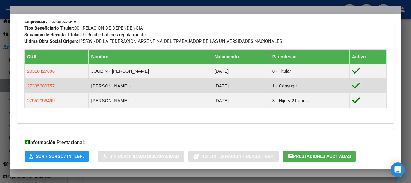
scroll to position [370, 0]
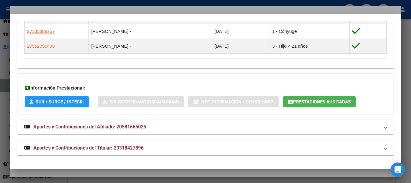
click at [108, 144] on mat-expansion-panel-header "Aportes y Contribuciones del Titular: 20318427896" at bounding box center [205, 148] width 377 height 14
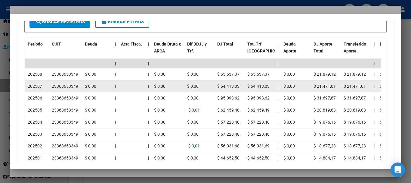
scroll to position [637, 0]
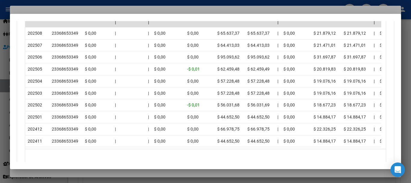
click at [79, 9] on div at bounding box center [205, 91] width 411 height 183
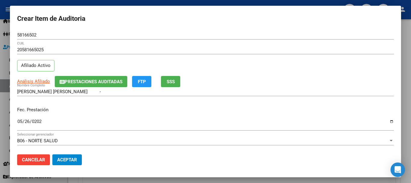
click at [217, 51] on input "20581665025" at bounding box center [205, 49] width 377 height 5
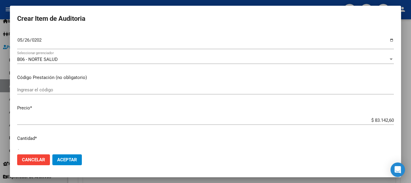
type input "$ 0,04"
type input "$ 0,45"
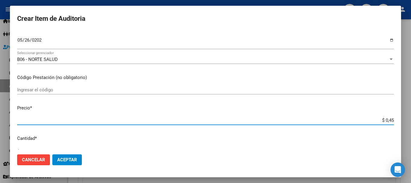
type input "$ 4,57"
type input "$ 45,76"
type input "$ 457,64"
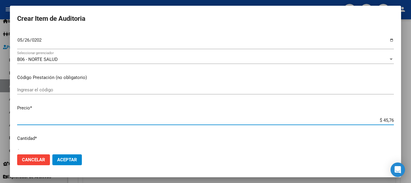
type input "$ 457,64"
type input "$ 4.576,45"
type input "$ 45.764,50"
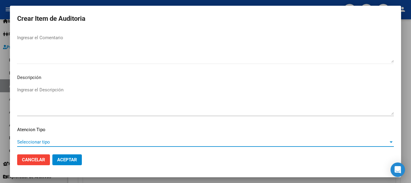
scroll to position [423, 0]
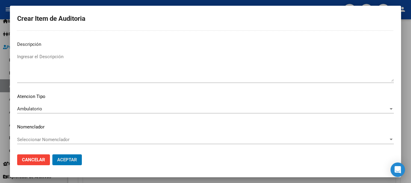
click at [52, 154] on button "Aceptar" at bounding box center [67, 159] width 30 height 11
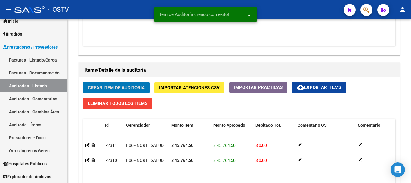
click at [83, 82] on button "Crear Item de Auditoria" at bounding box center [116, 87] width 67 height 11
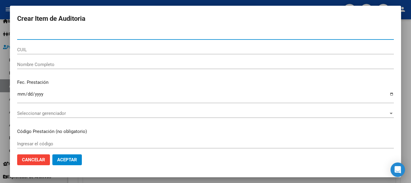
paste input "28e205"
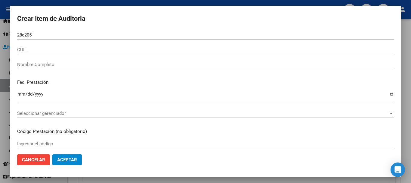
drag, startPoint x: 17, startPoint y: 38, endPoint x: 0, endPoint y: 38, distance: 16.6
click at [0, 38] on div "Crear Item de Auditoria 28e205 Nro Documento CUIL Nombre Completo Fec. Prestaci…" at bounding box center [205, 91] width 411 height 183
click at [73, 37] on input "28e205" at bounding box center [205, 34] width 377 height 5
click at [74, 38] on div "28e205 Nro Documento" at bounding box center [205, 34] width 377 height 9
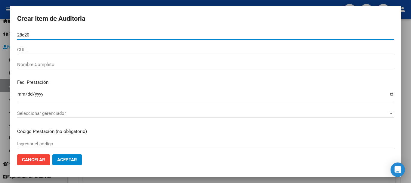
type input "28e2"
type input "2"
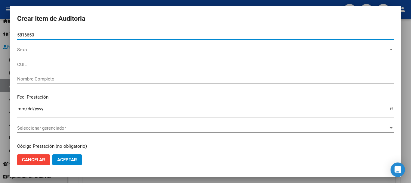
type input "58166502"
type input "20581665025"
type input "[PERSON_NAME] [PERSON_NAME] -"
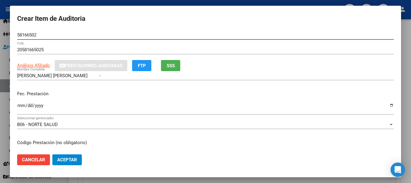
type input "58166502"
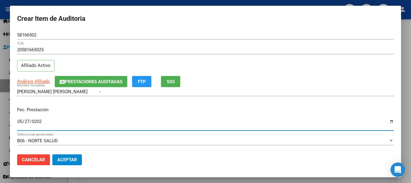
type input "[DATE]"
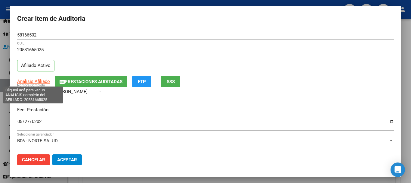
click at [48, 80] on span "Análisis Afiliado" at bounding box center [33, 81] width 33 height 5
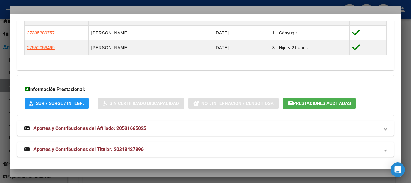
scroll to position [370, 0]
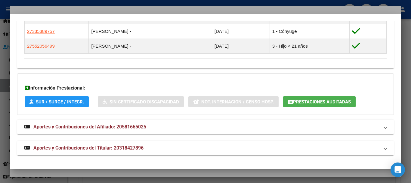
click at [109, 151] on span "Aportes y Contribuciones del Titular: 20318427896" at bounding box center [88, 148] width 110 height 6
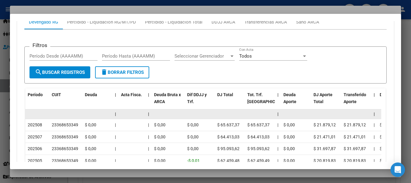
scroll to position [547, 0]
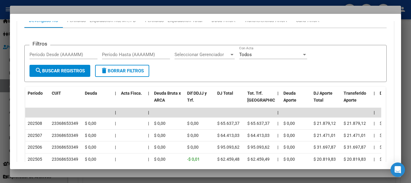
click at [101, 8] on div at bounding box center [205, 91] width 411 height 183
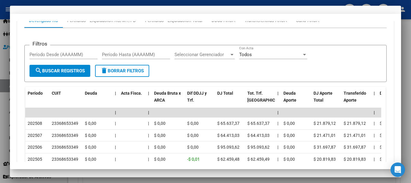
drag, startPoint x: 201, startPoint y: 60, endPoint x: 202, endPoint y: 63, distance: 3.1
click at [202, 61] on div "20581665025 CUIL Afiliado Activo" at bounding box center [205, 60] width 377 height 31
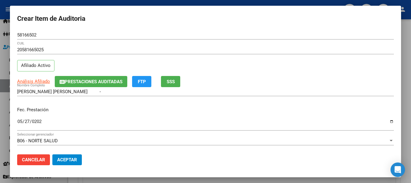
scroll to position [81, 0]
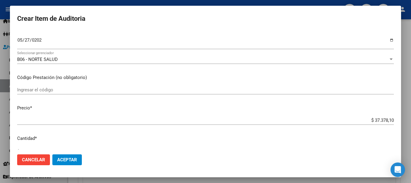
type input "$ 0,04"
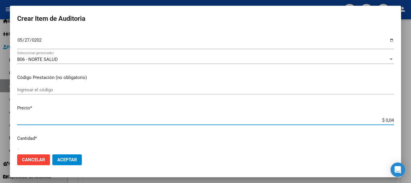
type input "$ 0,48"
type input "$ 4,89"
type input "$ 48,94"
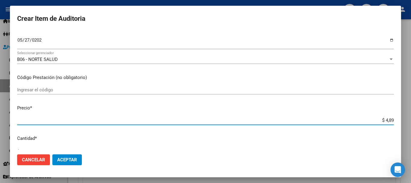
type input "$ 48,94"
type input "$ 489,47"
type input "$ 4.894,77"
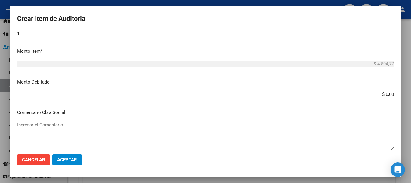
scroll to position [112, 0]
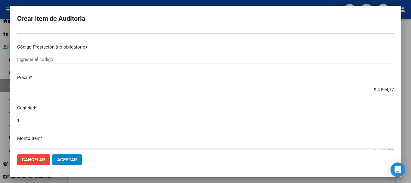
type input "$ 0,02"
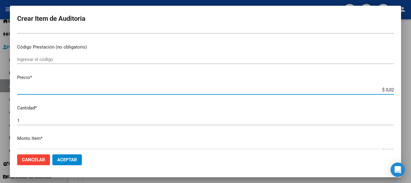
type input "$ 0,24"
type input "$ 2,48"
type input "$ 24,89"
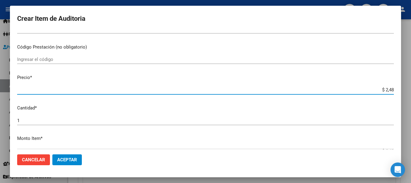
type input "$ 24,89"
type input "$ 248,94"
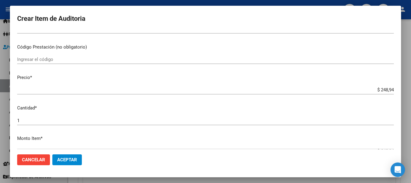
type input "$ 2.489,47"
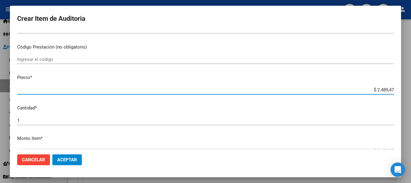
type input "$ 24.894,77"
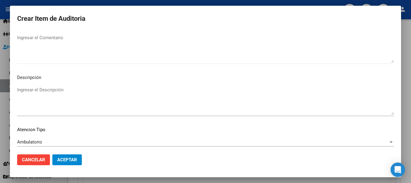
scroll to position [423, 0]
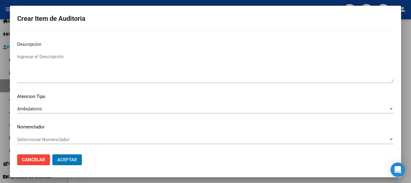
click at [52, 154] on button "Aceptar" at bounding box center [67, 159] width 30 height 11
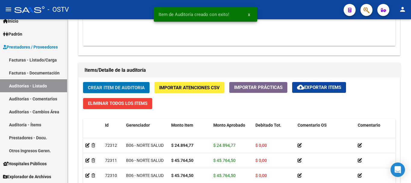
click at [83, 82] on button "Crear Item de Auditoria" at bounding box center [116, 87] width 67 height 11
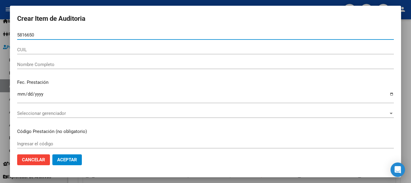
type input "58166502"
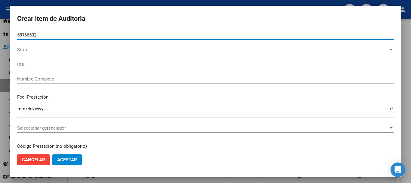
type input "20581665025"
type input "[PERSON_NAME] [PERSON_NAME] -"
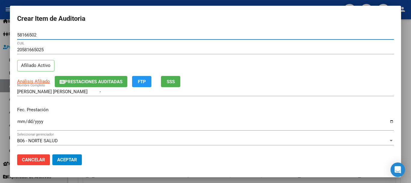
type input "58166502"
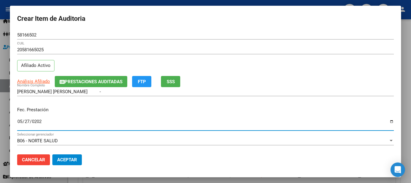
type input "[DATE]"
click at [108, 78] on button "Prestaciones Auditadas" at bounding box center [91, 81] width 73 height 11
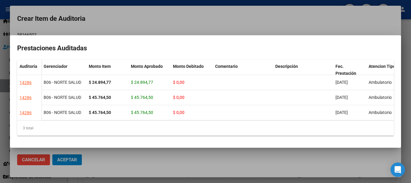
click at [127, 26] on div at bounding box center [205, 91] width 411 height 183
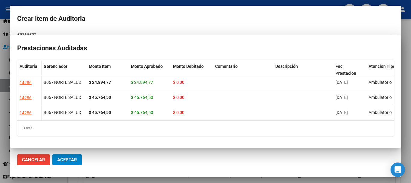
click at [224, 64] on div "20581665025 CUIL Afiliado Activo" at bounding box center [205, 60] width 377 height 31
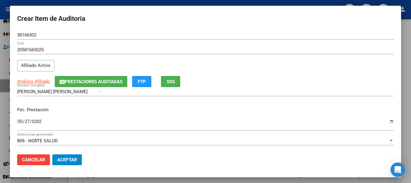
scroll to position [81, 0]
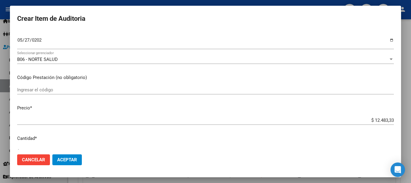
type input "$ 0,01"
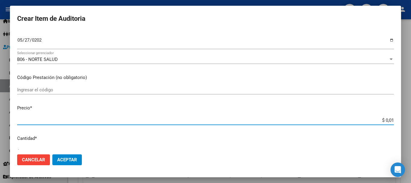
type input "$ 0,12"
type input "$ 1,23"
type input "$ 12,38"
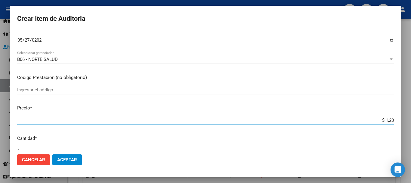
type input "$ 12,38"
type input "$ 123,83"
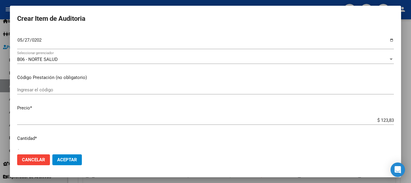
type input "$ 1.238,33"
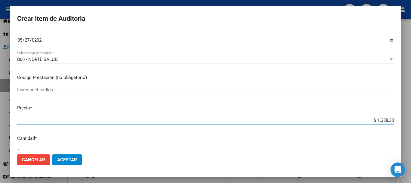
type input "$ 12.383,33"
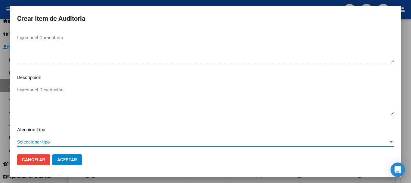
scroll to position [423, 0]
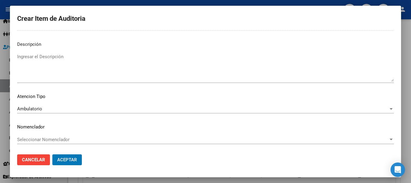
click at [52, 154] on button "Aceptar" at bounding box center [67, 159] width 30 height 11
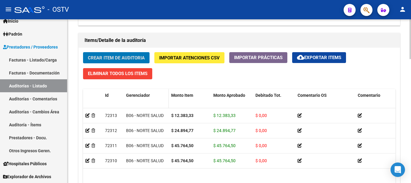
scroll to position [392, 0]
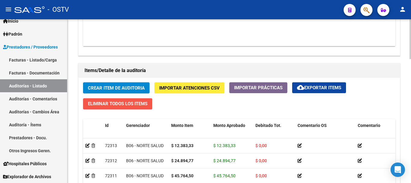
click at [106, 106] on button "Eliminar Todos los Items" at bounding box center [117, 103] width 69 height 11
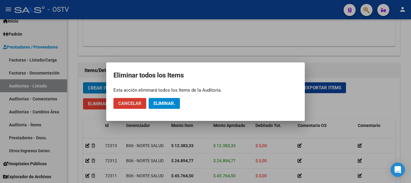
click at [171, 104] on span "Eliminar." at bounding box center [165, 103] width 22 height 5
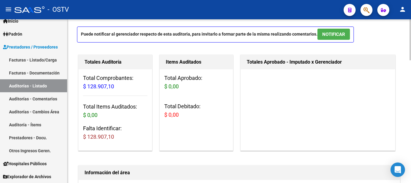
scroll to position [0, 0]
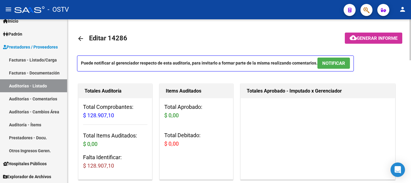
click at [80, 38] on mat-icon "arrow_back" at bounding box center [80, 38] width 7 height 7
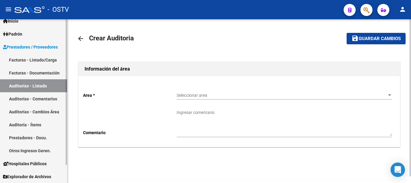
drag, startPoint x: 25, startPoint y: 86, endPoint x: 62, endPoint y: 85, distance: 37.1
click at [26, 86] on link "Auditorías - Listado" at bounding box center [33, 85] width 67 height 13
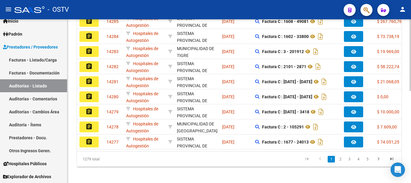
scroll to position [194, 0]
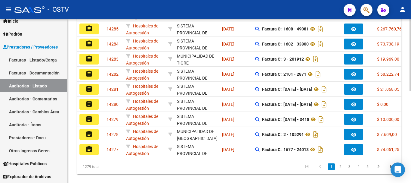
click at [409, 109] on div "PRESTADORES -> Auditoría de Comprobantes / Prestaciones add Crear Auditoría clo…" at bounding box center [239, 9] width 345 height 368
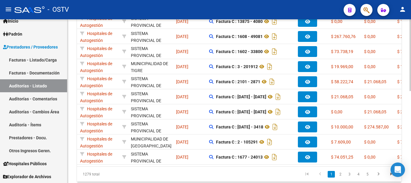
scroll to position [186, 0]
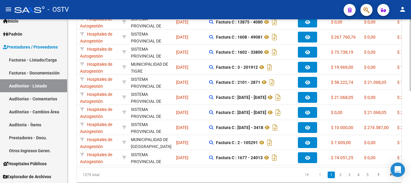
click at [410, 130] on div at bounding box center [411, 139] width 2 height 72
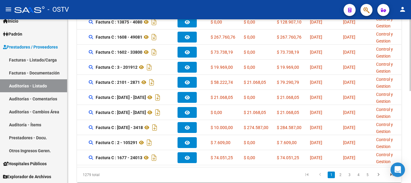
scroll to position [0, 0]
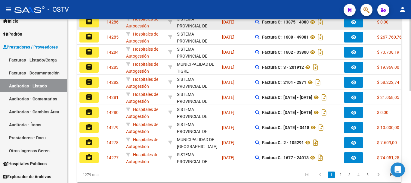
click at [411, 139] on div at bounding box center [411, 139] width 2 height 72
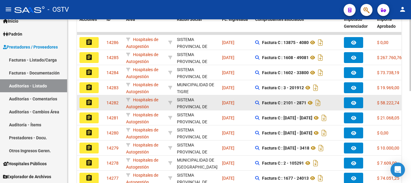
scroll to position [156, 0]
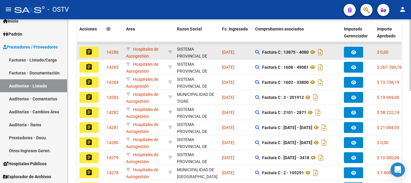
click at [85, 52] on button "assignment" at bounding box center [89, 52] width 19 height 11
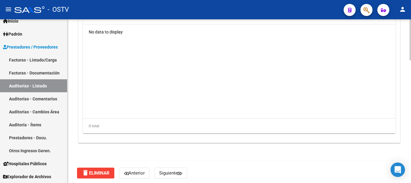
scroll to position [492, 0]
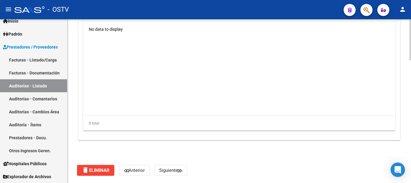
click at [104, 169] on span "delete Eliminar" at bounding box center [96, 169] width 28 height 5
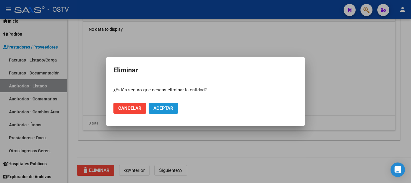
click at [161, 108] on span "Aceptar" at bounding box center [164, 107] width 20 height 5
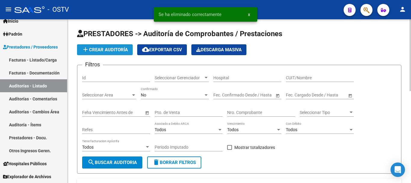
click at [101, 48] on span "add Crear Auditoría" at bounding box center [105, 49] width 46 height 5
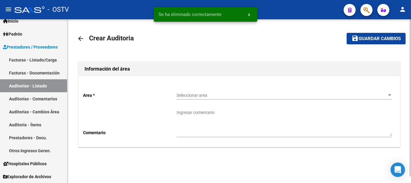
click at [210, 95] on span "Seleccionar area" at bounding box center [282, 95] width 210 height 5
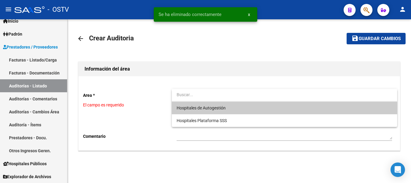
click at [200, 106] on span "Hospitales de Autogestión" at bounding box center [201, 107] width 49 height 5
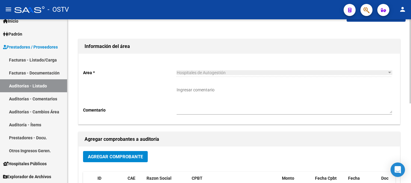
scroll to position [60, 0]
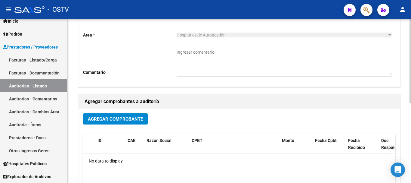
click at [109, 119] on span "Agregar Comprobante" at bounding box center [115, 118] width 55 height 5
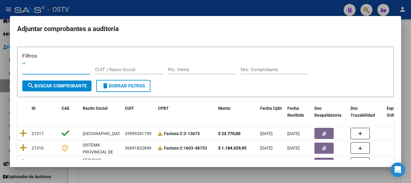
click at [277, 70] on input "Nro. Comprobante" at bounding box center [275, 69] width 68 height 5
paste input "4080"
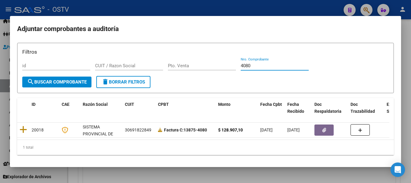
scroll to position [8, 0]
type input "4080"
click at [265, 135] on datatable-body "20018 SISTEMA PROVINCIAL DE SALUD 30691822849 Factura C: 13875-4080 $ 128.907,1…" at bounding box center [203, 131] width 373 height 17
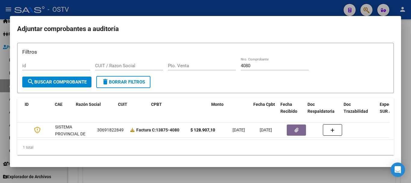
scroll to position [0, 0]
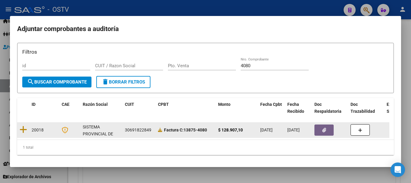
click at [39, 129] on datatable-body-cell "20018" at bounding box center [44, 130] width 30 height 15
click at [21, 127] on icon at bounding box center [24, 129] width 8 height 8
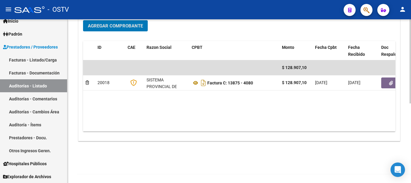
scroll to position [154, 0]
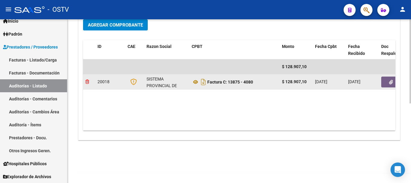
click at [87, 82] on icon at bounding box center [88, 82] width 4 height 4
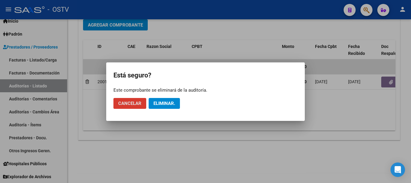
click at [169, 104] on span "Eliminar." at bounding box center [165, 103] width 22 height 5
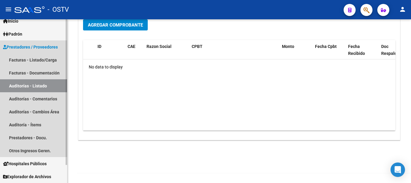
drag, startPoint x: 45, startPoint y: 87, endPoint x: 37, endPoint y: 82, distance: 8.9
click at [44, 87] on link "Auditorías - Listado" at bounding box center [33, 85] width 67 height 13
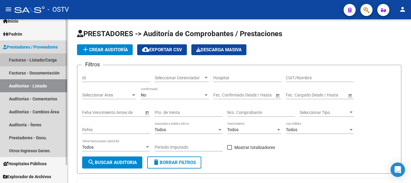
click at [46, 62] on link "Facturas - Listado/Carga" at bounding box center [33, 59] width 67 height 13
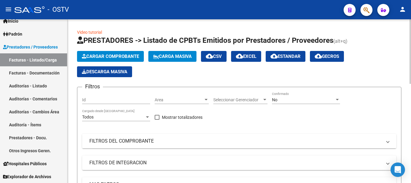
click at [139, 140] on mat-panel-title "FILTROS DEL COMPROBANTE" at bounding box center [235, 141] width 293 height 7
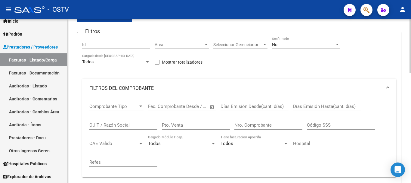
scroll to position [60, 0]
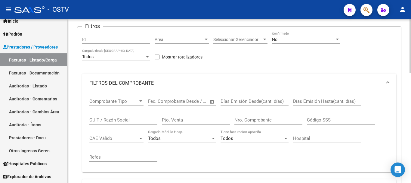
click at [258, 120] on input "Nro. Comprobante" at bounding box center [269, 119] width 68 height 5
paste input "4080"
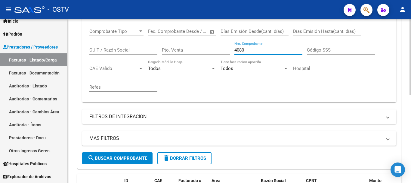
scroll to position [100, 0]
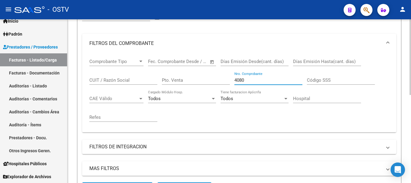
type input "4080"
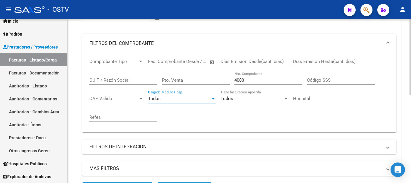
click at [181, 98] on div "Todos" at bounding box center [179, 98] width 63 height 5
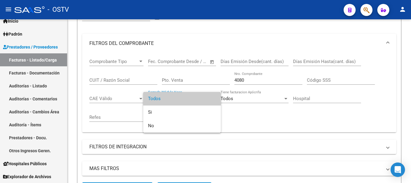
click at [181, 98] on span "Todos" at bounding box center [182, 99] width 68 height 14
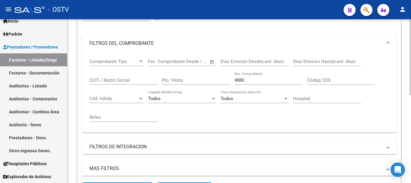
click at [188, 78] on div "Pto. Venta" at bounding box center [196, 78] width 68 height 13
click at [189, 79] on input "Pto. Venta" at bounding box center [196, 79] width 68 height 5
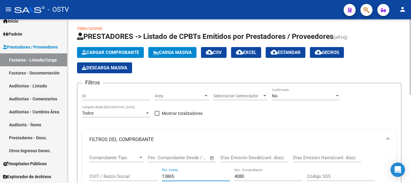
scroll to position [0, 0]
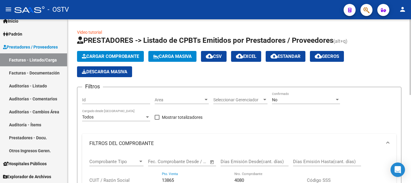
click at [114, 55] on span "Cargar Comprobante" at bounding box center [110, 56] width 57 height 5
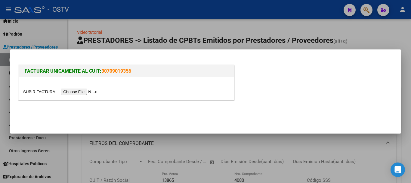
click at [89, 91] on input "file" at bounding box center [61, 92] width 76 height 6
click at [369, 33] on div at bounding box center [205, 91] width 411 height 183
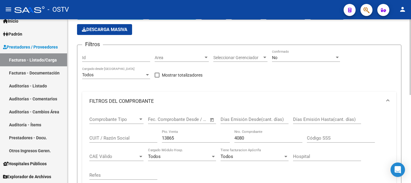
scroll to position [60, 0]
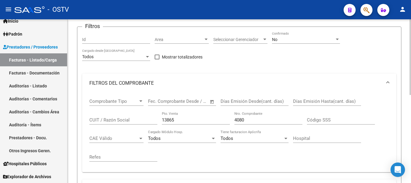
click at [142, 100] on div at bounding box center [140, 101] width 5 height 5
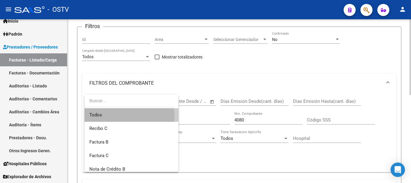
click at [120, 117] on span "Todos" at bounding box center [131, 115] width 84 height 14
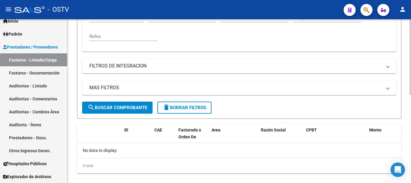
click at [124, 108] on span "search Buscar Comprobante" at bounding box center [118, 107] width 60 height 5
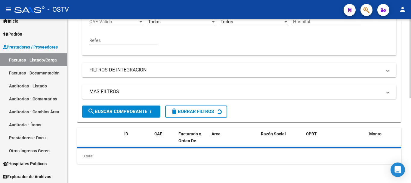
scroll to position [181, 0]
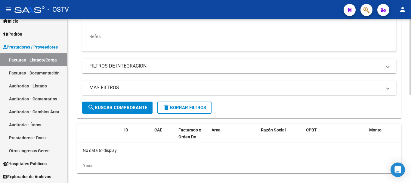
click at [135, 86] on mat-panel-title "MAS FILTROS" at bounding box center [235, 87] width 293 height 7
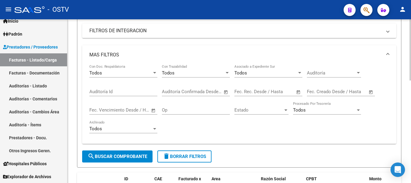
scroll to position [241, 0]
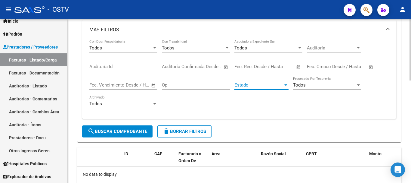
click at [265, 86] on span "Estado" at bounding box center [259, 84] width 49 height 5
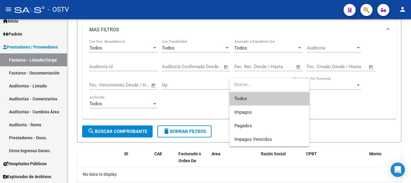
click at [245, 98] on span "Todos" at bounding box center [270, 99] width 70 height 14
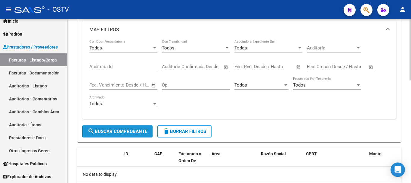
click at [132, 130] on span "search Buscar Comprobante" at bounding box center [118, 131] width 60 height 5
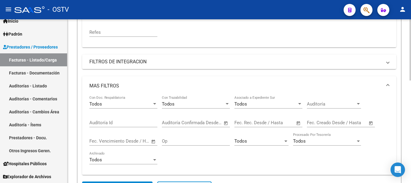
scroll to position [184, 0]
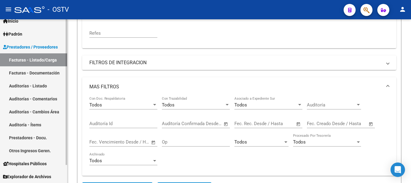
click at [25, 69] on link "Facturas - Documentación" at bounding box center [33, 72] width 67 height 13
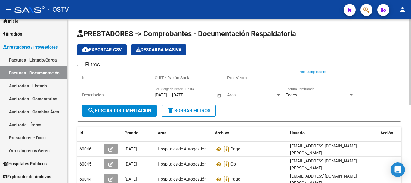
click at [325, 78] on input "Nro. Comprobante" at bounding box center [334, 77] width 68 height 5
paste input "4080"
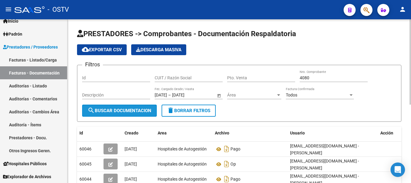
click at [139, 111] on span "search Buscar Documentacion" at bounding box center [120, 110] width 64 height 5
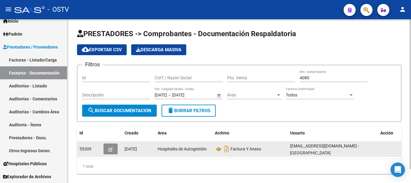
click at [107, 148] on button "button" at bounding box center [111, 148] width 14 height 11
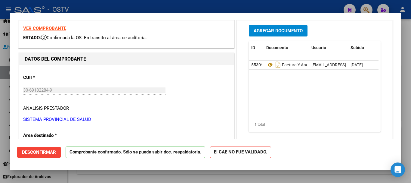
scroll to position [30, 0]
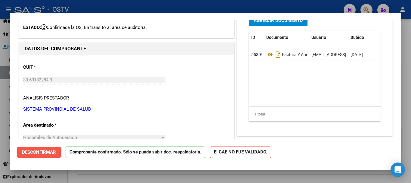
click at [30, 149] on span "Desconfirmar" at bounding box center [39, 151] width 34 height 5
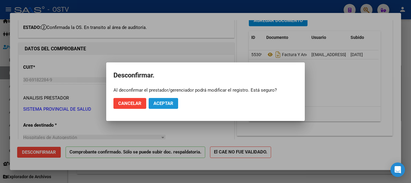
click at [164, 102] on span "Aceptar" at bounding box center [164, 103] width 20 height 5
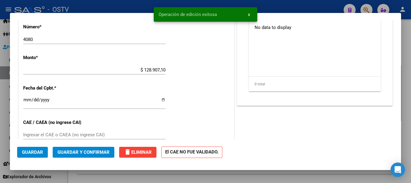
scroll to position [241, 0]
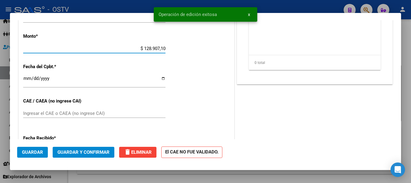
click at [152, 48] on input "$ 128.907,10" at bounding box center [94, 48] width 142 height 5
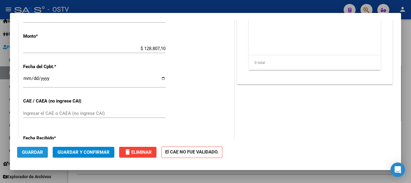
click at [33, 153] on span "Guardar" at bounding box center [32, 151] width 21 height 5
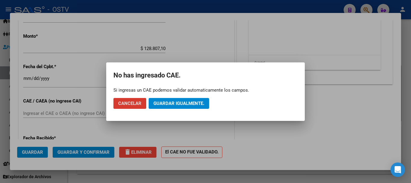
click at [171, 101] on span "Guardar igualmente." at bounding box center [179, 103] width 51 height 5
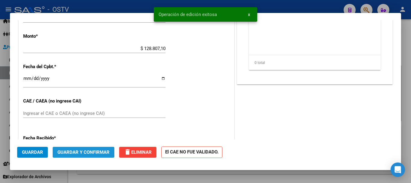
click at [98, 154] on span "Guardar y Confirmar" at bounding box center [84, 151] width 52 height 5
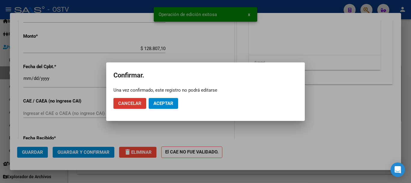
click at [158, 101] on span "Aceptar" at bounding box center [164, 103] width 20 height 5
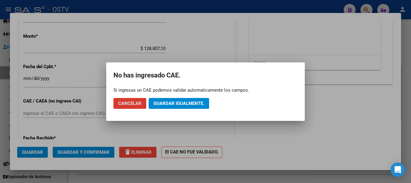
click at [197, 99] on button "Guardar igualmente." at bounding box center [179, 103] width 61 height 11
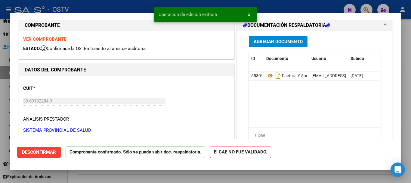
scroll to position [0, 0]
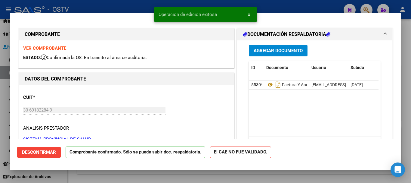
click at [277, 8] on div at bounding box center [205, 91] width 411 height 183
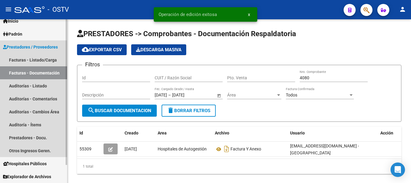
click at [42, 71] on link "Facturas - Documentación" at bounding box center [33, 72] width 67 height 13
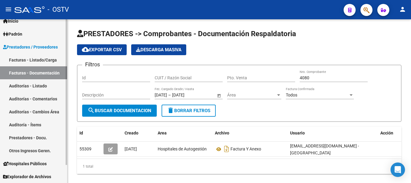
click at [42, 71] on link "Facturas - Documentación" at bounding box center [33, 72] width 67 height 13
click at [32, 59] on link "Facturas - Listado/Carga" at bounding box center [33, 59] width 67 height 13
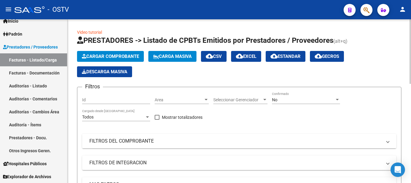
click at [157, 141] on mat-panel-title "FILTROS DEL COMPROBANTE" at bounding box center [235, 141] width 293 height 7
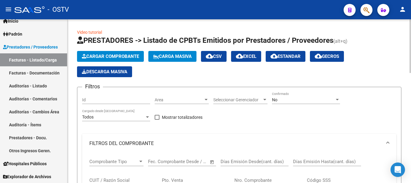
scroll to position [120, 0]
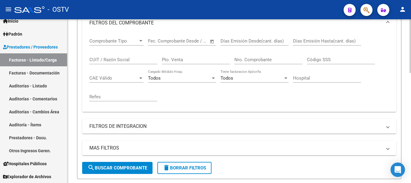
click at [267, 58] on input "Nro. Comprobante" at bounding box center [269, 59] width 68 height 5
paste input "4080"
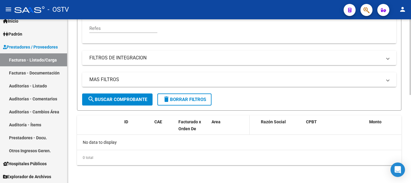
scroll to position [190, 0]
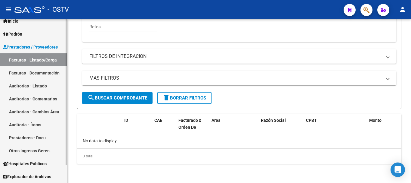
click at [29, 87] on link "Auditorías - Listado" at bounding box center [33, 85] width 67 height 13
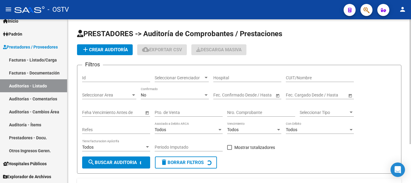
click at [107, 49] on span "add Crear Auditoría" at bounding box center [105, 49] width 46 height 5
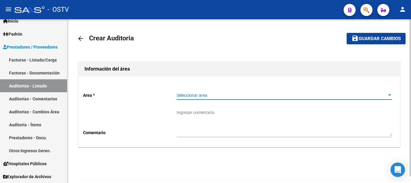
click at [205, 94] on span "Seleccionar area" at bounding box center [282, 95] width 210 height 5
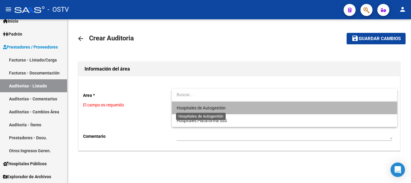
click at [194, 107] on span "Hospitales de Autogestión" at bounding box center [201, 107] width 49 height 5
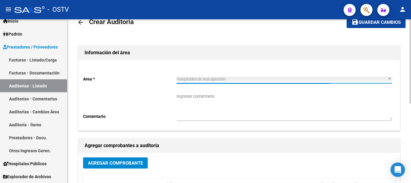
scroll to position [30, 0]
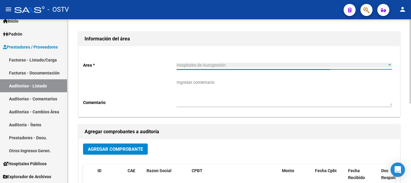
click at [114, 145] on button "Agregar Comprobante" at bounding box center [115, 148] width 65 height 11
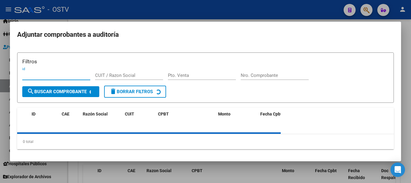
click at [261, 73] on div "Nro. Comprobante" at bounding box center [275, 75] width 68 height 9
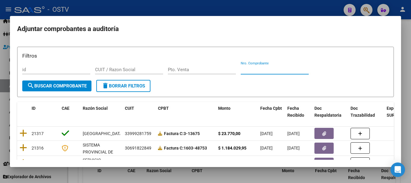
paste input "4080"
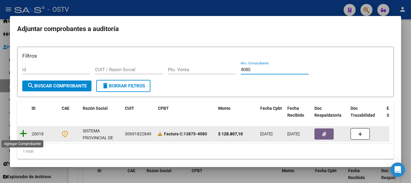
click at [23, 133] on icon at bounding box center [24, 133] width 8 height 8
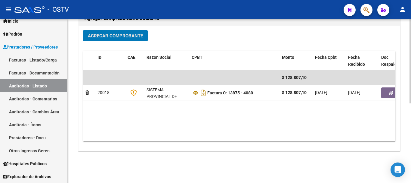
scroll to position [151, 0]
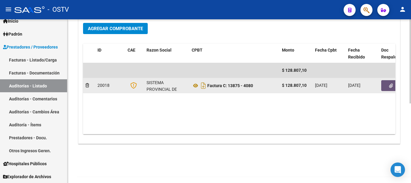
click at [390, 85] on icon "button" at bounding box center [391, 85] width 4 height 5
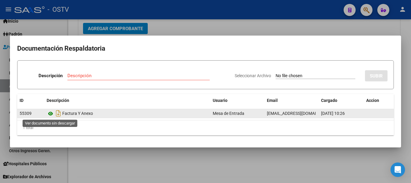
click at [49, 114] on icon at bounding box center [51, 113] width 8 height 7
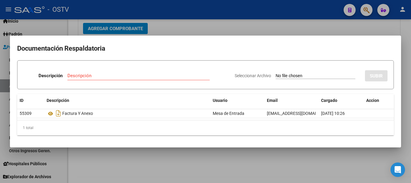
click at [187, 25] on div at bounding box center [205, 91] width 411 height 183
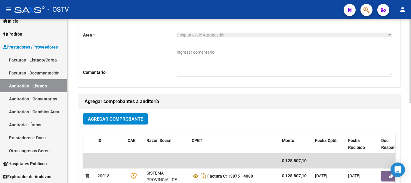
scroll to position [0, 0]
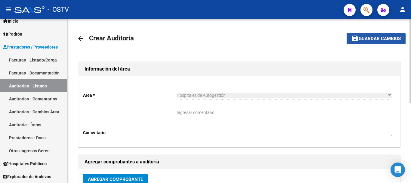
click at [376, 35] on button "save Guardar cambios" at bounding box center [376, 38] width 59 height 11
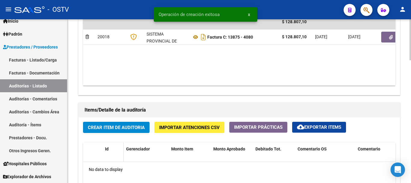
scroll to position [361, 0]
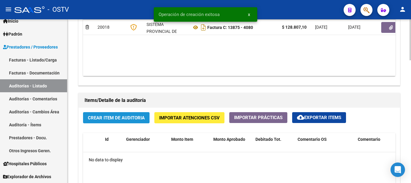
click at [112, 119] on span "Crear Item de Auditoria" at bounding box center [116, 117] width 57 height 5
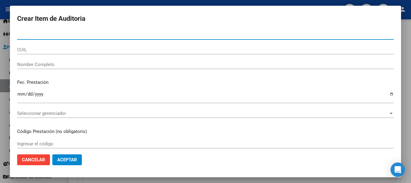
paste input "502e82"
drag, startPoint x: 47, startPoint y: 34, endPoint x: 0, endPoint y: 42, distance: 47.9
click at [0, 42] on div "Crear Item de Auditoria 502e82 Nro Documento CUIL Nombre Completo Fec. Prestaci…" at bounding box center [205, 91] width 411 height 183
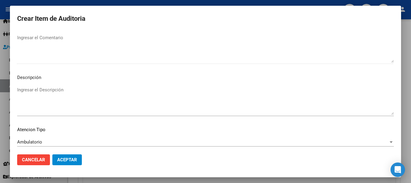
scroll to position [423, 0]
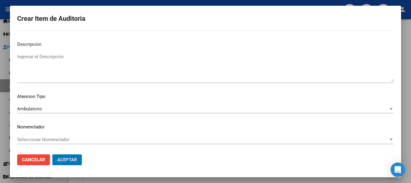
click at [52, 154] on button "Aceptar" at bounding box center [67, 159] width 30 height 11
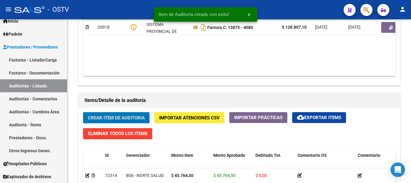
click at [83, 112] on button "Crear Item de Auditoria" at bounding box center [116, 117] width 67 height 11
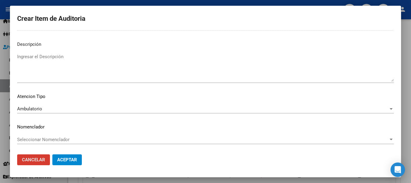
click at [52, 154] on button "Aceptar" at bounding box center [67, 159] width 30 height 11
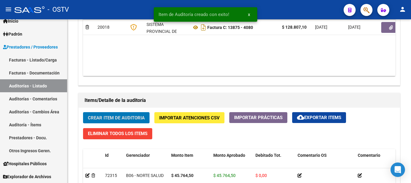
click at [83, 112] on button "Crear Item de Auditoria" at bounding box center [116, 117] width 67 height 11
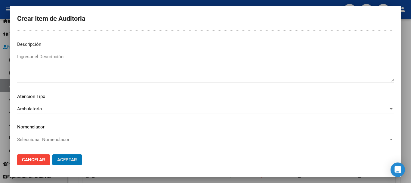
click at [52, 154] on button "Aceptar" at bounding box center [67, 159] width 30 height 11
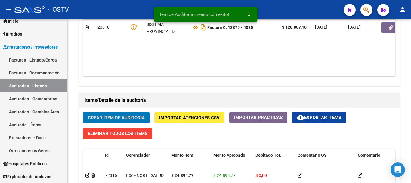
click at [83, 112] on button "Crear Item de Auditoria" at bounding box center [116, 117] width 67 height 11
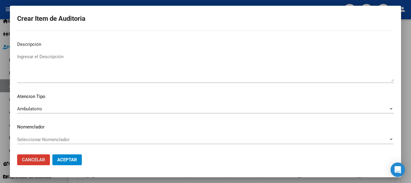
click at [52, 154] on button "Aceptar" at bounding box center [67, 159] width 30 height 11
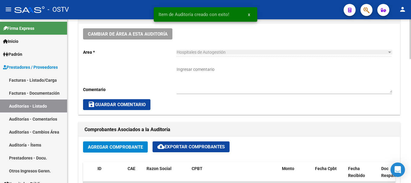
scroll to position [211, 0]
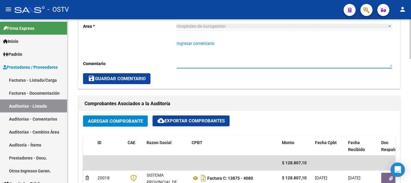
click at [207, 51] on textarea "Ingresar comentario" at bounding box center [285, 53] width 216 height 27
click at [137, 78] on span "save Guardar Comentario" at bounding box center [117, 78] width 58 height 5
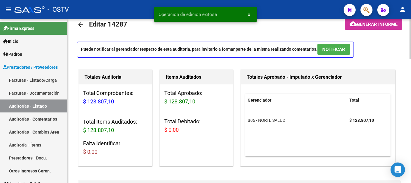
scroll to position [0, 0]
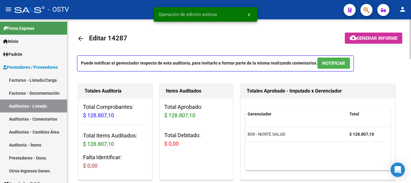
click at [80, 38] on mat-icon "arrow_back" at bounding box center [80, 38] width 7 height 7
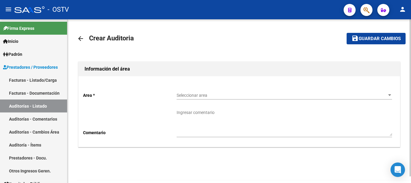
click at [198, 91] on div "Seleccionar area Seleccionar area" at bounding box center [285, 93] width 216 height 12
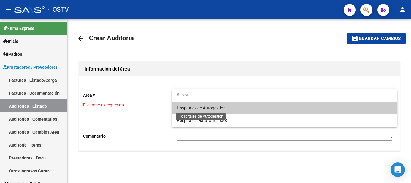
click at [204, 107] on span "Hospitales de Autogestión" at bounding box center [201, 107] width 49 height 5
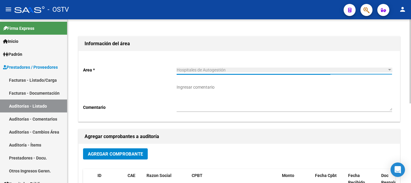
scroll to position [60, 0]
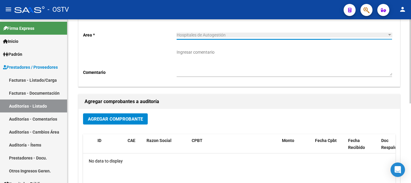
click at [127, 120] on span "Agregar Comprobante" at bounding box center [115, 118] width 55 height 5
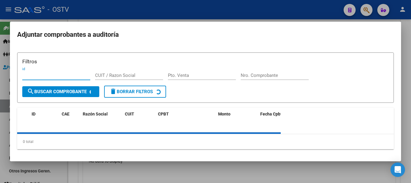
click at [290, 75] on div "Nro. Comprobante" at bounding box center [275, 78] width 68 height 15
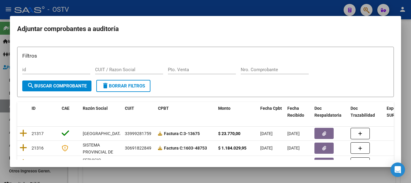
click at [288, 67] on input "Nro. Comprobante" at bounding box center [275, 69] width 68 height 5
paste input "18173"
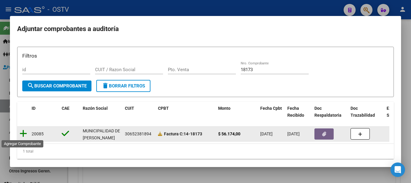
click at [25, 134] on icon at bounding box center [24, 133] width 8 height 8
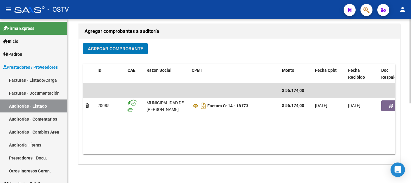
scroll to position [154, 0]
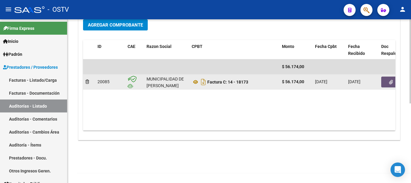
click at [389, 80] on icon "button" at bounding box center [391, 82] width 4 height 5
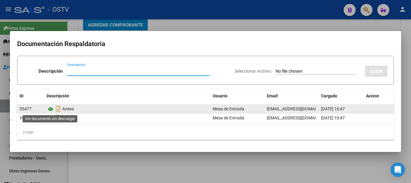
click at [50, 108] on icon at bounding box center [51, 108] width 8 height 7
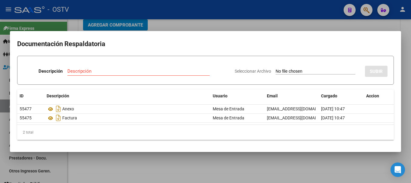
click at [287, 28] on div at bounding box center [205, 91] width 411 height 183
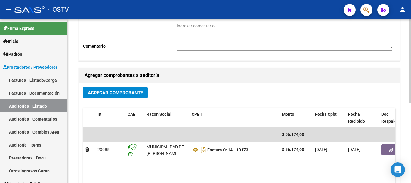
scroll to position [0, 0]
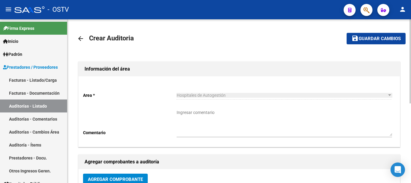
click at [377, 41] on span "Guardar cambios" at bounding box center [380, 38] width 42 height 5
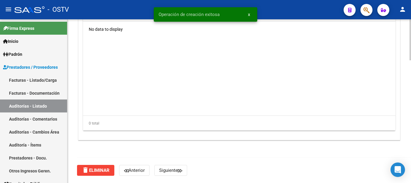
scroll to position [432, 0]
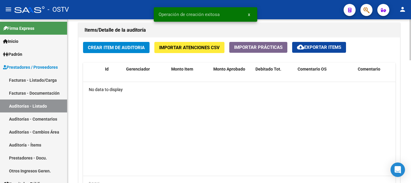
click at [127, 54] on div "Crear Item de Auditoria Importar Atenciones CSV Importar Prácticas cloud_downlo…" at bounding box center [240, 118] width 322 height 163
click at [126, 49] on span "Crear Item de Auditoria" at bounding box center [116, 47] width 57 height 5
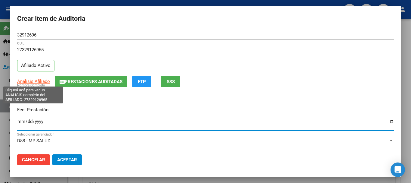
click at [24, 81] on span "Análisis Afiliado" at bounding box center [33, 81] width 33 height 5
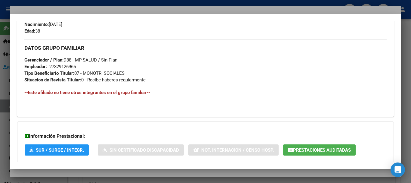
scroll to position [311, 0]
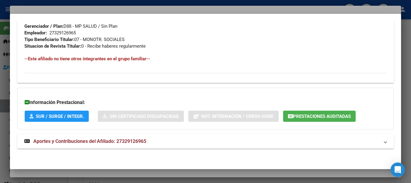
click at [121, 143] on span "Aportes y Contribuciones del Afiliado: 27329126965" at bounding box center [89, 141] width 113 height 6
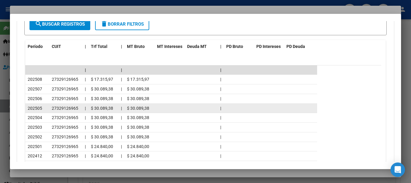
scroll to position [552, 0]
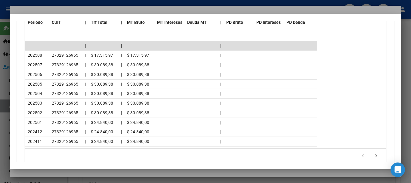
click at [82, 8] on div at bounding box center [205, 91] width 411 height 183
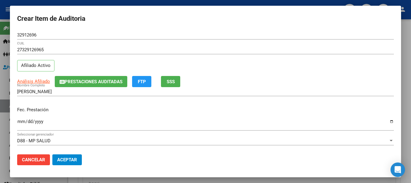
click at [300, 52] on input "27329126965" at bounding box center [205, 49] width 377 height 5
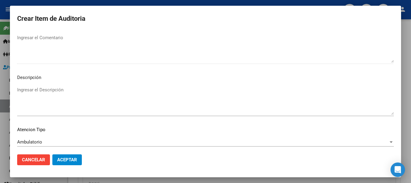
scroll to position [423, 0]
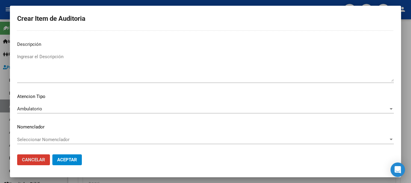
click at [52, 154] on button "Aceptar" at bounding box center [67, 159] width 30 height 11
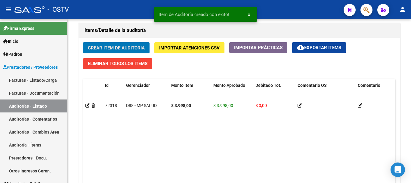
scroll to position [432, 0]
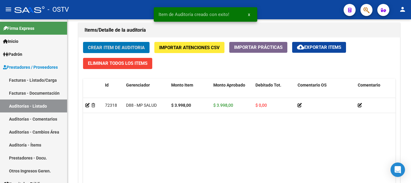
click at [83, 42] on button "Crear Item de Auditoria" at bounding box center [116, 47] width 67 height 11
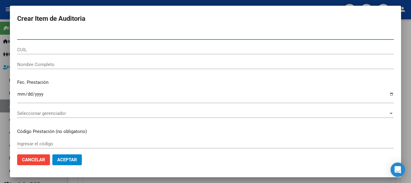
paste input "51173549"
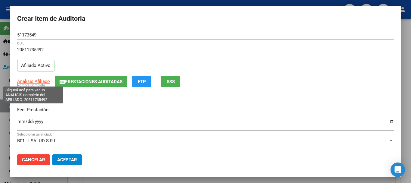
click at [44, 80] on span "Análisis Afiliado" at bounding box center [33, 81] width 33 height 5
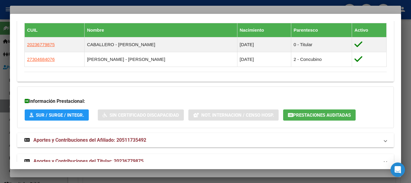
scroll to position [362, 0]
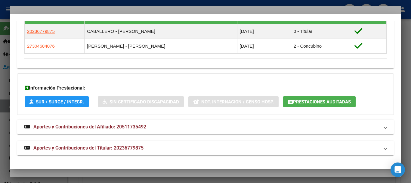
click at [107, 148] on span "Aportes y Contribuciones del Titular: 20236779875" at bounding box center [88, 148] width 110 height 6
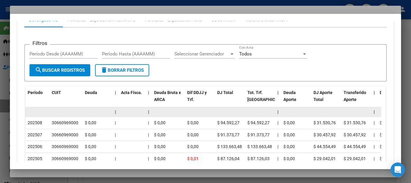
scroll to position [573, 0]
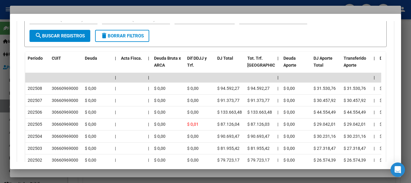
click at [82, 11] on div at bounding box center [205, 91] width 411 height 183
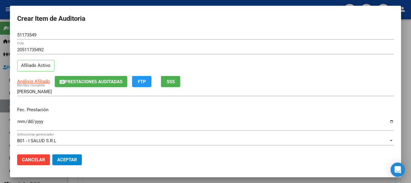
click at [192, 46] on div "20511735492 CUIL" at bounding box center [205, 49] width 377 height 9
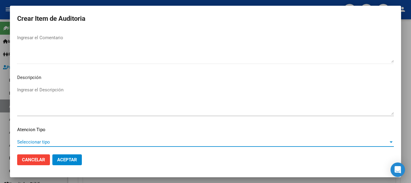
scroll to position [423, 0]
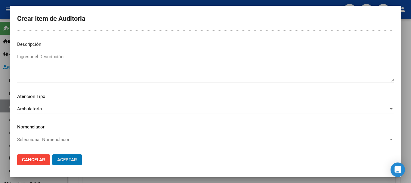
click at [52, 154] on button "Aceptar" at bounding box center [67, 159] width 30 height 11
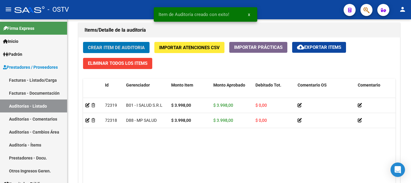
click at [83, 42] on button "Crear Item de Auditoria" at bounding box center [116, 47] width 67 height 11
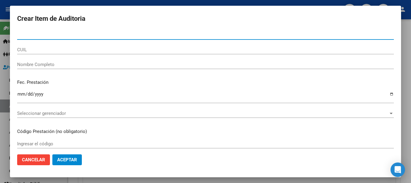
paste input "51173549"
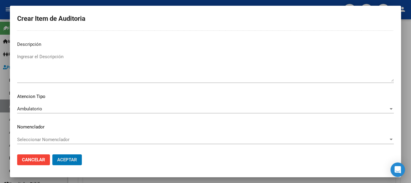
click at [52, 154] on button "Aceptar" at bounding box center [67, 159] width 30 height 11
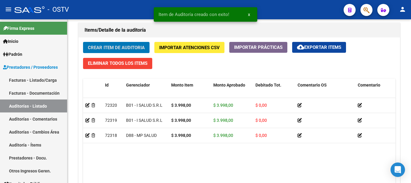
click at [83, 42] on button "Crear Item de Auditoria" at bounding box center [116, 47] width 67 height 11
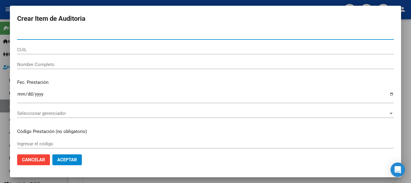
paste input "29484431"
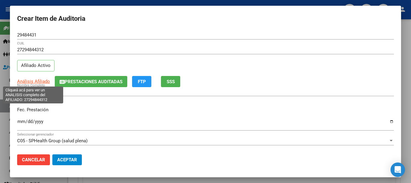
click at [42, 82] on span "Análisis Afiliado" at bounding box center [33, 81] width 33 height 5
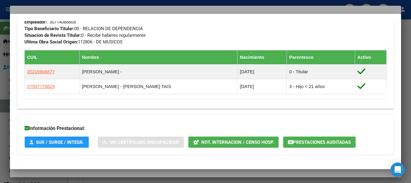
scroll to position [362, 0]
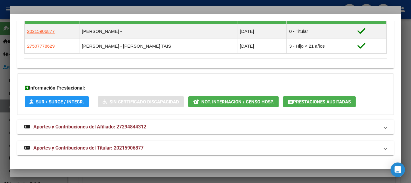
click at [138, 145] on span "Aportes y Contribuciones del Titular: 20215906877" at bounding box center [88, 148] width 110 height 6
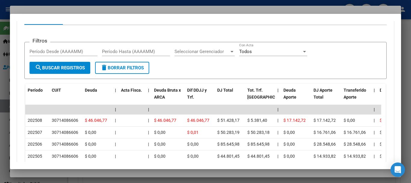
scroll to position [587, 0]
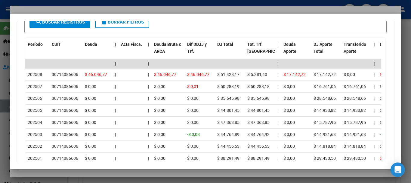
click at [90, 8] on div at bounding box center [205, 91] width 411 height 183
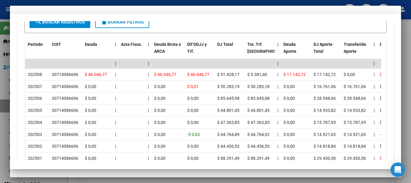
click at [293, 65] on div "27294844312 CUIL Afiliado Activo" at bounding box center [205, 60] width 377 height 31
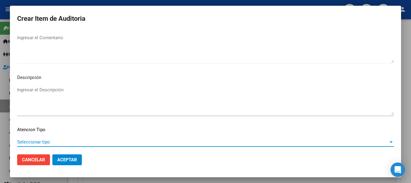
scroll to position [423, 0]
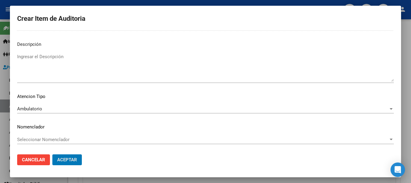
click at [52, 154] on button "Aceptar" at bounding box center [67, 159] width 30 height 11
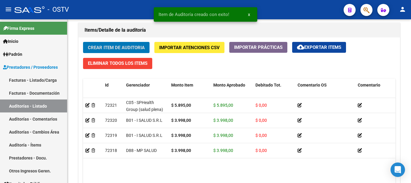
click at [83, 42] on button "Crear Item de Auditoria" at bounding box center [116, 47] width 67 height 11
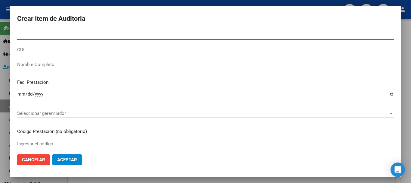
paste input "51173549"
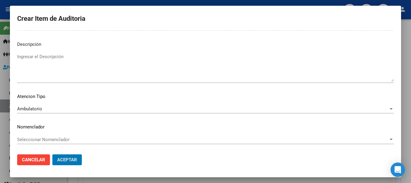
click at [52, 154] on button "Aceptar" at bounding box center [67, 159] width 30 height 11
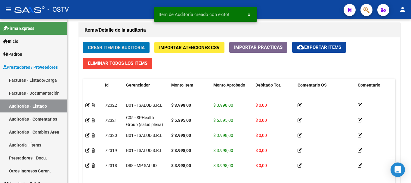
click at [83, 42] on button "Crear Item de Auditoria" at bounding box center [116, 47] width 67 height 11
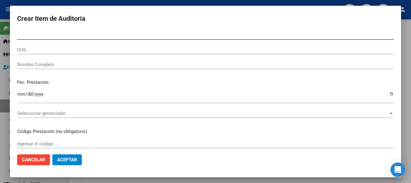
paste input "29484431"
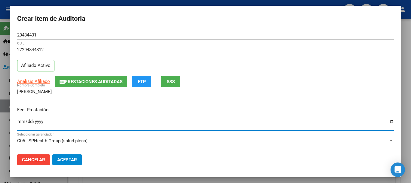
click at [99, 81] on span "Prestaciones Auditadas" at bounding box center [94, 81] width 58 height 5
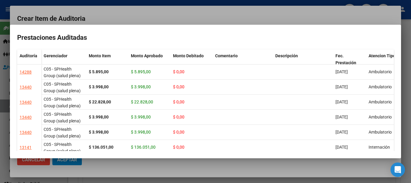
click at [144, 17] on div at bounding box center [205, 91] width 411 height 183
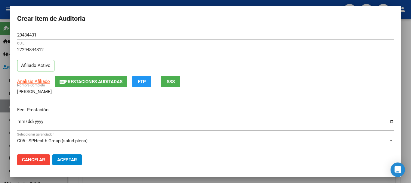
click at [283, 73] on div "27294844312 CUIL Afiliado Activo" at bounding box center [205, 60] width 377 height 31
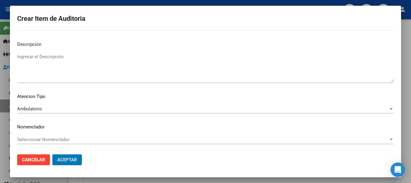
click at [52, 154] on button "Aceptar" at bounding box center [67, 159] width 30 height 11
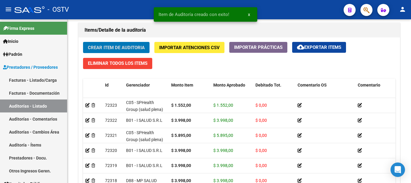
click at [83, 42] on button "Crear Item de Auditoria" at bounding box center [116, 47] width 67 height 11
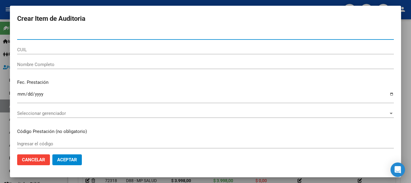
paste input "29484431"
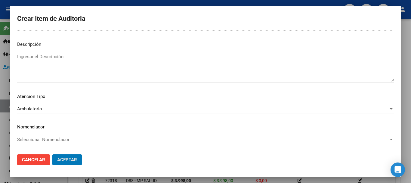
click at [52, 154] on button "Aceptar" at bounding box center [67, 159] width 30 height 11
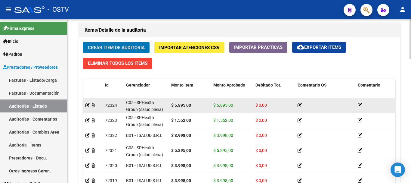
click at [83, 42] on button "Crear Item de Auditoria" at bounding box center [116, 47] width 67 height 11
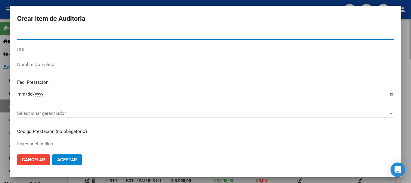
paste input "58656207"
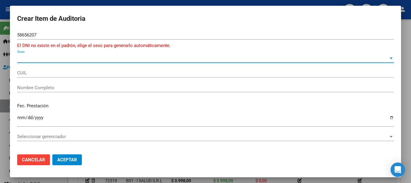
click at [26, 60] on span "Sexo" at bounding box center [203, 57] width 372 height 5
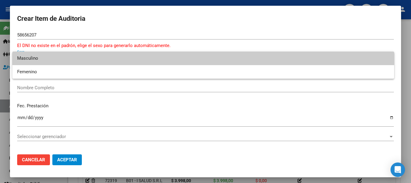
click at [34, 59] on span "Masculino" at bounding box center [203, 59] width 373 height 14
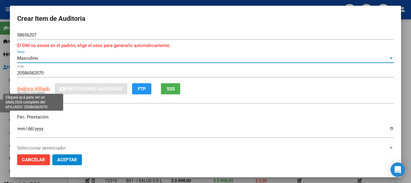
click at [36, 89] on span "Análisis Afiliado" at bounding box center [33, 88] width 33 height 5
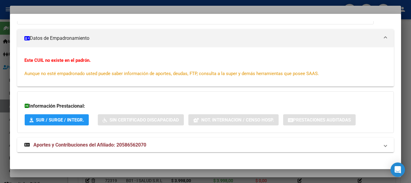
scroll to position [79, 0]
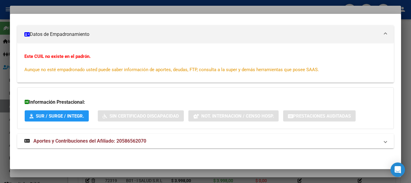
click at [143, 138] on mat-expansion-panel-header "Aportes y Contribuciones del Afiliado: 20586562070" at bounding box center [205, 141] width 377 height 14
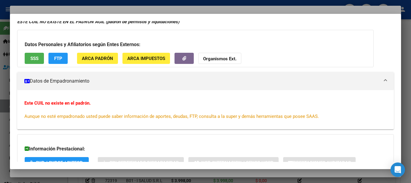
scroll to position [0, 0]
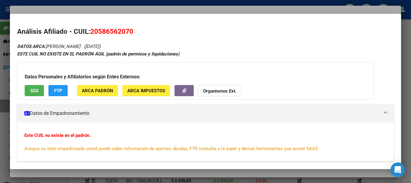
click at [211, 86] on button "Organismos Ext." at bounding box center [219, 90] width 43 height 11
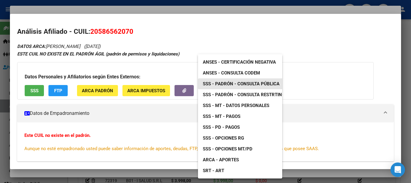
click at [255, 84] on span "SSS - Padrón - Consulta Pública" at bounding box center [241, 83] width 77 height 5
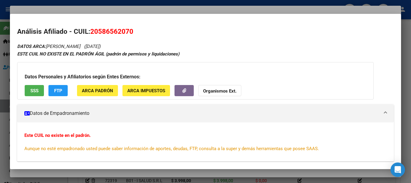
click at [159, 8] on div at bounding box center [205, 91] width 411 height 183
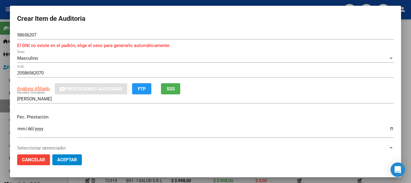
click at [240, 47] on p "El DNI no existe en el padrón, elige el sexo para generarlo automáticamente." at bounding box center [205, 45] width 377 height 7
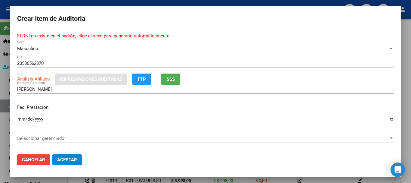
scroll to position [9, 0]
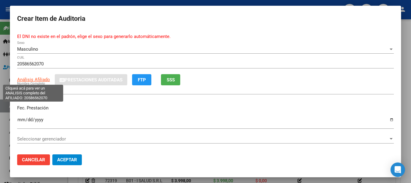
click at [40, 80] on span "Análisis Afiliado" at bounding box center [33, 79] width 33 height 5
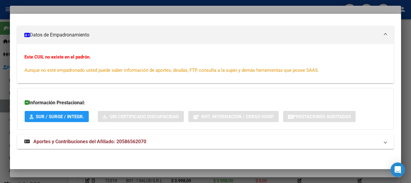
scroll to position [79, 0]
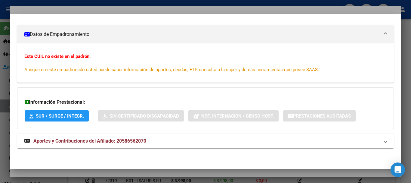
click at [142, 137] on mat-expansion-panel-header "Aportes y Contribuciones del Afiliado: 20586562070" at bounding box center [205, 141] width 377 height 14
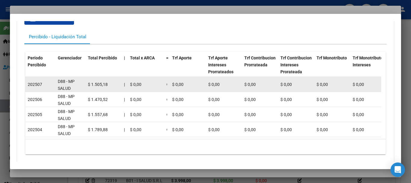
scroll to position [258, 0]
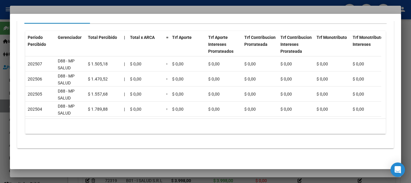
click at [108, 8] on div at bounding box center [205, 91] width 411 height 183
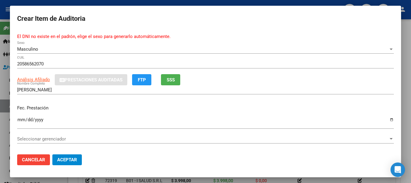
click at [228, 51] on div "Masculino" at bounding box center [203, 48] width 372 height 5
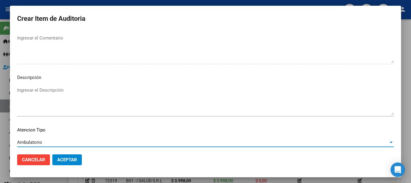
scroll to position [431, 0]
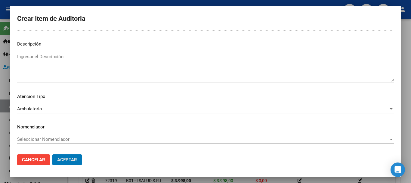
click at [52, 154] on button "Aceptar" at bounding box center [67, 159] width 30 height 11
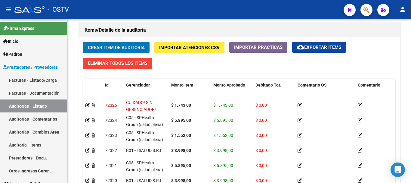
click at [83, 42] on button "Crear Item de Auditoria" at bounding box center [116, 47] width 67 height 11
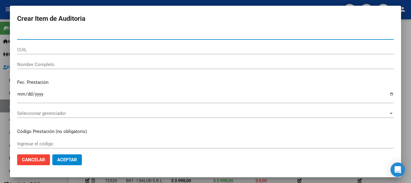
paste input "42673416"
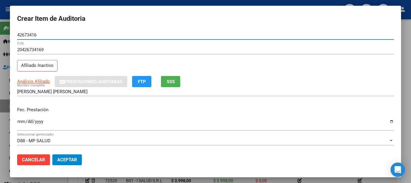
click at [411, 76] on div at bounding box center [205, 91] width 411 height 183
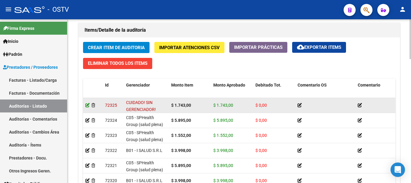
click at [87, 105] on icon at bounding box center [88, 105] width 4 height 4
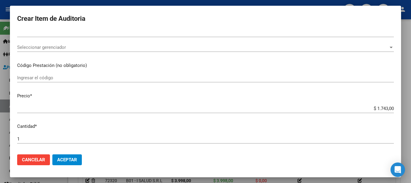
scroll to position [35, 0]
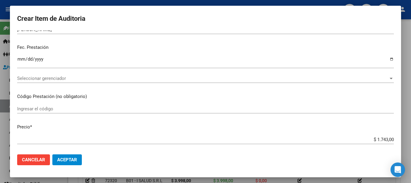
click at [48, 77] on span "Seleccionar gerenciador" at bounding box center [203, 78] width 372 height 5
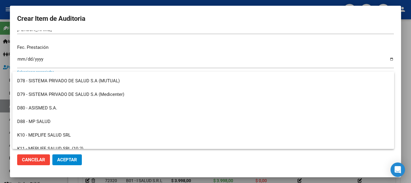
scroll to position [301, 0]
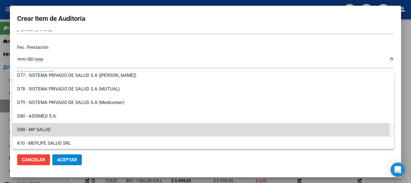
click at [30, 128] on span "D88 - MP SALUD" at bounding box center [203, 130] width 373 height 14
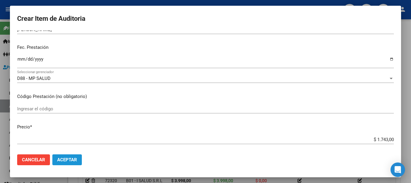
click at [65, 159] on span "Aceptar" at bounding box center [67, 159] width 20 height 5
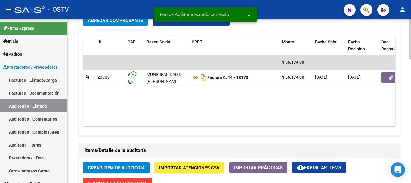
scroll to position [361, 0]
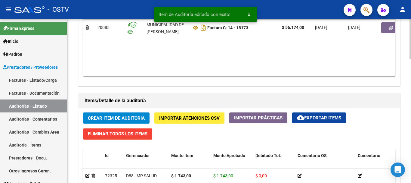
click at [111, 115] on span "Crear Item de Auditoria" at bounding box center [116, 117] width 57 height 5
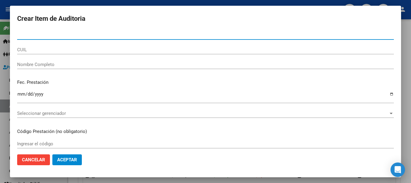
paste input "34216265"
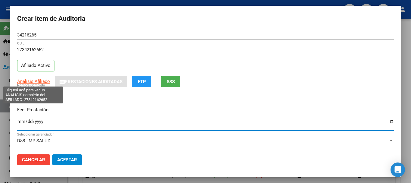
click at [30, 82] on span "Análisis Afiliado" at bounding box center [33, 81] width 33 height 5
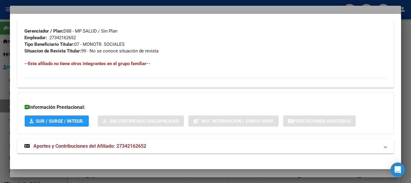
scroll to position [304, 0]
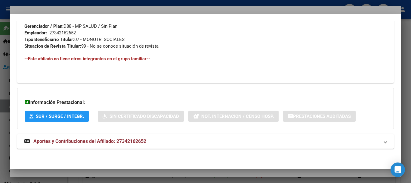
click at [132, 140] on span "Aportes y Contribuciones del Afiliado: 27342162652" at bounding box center [89, 141] width 113 height 6
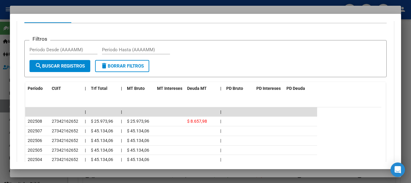
scroll to position [509, 0]
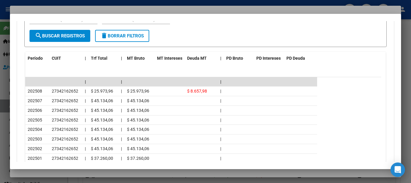
click at [93, 8] on div at bounding box center [205, 91] width 411 height 183
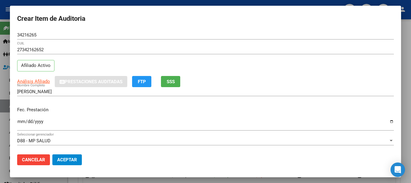
click at [259, 76] on div "27342162652 CUIL Afiliado Activo" at bounding box center [205, 60] width 377 height 31
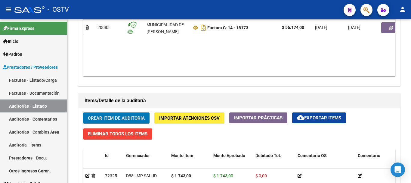
click at [83, 112] on button "Crear Item de Auditoria" at bounding box center [116, 117] width 67 height 11
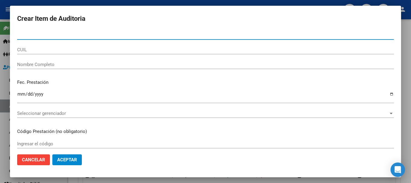
paste input "34216265"
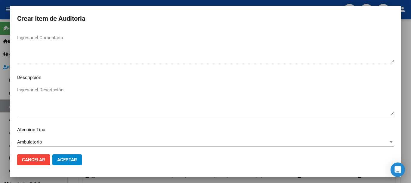
scroll to position [423, 0]
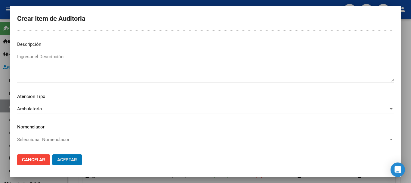
click at [52, 154] on button "Aceptar" at bounding box center [67, 159] width 30 height 11
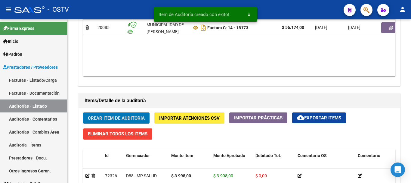
click at [83, 112] on button "Crear Item de Auditoria" at bounding box center [116, 117] width 67 height 11
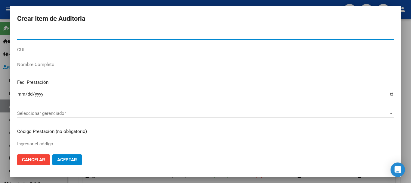
paste input "34216265"
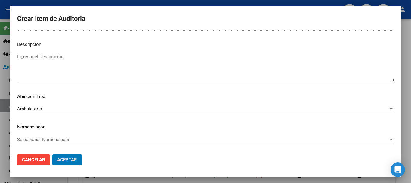
click at [52, 154] on button "Aceptar" at bounding box center [67, 159] width 30 height 11
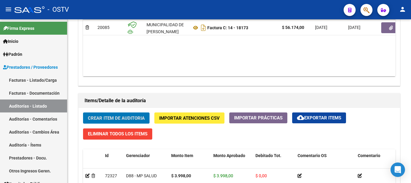
click at [83, 112] on button "Crear Item de Auditoria" at bounding box center [116, 117] width 67 height 11
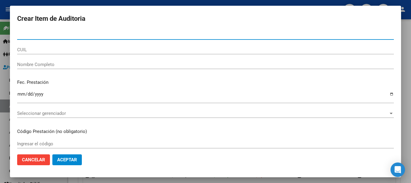
paste input "47121155"
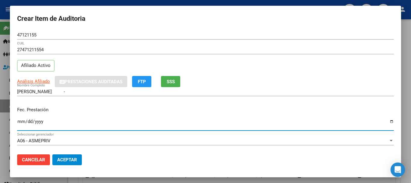
click at [27, 77] on div "Análisis Afiliado Prestaciones Auditadas FTP SSS" at bounding box center [205, 81] width 377 height 11
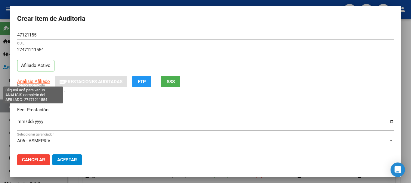
click at [25, 83] on span "Análisis Afiliado" at bounding box center [33, 81] width 33 height 5
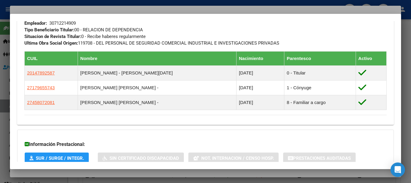
scroll to position [370, 0]
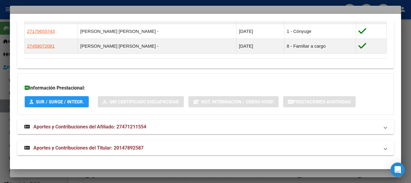
click at [147, 148] on mat-panel-title "Aportes y Contribuciones del Titular: 20147892587" at bounding box center [201, 147] width 355 height 7
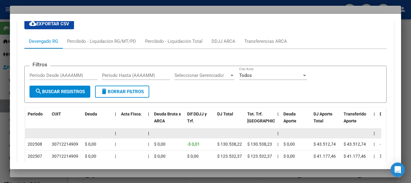
scroll to position [556, 0]
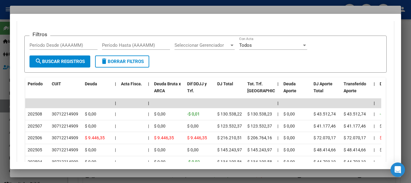
click at [95, 10] on div at bounding box center [205, 91] width 411 height 183
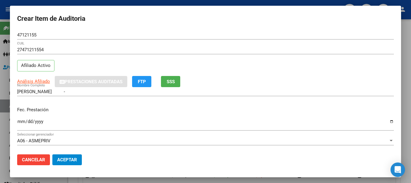
click at [285, 53] on div "27471211554 CUIL" at bounding box center [205, 49] width 377 height 9
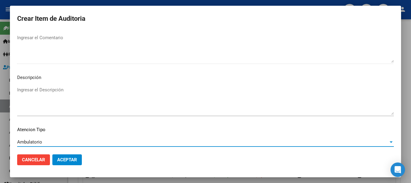
scroll to position [423, 0]
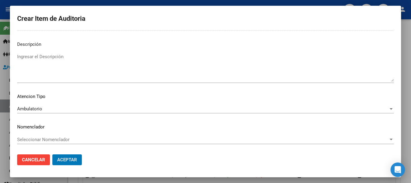
click at [52, 154] on button "Aceptar" at bounding box center [67, 159] width 30 height 11
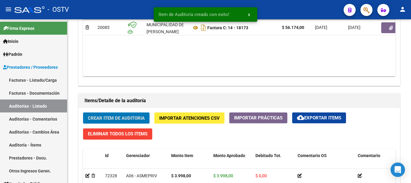
click at [83, 112] on button "Crear Item de Auditoria" at bounding box center [116, 117] width 67 height 11
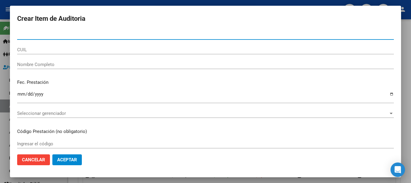
paste input "29484431"
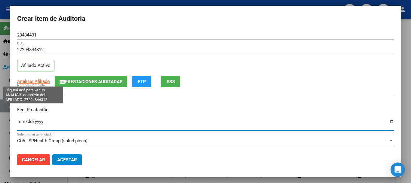
click at [33, 80] on span "Análisis Afiliado" at bounding box center [33, 81] width 33 height 5
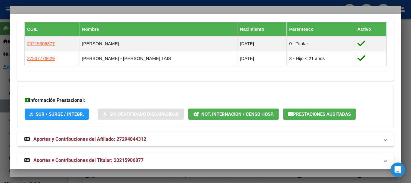
scroll to position [362, 0]
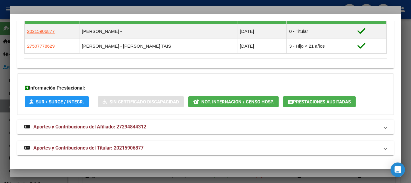
click at [141, 142] on mat-expansion-panel-header "Aportes y Contribuciones del Titular: 20215906877" at bounding box center [205, 148] width 377 height 14
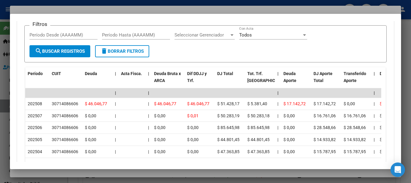
scroll to position [573, 0]
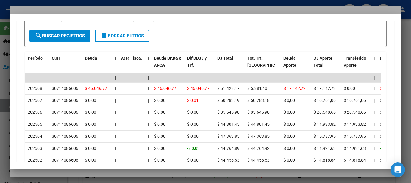
click at [100, 8] on div at bounding box center [205, 91] width 411 height 183
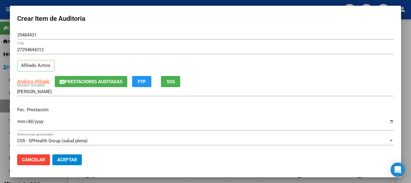
click at [254, 61] on div "27294844312 CUIL Afiliado Activo" at bounding box center [205, 60] width 377 height 31
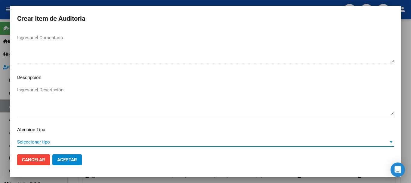
scroll to position [423, 0]
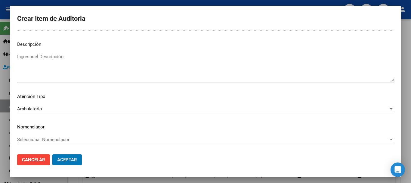
click at [52, 154] on button "Aceptar" at bounding box center [67, 159] width 30 height 11
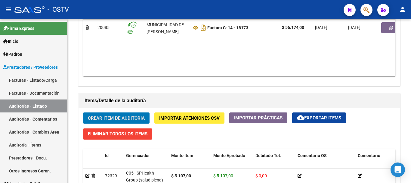
click at [83, 112] on button "Crear Item de Auditoria" at bounding box center [116, 117] width 67 height 11
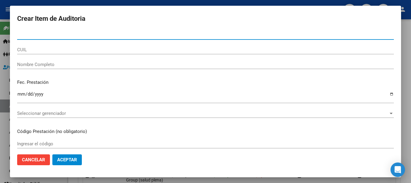
paste input "34216265"
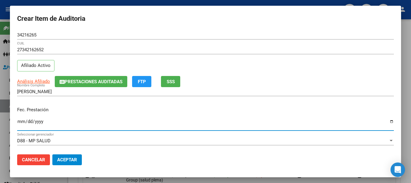
click at [73, 82] on span "Prestaciones Auditadas" at bounding box center [94, 81] width 58 height 5
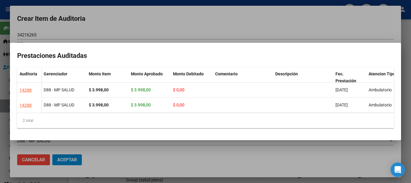
click at [143, 3] on div at bounding box center [205, 91] width 411 height 183
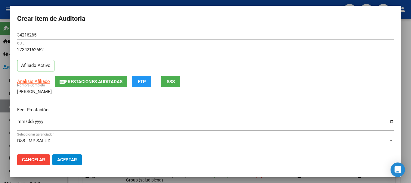
click at [256, 55] on div "27342162652 CUIL" at bounding box center [205, 52] width 377 height 15
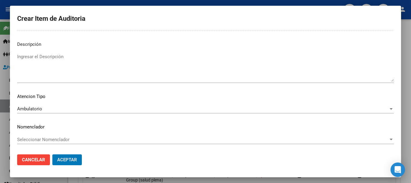
scroll to position [0, 0]
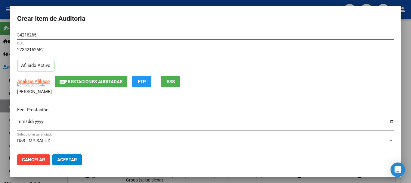
click at [52, 154] on button "Aceptar" at bounding box center [67, 159] width 30 height 11
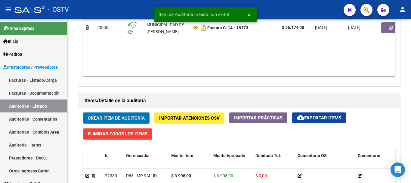
click at [83, 112] on button "Crear Item de Auditoria" at bounding box center [116, 117] width 67 height 11
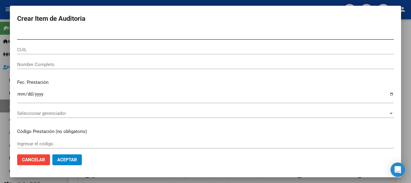
paste input "34216265"
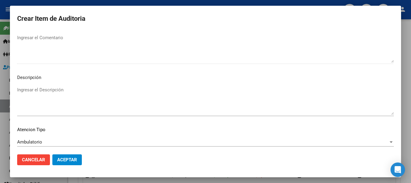
scroll to position [423, 0]
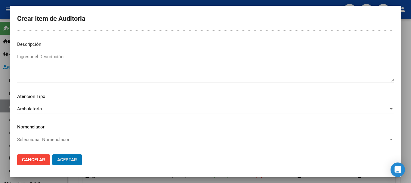
click at [52, 154] on button "Aceptar" at bounding box center [67, 159] width 30 height 11
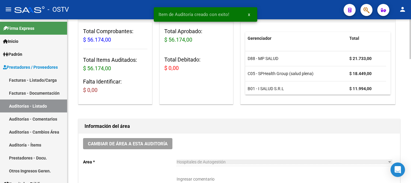
scroll to position [181, 0]
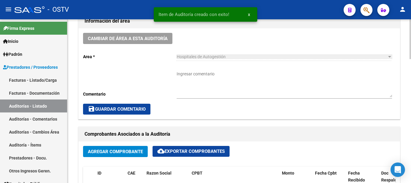
click at [204, 84] on textarea "Ingresar comentario" at bounding box center [285, 84] width 216 height 27
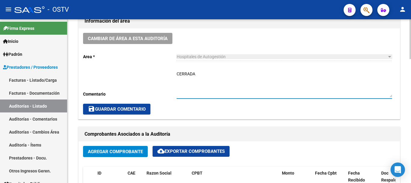
click at [127, 106] on button "save Guardar Comentario" at bounding box center [116, 109] width 67 height 11
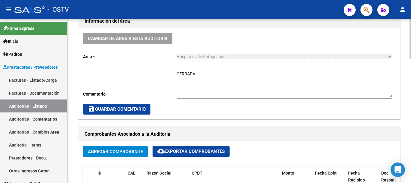
click at [126, 110] on span "save Guardar Comentario" at bounding box center [117, 108] width 58 height 5
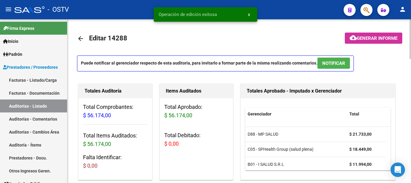
click at [78, 40] on mat-icon "arrow_back" at bounding box center [80, 38] width 7 height 7
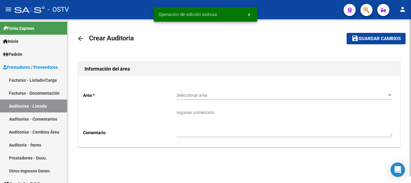
click at [204, 96] on span "Seleccionar area" at bounding box center [282, 95] width 210 height 5
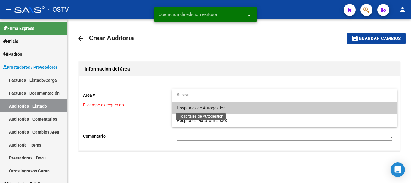
click at [195, 106] on span "Hospitales de Autogestión" at bounding box center [201, 107] width 49 height 5
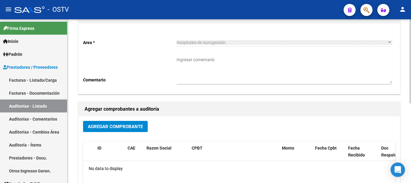
scroll to position [60, 0]
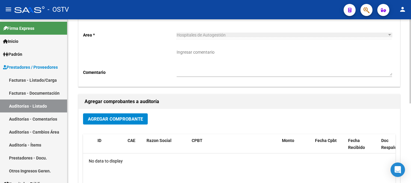
click at [127, 120] on span "Agregar Comprobante" at bounding box center [115, 118] width 55 height 5
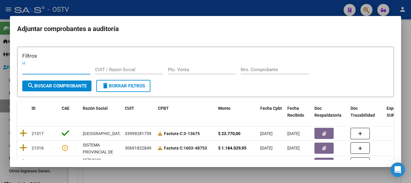
click at [262, 72] on input "Nro. Comprobante" at bounding box center [275, 69] width 68 height 5
paste input "31726"
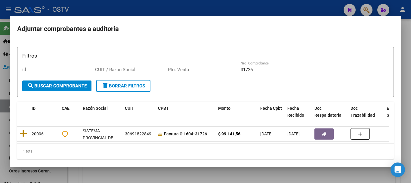
click at [268, 10] on div at bounding box center [205, 91] width 411 height 183
